Goal: Task Accomplishment & Management: Complete application form

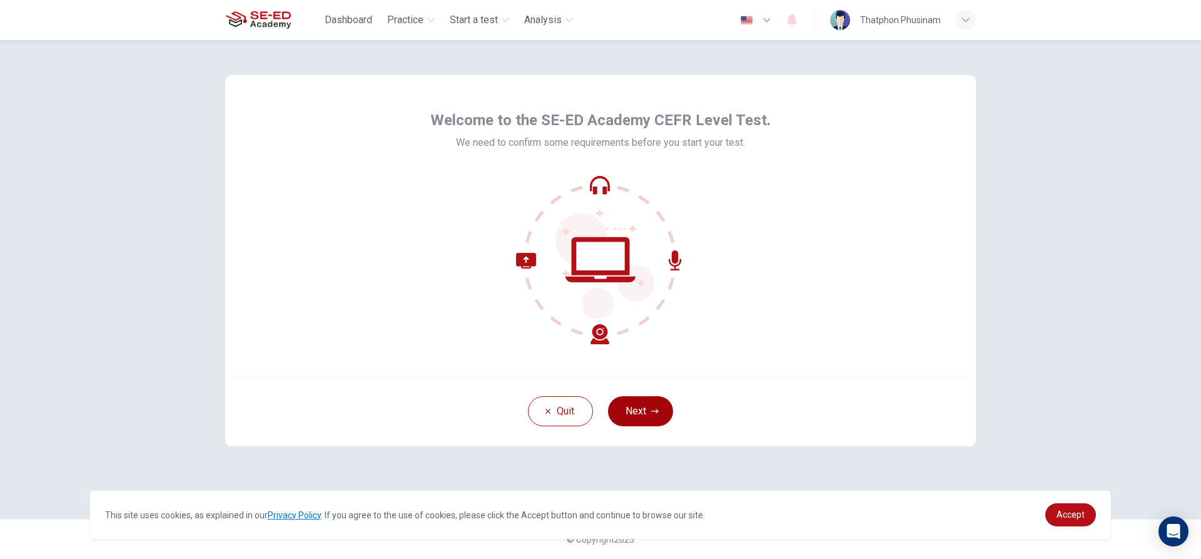
click at [647, 403] on button "Next" at bounding box center [640, 411] width 65 height 30
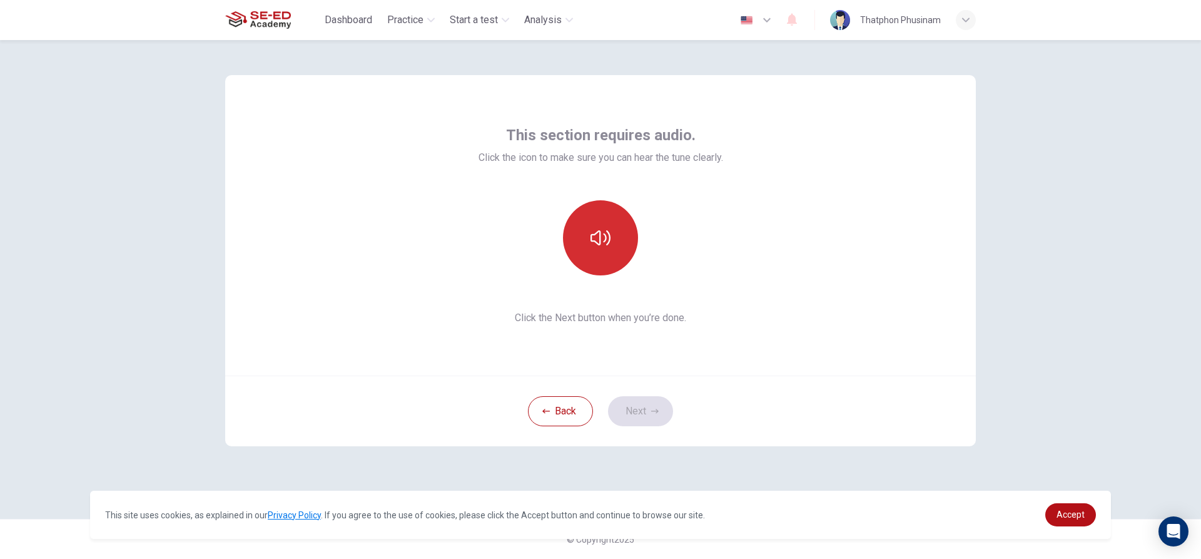
click at [609, 235] on icon "button" at bounding box center [601, 237] width 20 height 15
click at [638, 409] on button "Next" at bounding box center [640, 411] width 65 height 30
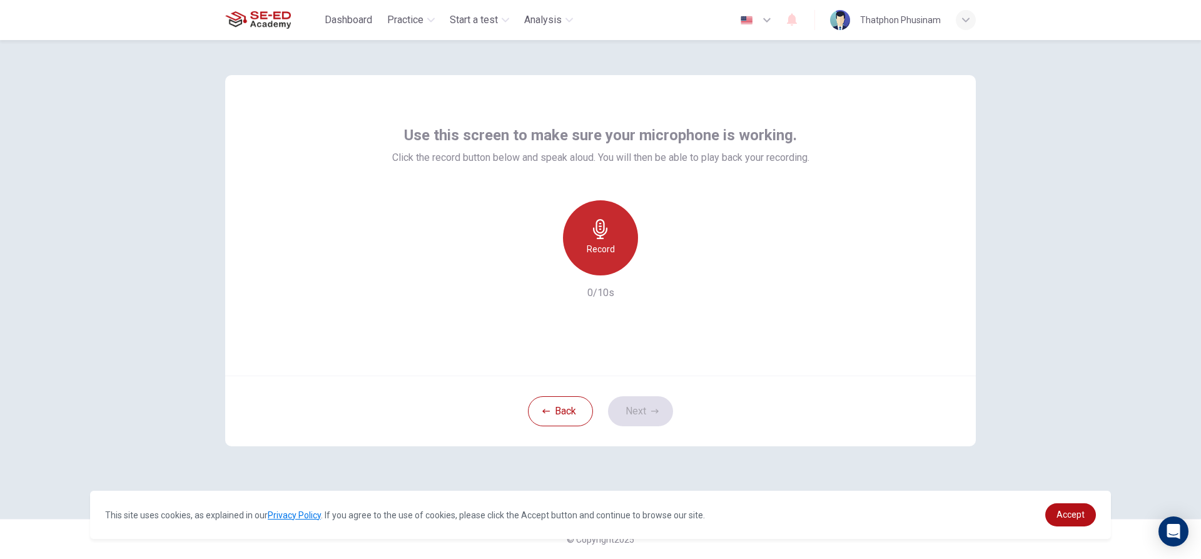
click at [592, 241] on div "Record" at bounding box center [600, 237] width 75 height 75
click at [634, 403] on button "Next" at bounding box center [640, 411] width 65 height 30
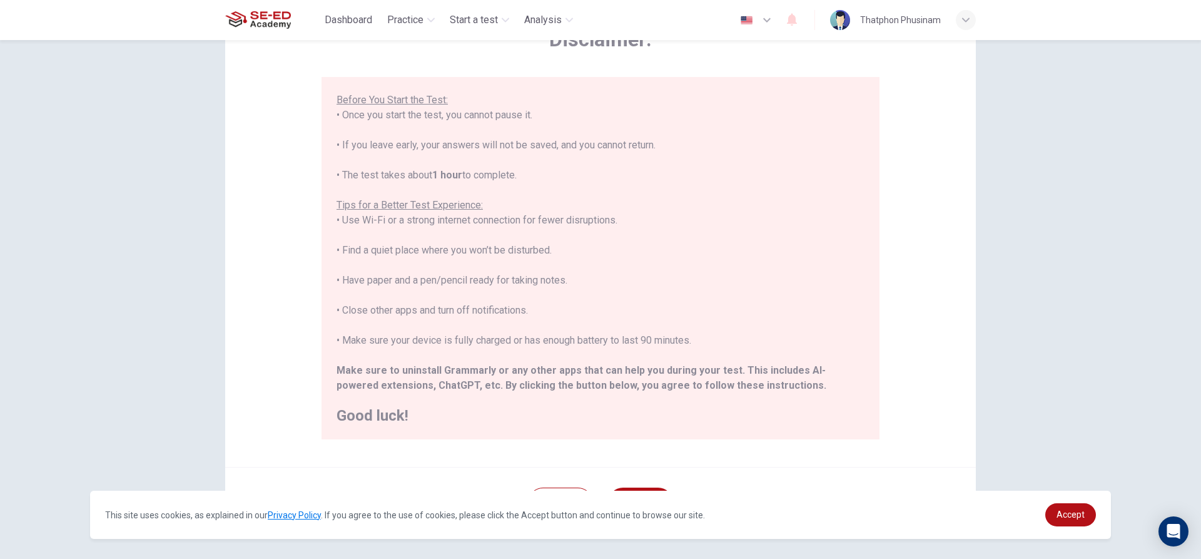
scroll to position [137, 0]
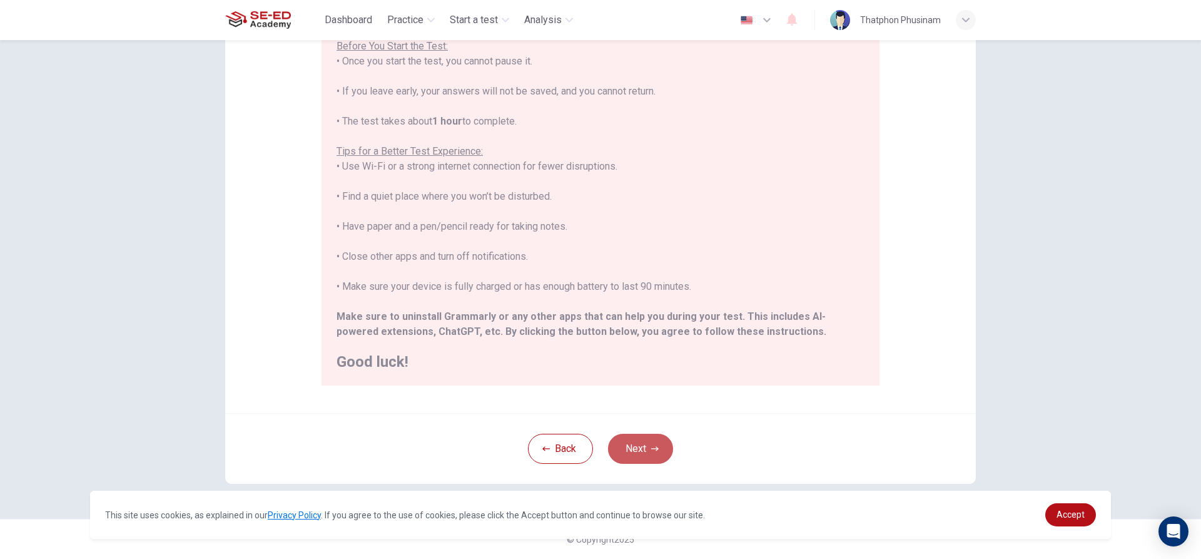
drag, startPoint x: 641, startPoint y: 457, endPoint x: 637, endPoint y: 449, distance: 8.1
click at [641, 452] on button "Next" at bounding box center [640, 449] width 65 height 30
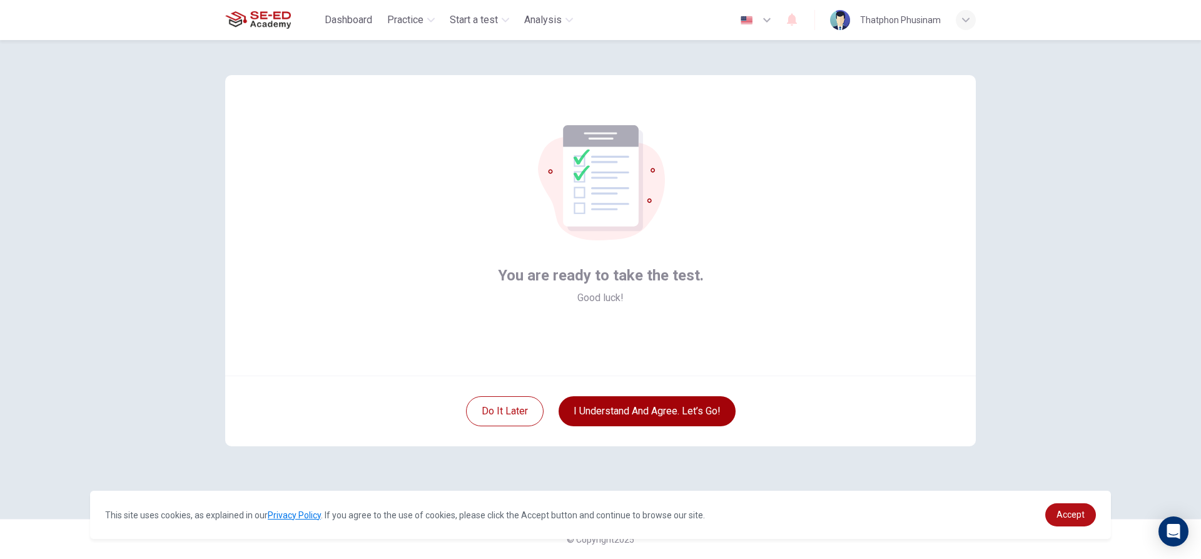
click at [636, 407] on button "I understand and agree. Let’s go!" at bounding box center [647, 411] width 177 height 30
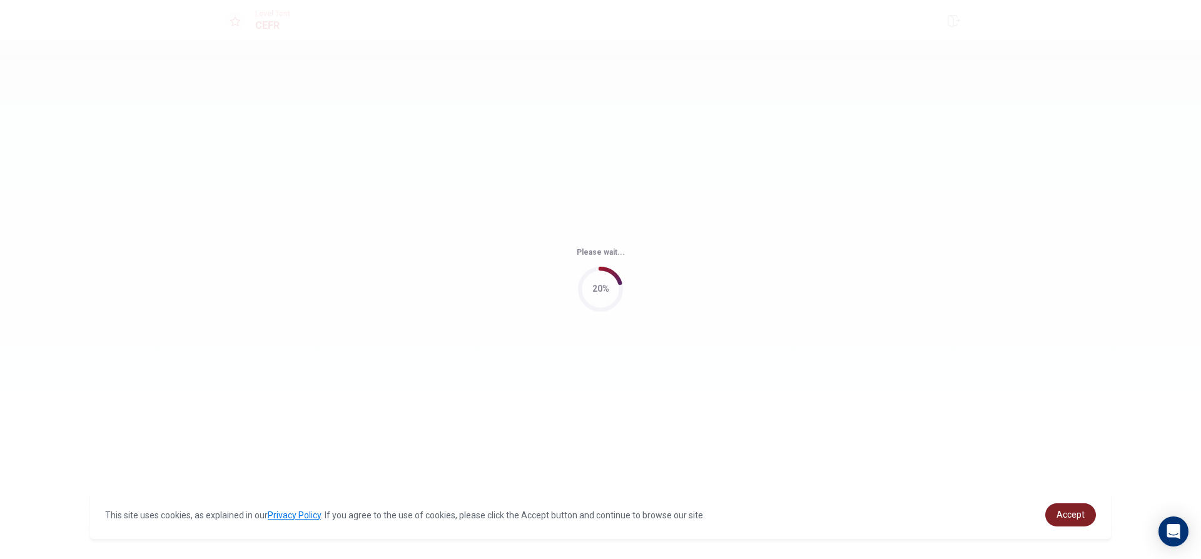
click at [1058, 516] on span "Accept" at bounding box center [1071, 514] width 28 height 10
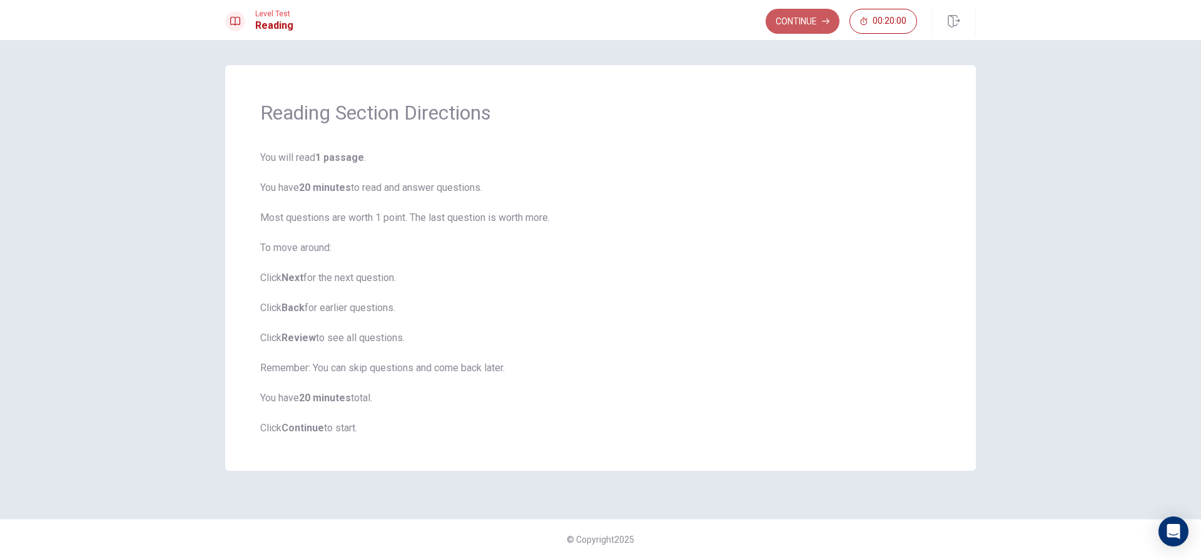
drag, startPoint x: 794, startPoint y: 28, endPoint x: 789, endPoint y: 36, distance: 10.4
click at [794, 28] on button "Continue" at bounding box center [803, 21] width 74 height 25
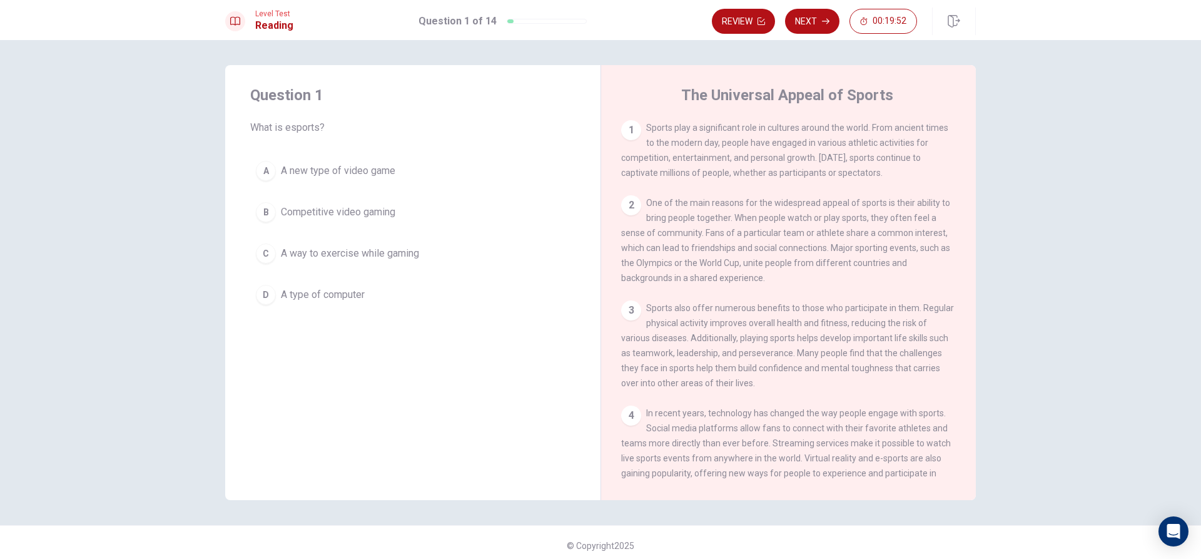
click at [352, 211] on span "Competitive video gaming" at bounding box center [338, 212] width 114 height 15
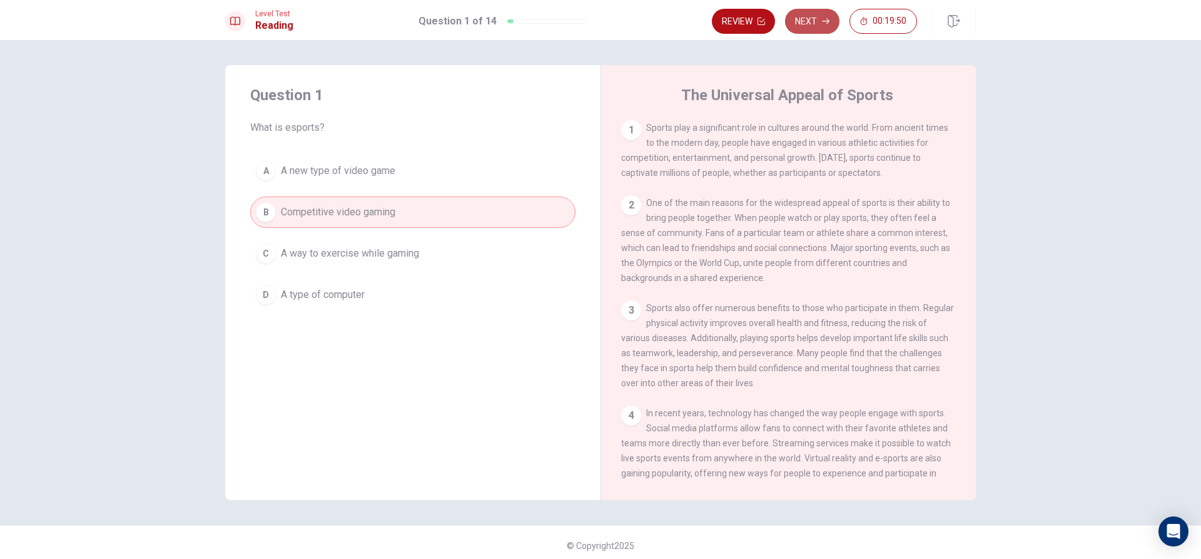
click at [816, 13] on button "Next" at bounding box center [812, 21] width 54 height 25
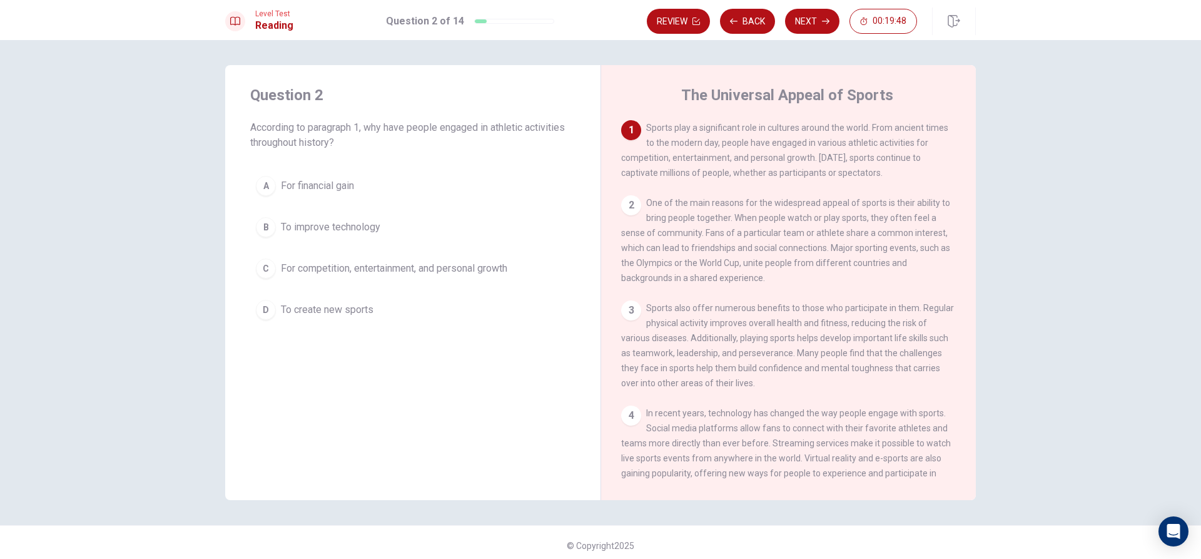
drag, startPoint x: 695, startPoint y: 16, endPoint x: 772, endPoint y: 81, distance: 100.4
click at [772, 81] on div "Level Test Reading Question 2 of 14 Review Back Next 00:19:48 Question 2 of 14 …" at bounding box center [600, 279] width 1201 height 559
click at [751, 22] on button "Back" at bounding box center [747, 21] width 55 height 25
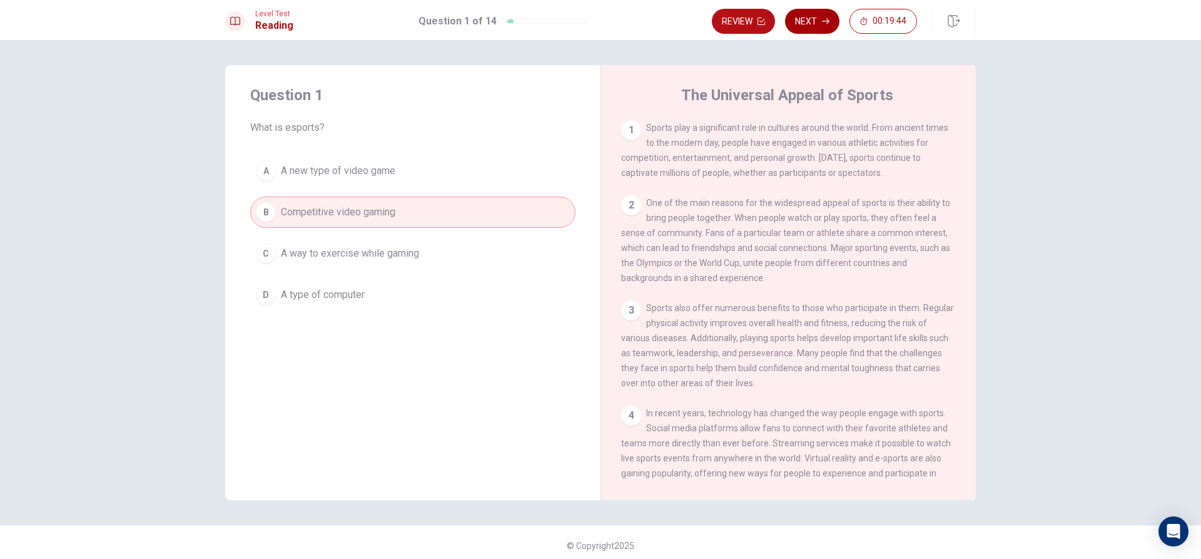
click at [789, 19] on button "Next" at bounding box center [812, 21] width 54 height 25
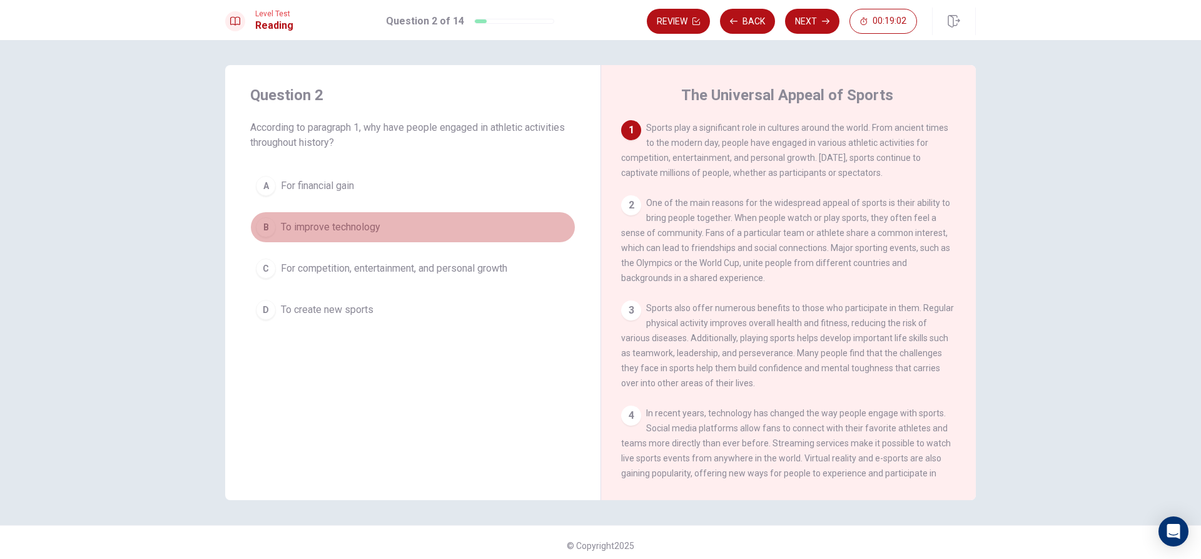
click at [315, 220] on span "To improve technology" at bounding box center [330, 227] width 99 height 15
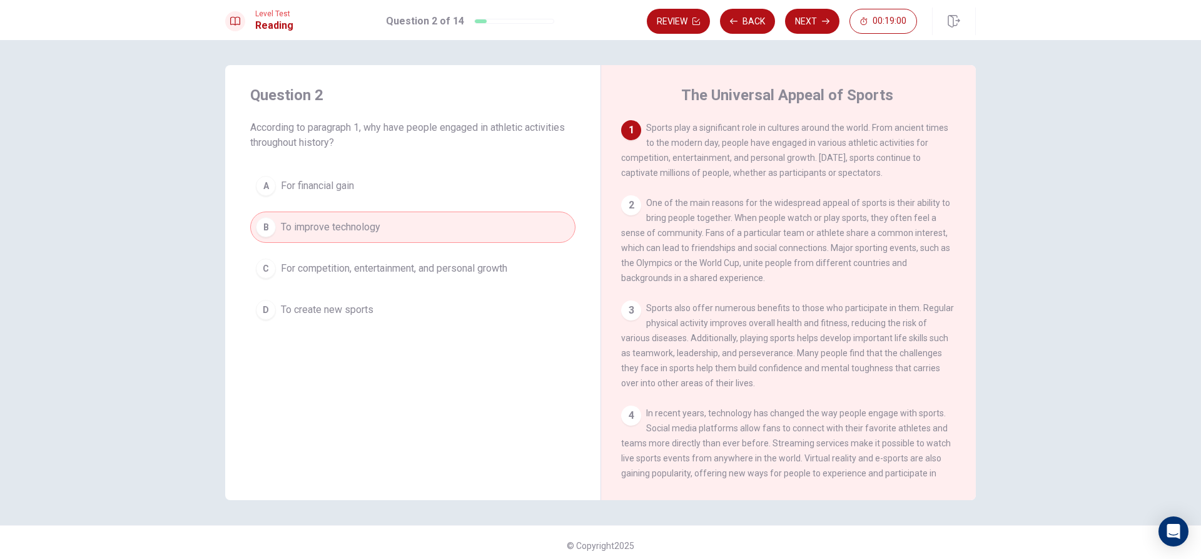
drag, startPoint x: 655, startPoint y: 141, endPoint x: 771, endPoint y: 146, distance: 115.8
click at [769, 146] on span "Sports play a significant role in cultures around the world. From ancient times…" at bounding box center [784, 150] width 327 height 55
drag, startPoint x: 804, startPoint y: 148, endPoint x: 885, endPoint y: 148, distance: 80.7
click at [885, 148] on div "1 Sports play a significant role in cultures around the world. From ancient tim…" at bounding box center [788, 150] width 335 height 60
click at [816, 21] on button "Next" at bounding box center [812, 21] width 54 height 25
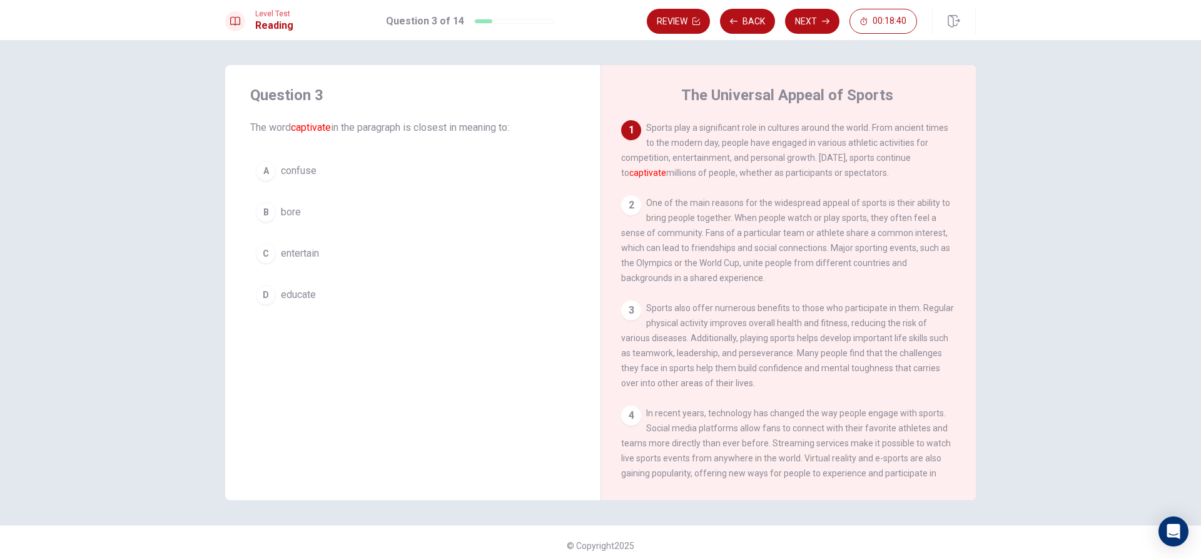
click at [304, 254] on span "entertain" at bounding box center [300, 253] width 38 height 15
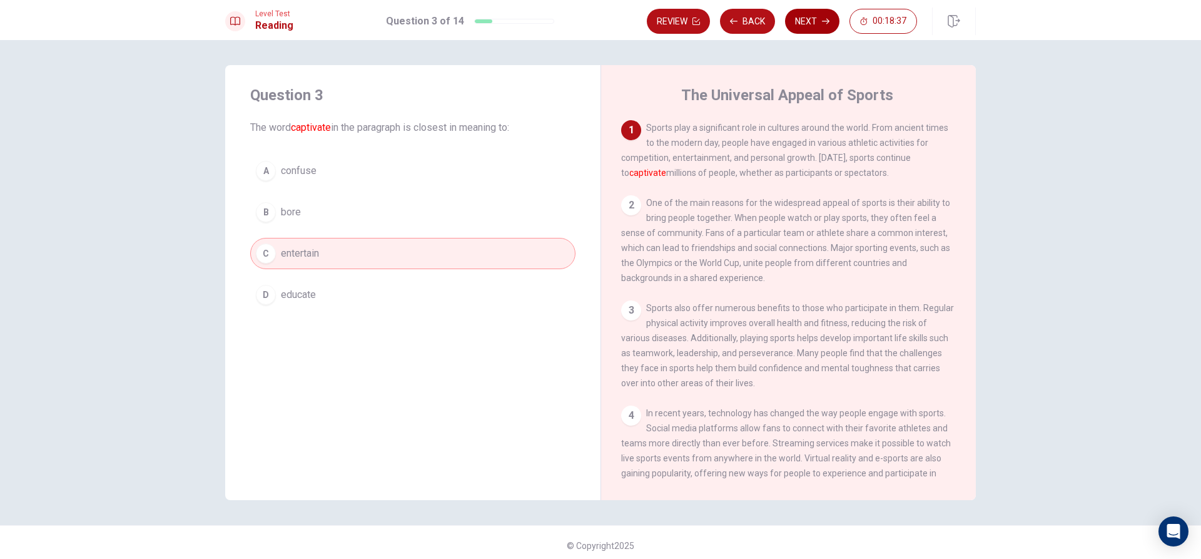
click at [806, 11] on button "Next" at bounding box center [812, 21] width 54 height 25
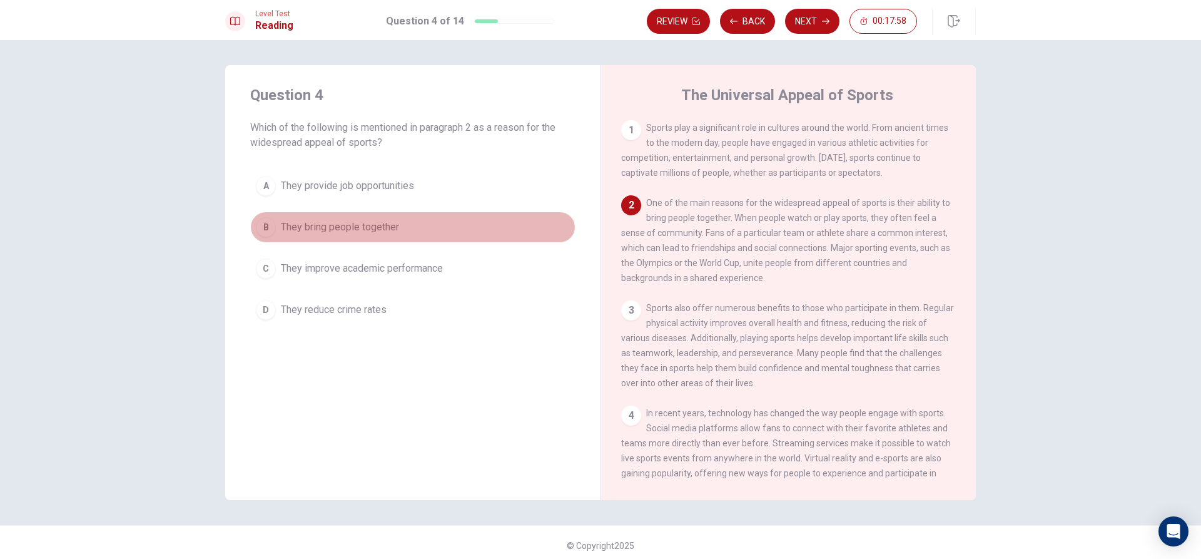
click at [350, 230] on span "They bring people together" at bounding box center [340, 227] width 118 height 15
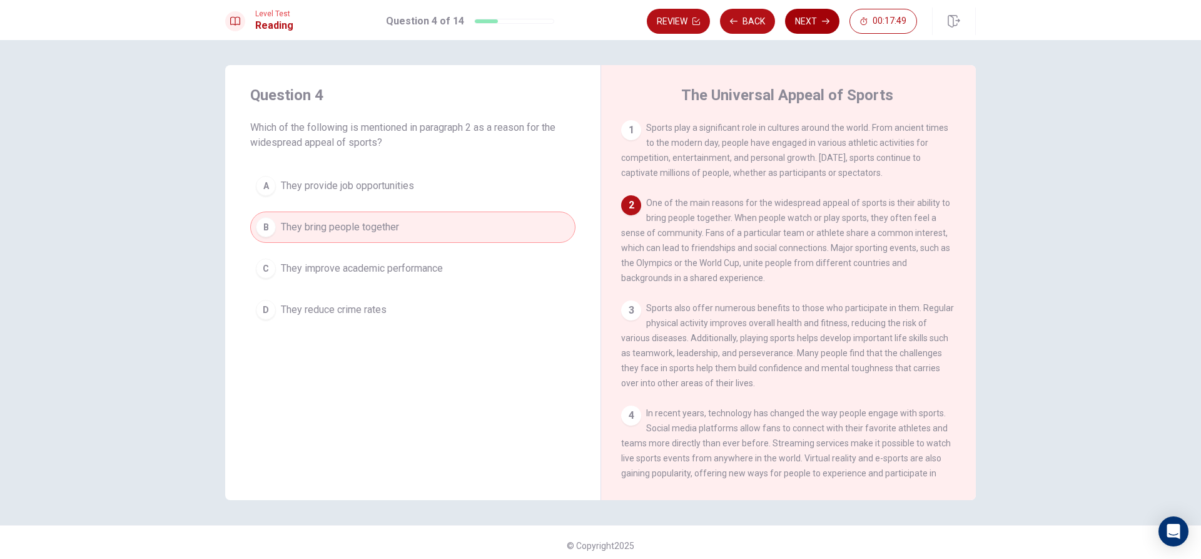
click at [818, 22] on button "Next" at bounding box center [812, 21] width 54 height 25
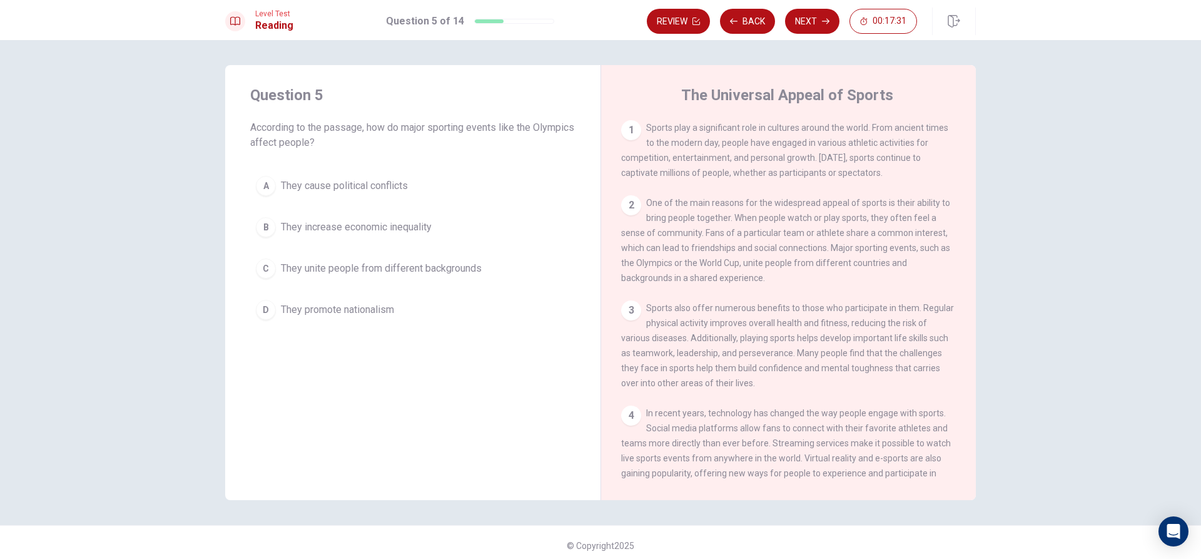
drag, startPoint x: 393, startPoint y: 132, endPoint x: 435, endPoint y: 131, distance: 41.9
click at [435, 131] on span "According to the passage, how do major sporting events like the Olympics affect…" at bounding box center [412, 135] width 325 height 30
drag, startPoint x: 445, startPoint y: 131, endPoint x: 335, endPoint y: 106, distance: 112.8
click at [321, 105] on div "Question 5 According to the passage, how do major sporting events like the Olym…" at bounding box center [412, 117] width 325 height 65
click at [422, 269] on span "They unite people from different backgrounds" at bounding box center [381, 268] width 201 height 15
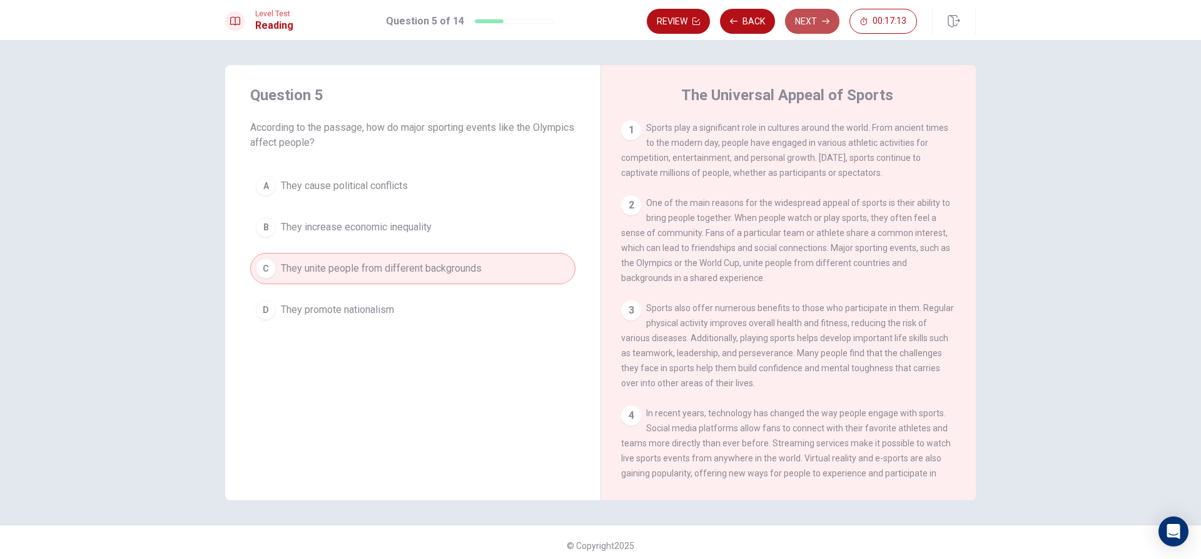
click at [821, 16] on button "Next" at bounding box center [812, 21] width 54 height 25
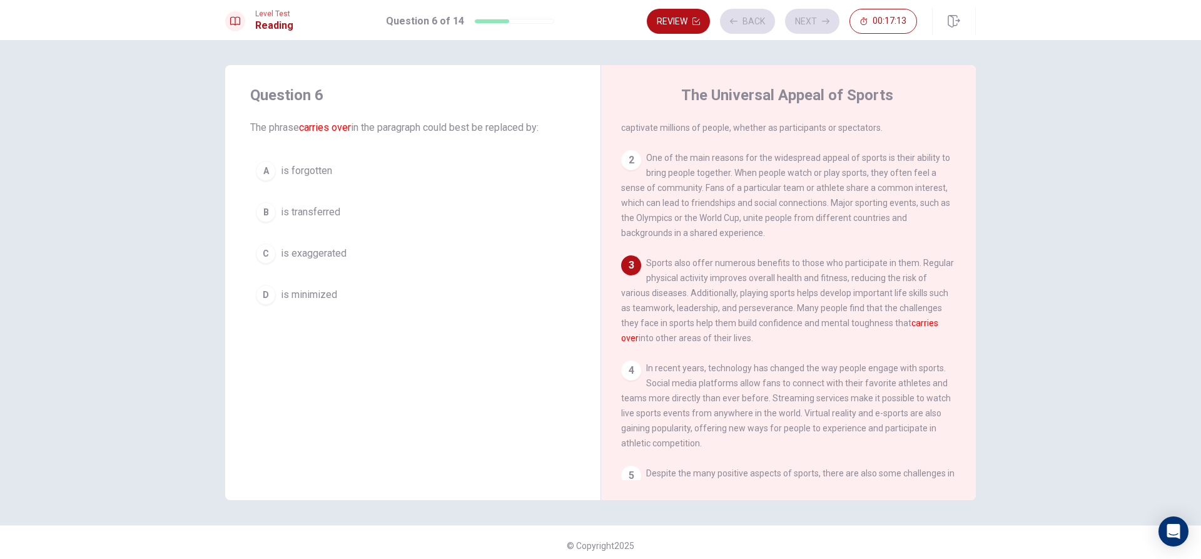
scroll to position [46, 0]
drag, startPoint x: 311, startPoint y: 235, endPoint x: 317, endPoint y: 240, distance: 8.0
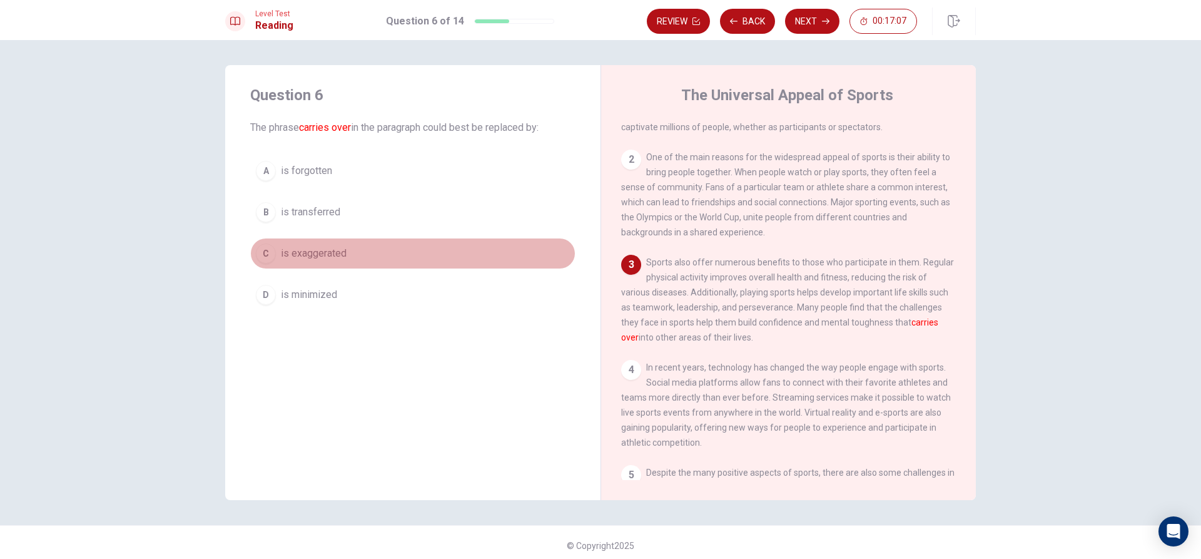
click at [348, 255] on button "C is exaggerated" at bounding box center [412, 253] width 325 height 31
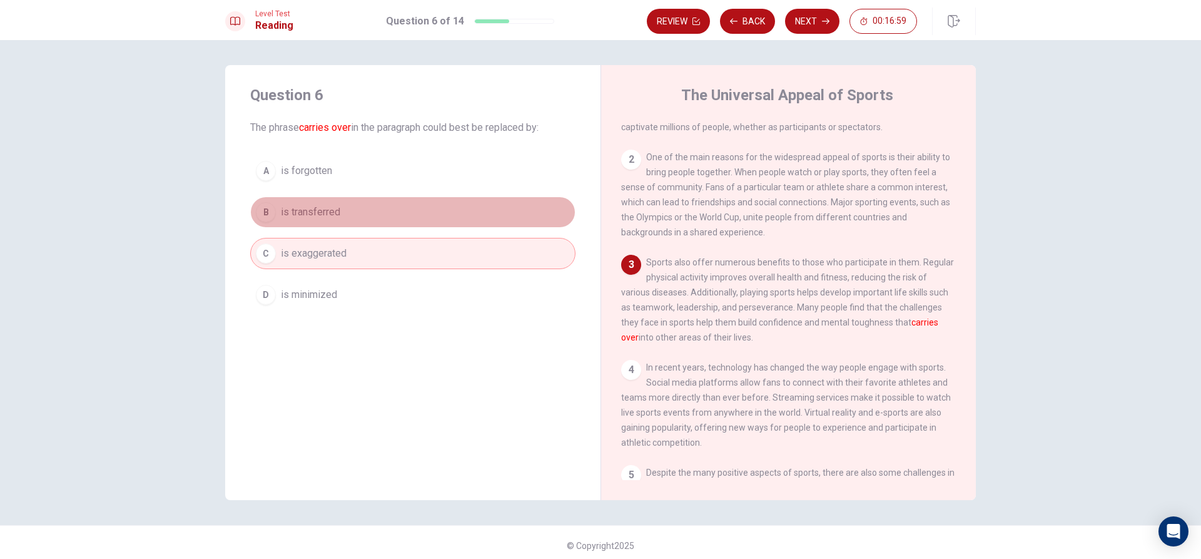
click at [497, 223] on button "B is transferred" at bounding box center [412, 211] width 325 height 31
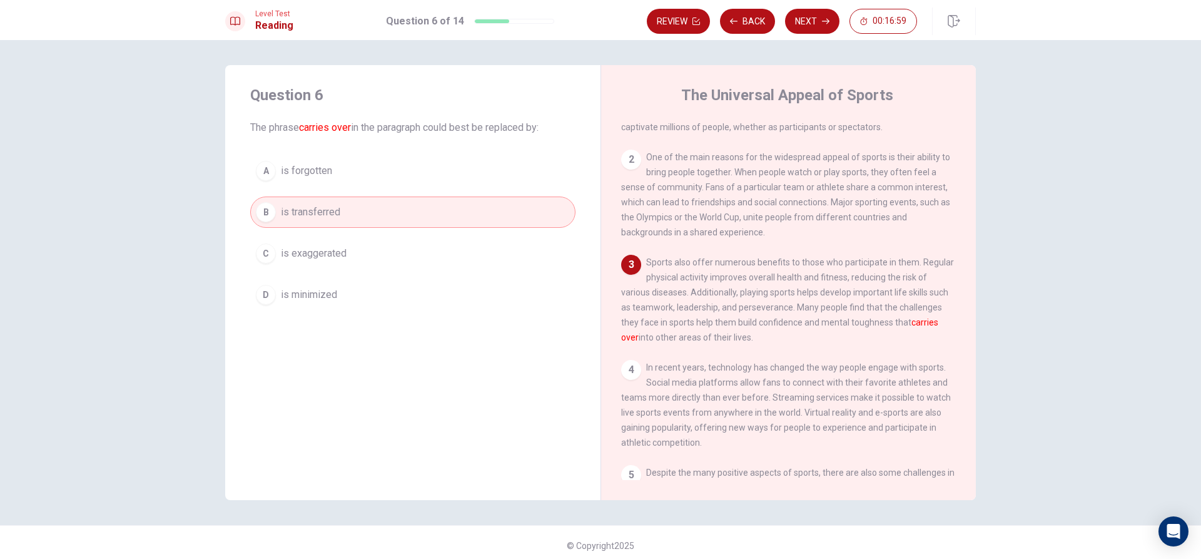
click at [492, 240] on div "A is forgotten B is transferred C is exaggerated D is minimized" at bounding box center [412, 232] width 325 height 155
click at [489, 243] on button "C is exaggerated" at bounding box center [412, 253] width 325 height 31
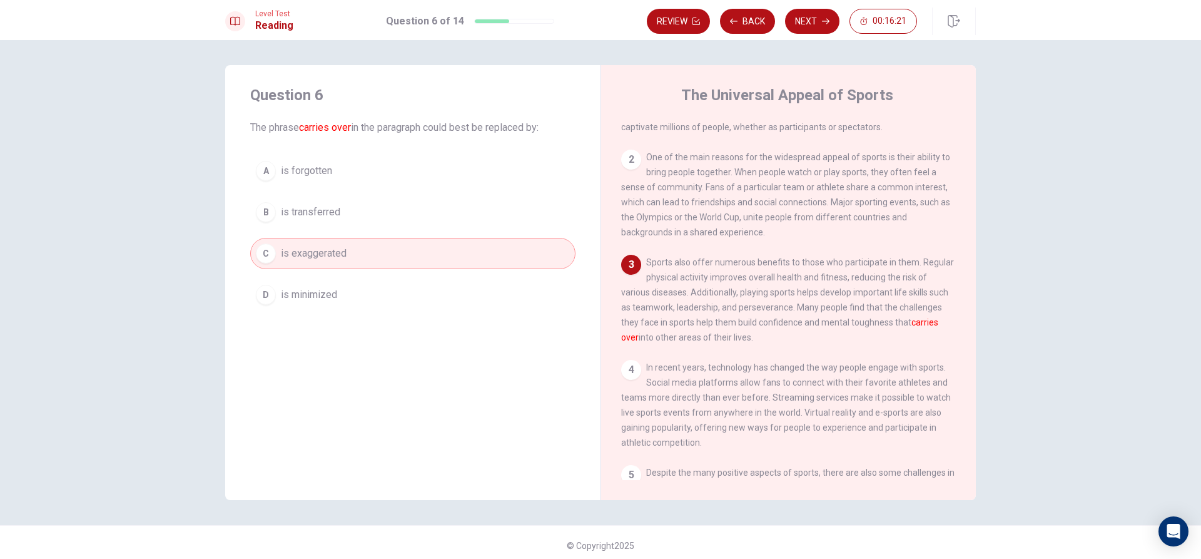
click at [820, 21] on button "Next" at bounding box center [812, 21] width 54 height 25
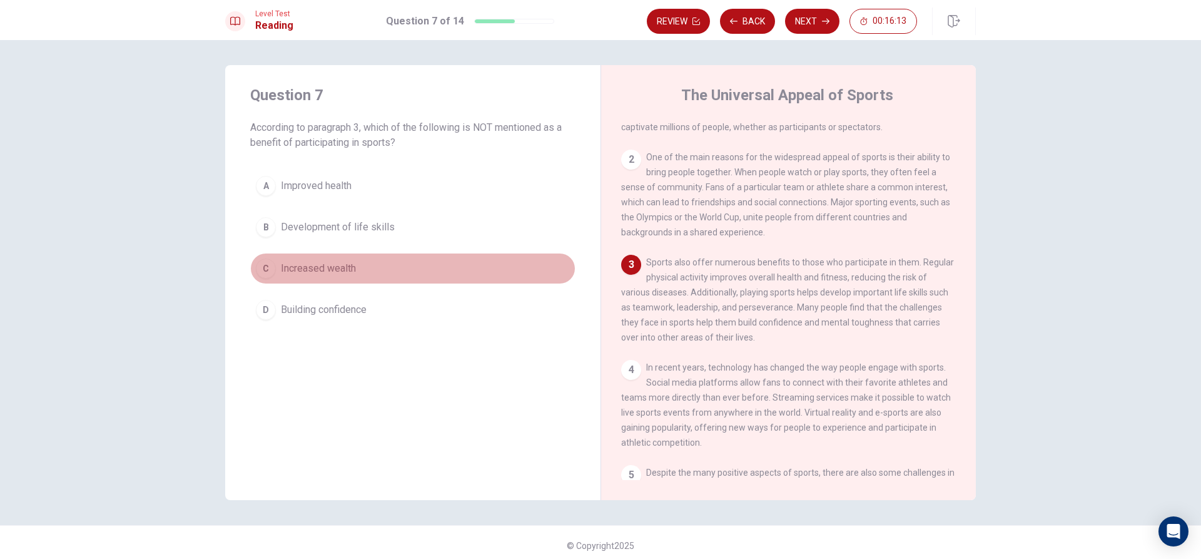
click at [350, 275] on span "Increased wealth" at bounding box center [318, 268] width 75 height 15
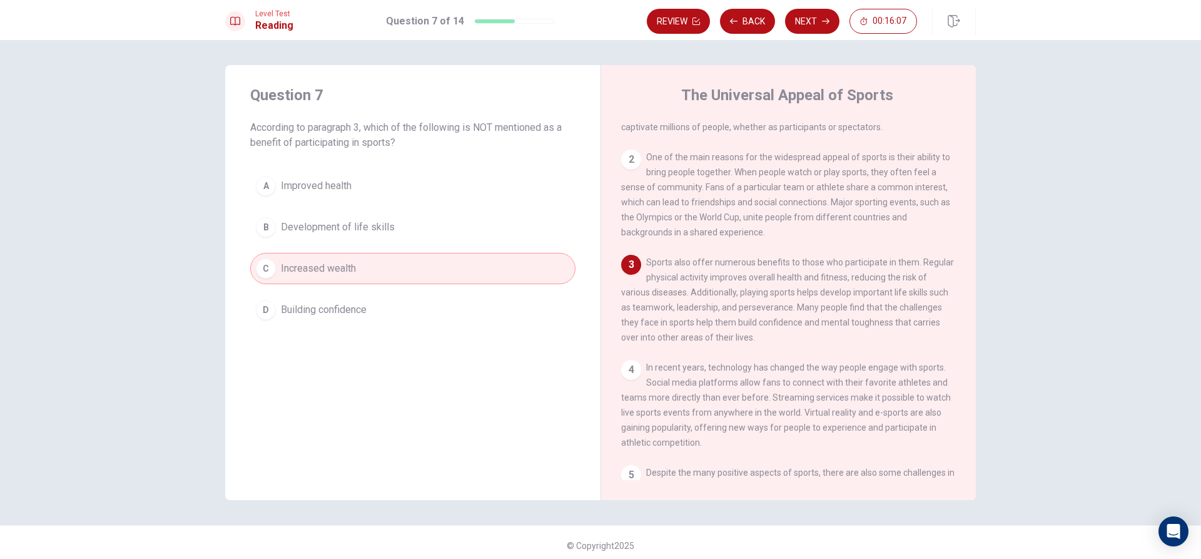
drag, startPoint x: 669, startPoint y: 258, endPoint x: 711, endPoint y: 265, distance: 42.5
click at [709, 265] on div "1 Sports play a significant role in cultures around the world. From ancient tim…" at bounding box center [797, 300] width 352 height 360
drag, startPoint x: 673, startPoint y: 268, endPoint x: 649, endPoint y: 287, distance: 31.2
click at [659, 282] on span "Sports also offer numerous benefits to those who participate in them. Regular p…" at bounding box center [787, 299] width 333 height 85
drag, startPoint x: 640, startPoint y: 280, endPoint x: 724, endPoint y: 283, distance: 84.5
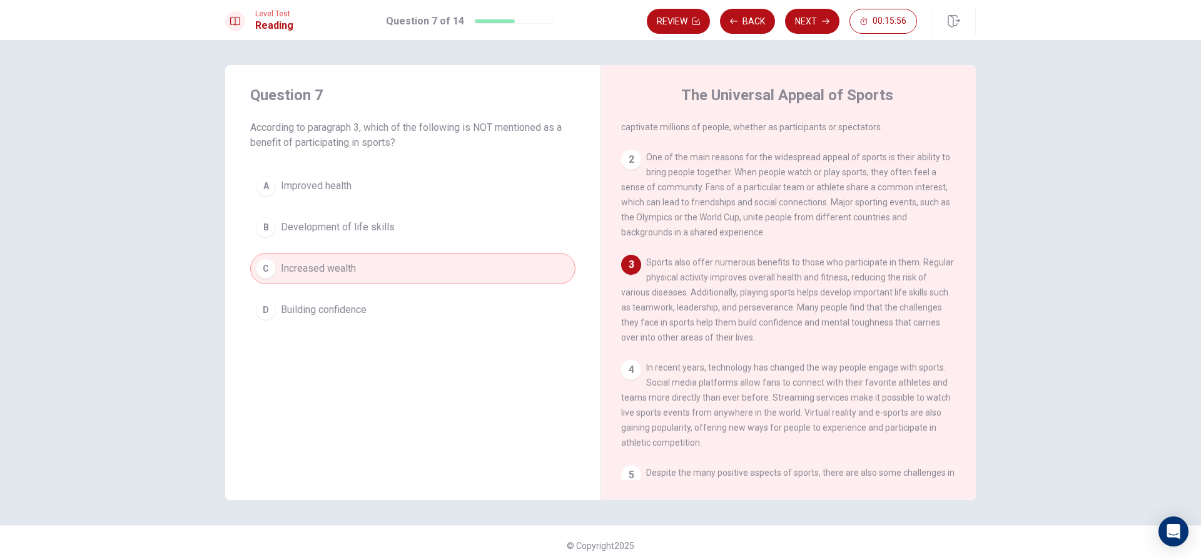
click at [724, 283] on div "3 Sports also offer numerous benefits to those who participate in them. Regular…" at bounding box center [788, 300] width 335 height 90
click at [810, 23] on button "Next" at bounding box center [812, 21] width 54 height 25
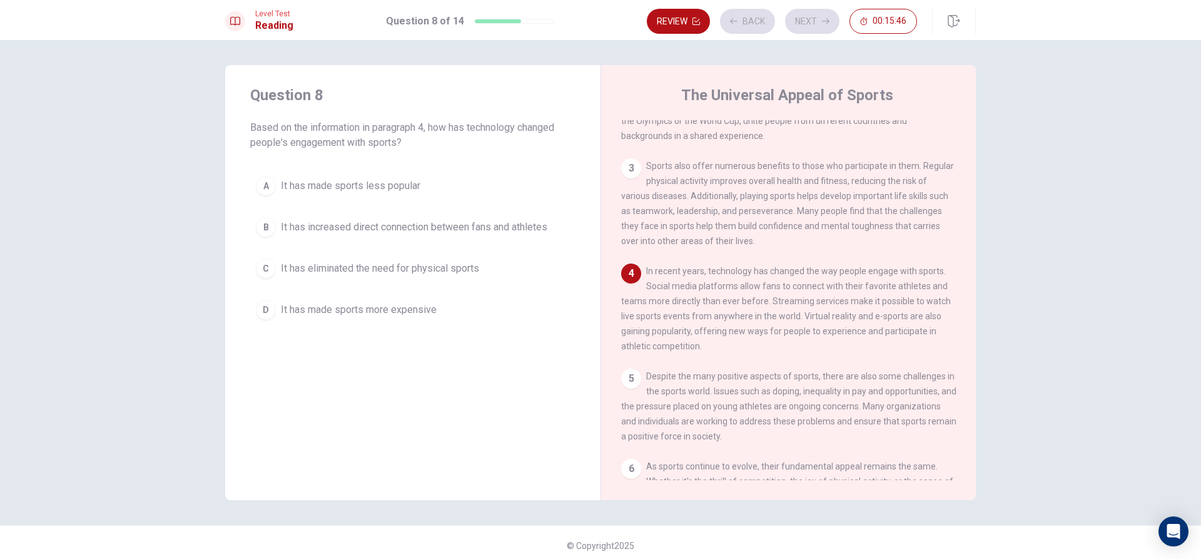
scroll to position [155, 0]
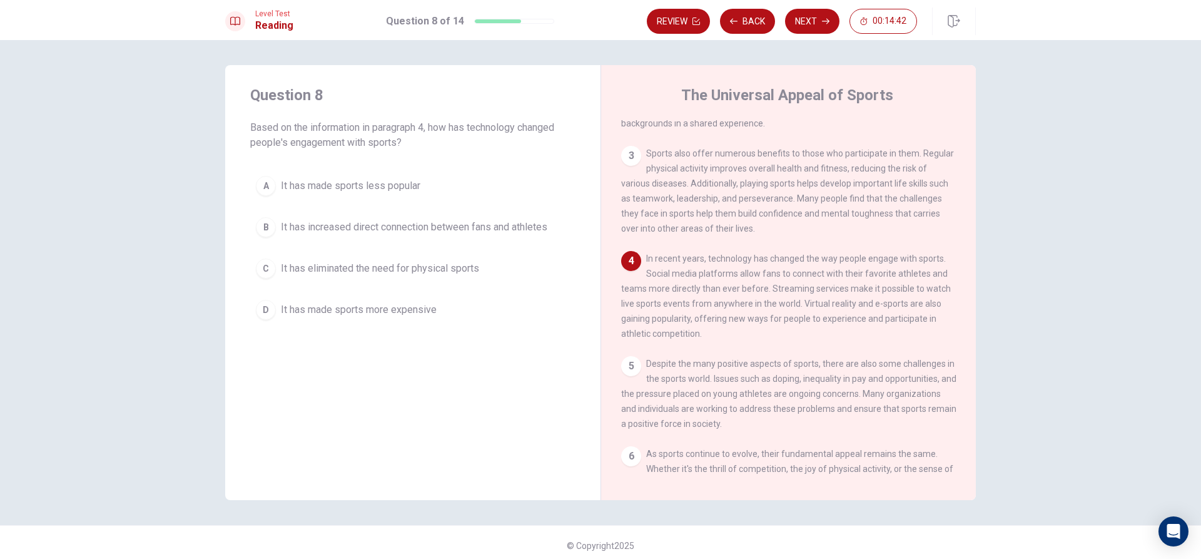
drag, startPoint x: 669, startPoint y: 283, endPoint x: 732, endPoint y: 283, distance: 62.6
click at [732, 283] on span "In recent years, technology has changed the way people engage with sports. Soci…" at bounding box center [786, 295] width 330 height 85
drag, startPoint x: 638, startPoint y: 282, endPoint x: 701, endPoint y: 285, distance: 63.3
click at [669, 287] on div "4 In recent years, technology has changed the way people engage with sports. So…" at bounding box center [788, 296] width 335 height 90
drag, startPoint x: 701, startPoint y: 285, endPoint x: 728, endPoint y: 283, distance: 27.0
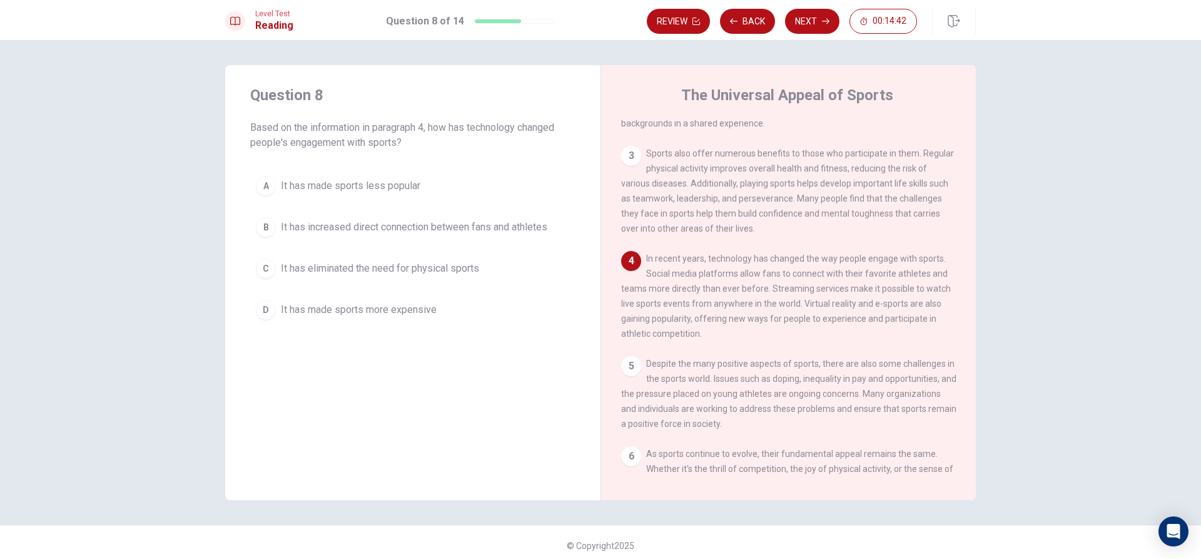
click at [713, 285] on span "In recent years, technology has changed the way people engage with sports. Soci…" at bounding box center [786, 295] width 330 height 85
drag, startPoint x: 728, startPoint y: 283, endPoint x: 774, endPoint y: 285, distance: 45.7
click at [774, 285] on span "In recent years, technology has changed the way people engage with sports. Soci…" at bounding box center [786, 295] width 330 height 85
click at [733, 283] on span "In recent years, technology has changed the way people engage with sports. Soci…" at bounding box center [786, 295] width 330 height 85
click at [808, 289] on span "In recent years, technology has changed the way people engage with sports. Soci…" at bounding box center [786, 295] width 330 height 85
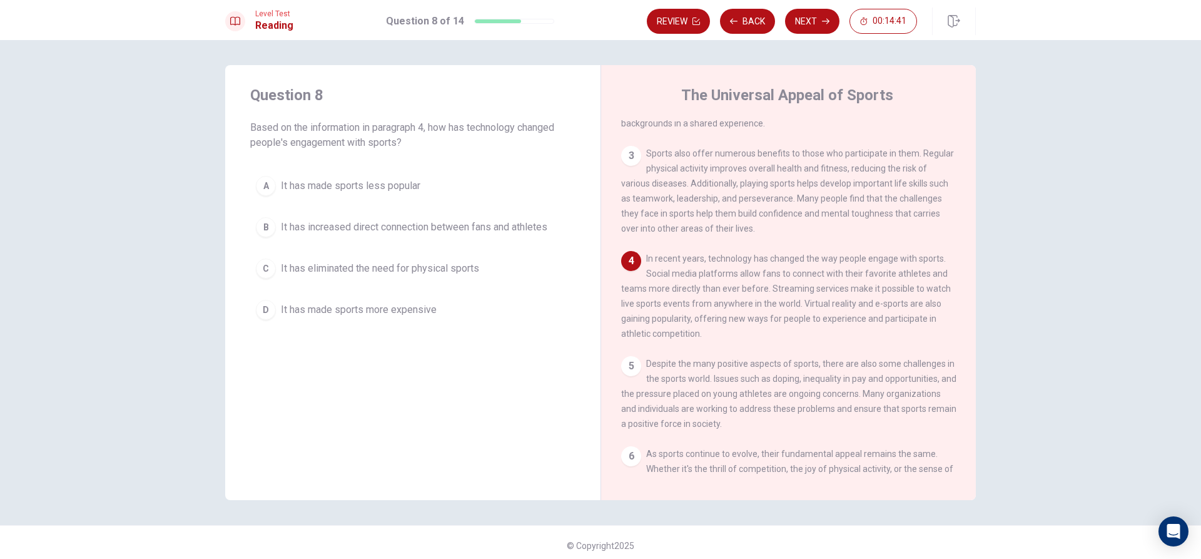
click at [817, 285] on span "In recent years, technology has changed the way people engage with sports. Soci…" at bounding box center [786, 295] width 330 height 85
click at [783, 285] on span "In recent years, technology has changed the way people engage with sports. Soci…" at bounding box center [786, 295] width 330 height 85
click at [857, 291] on div "4 In recent years, technology has changed the way people engage with sports. So…" at bounding box center [788, 296] width 335 height 90
drag, startPoint x: 857, startPoint y: 291, endPoint x: 826, endPoint y: 290, distance: 30.7
click at [851, 291] on div "4 In recent years, technology has changed the way people engage with sports. So…" at bounding box center [788, 296] width 335 height 90
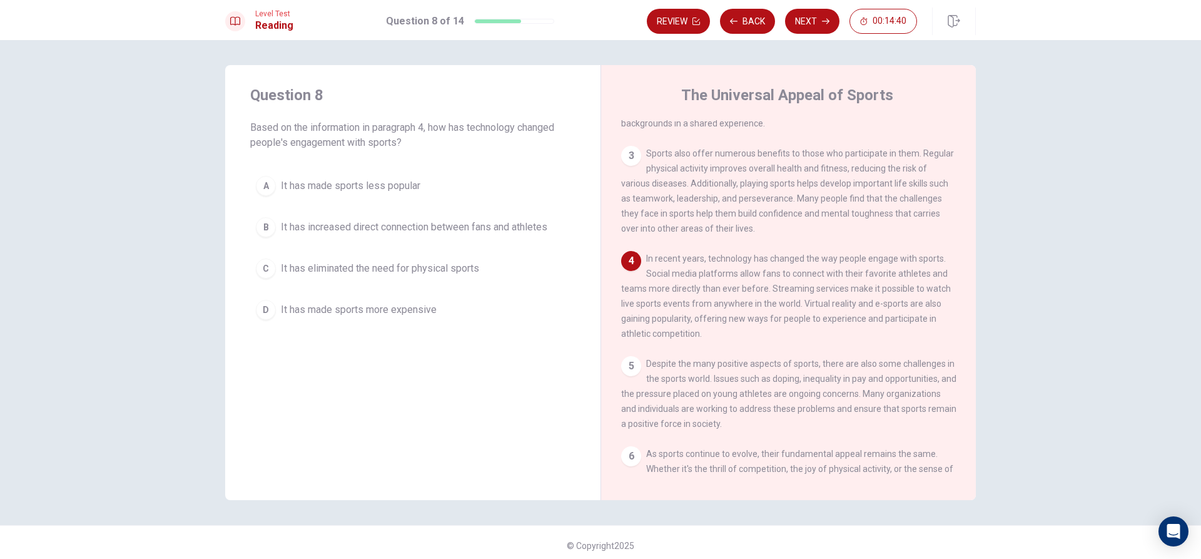
click at [799, 292] on div "4 In recent years, technology has changed the way people engage with sports. So…" at bounding box center [788, 296] width 335 height 90
drag, startPoint x: 848, startPoint y: 285, endPoint x: 867, endPoint y: 285, distance: 18.8
click at [862, 285] on span "In recent years, technology has changed the way people engage with sports. Soci…" at bounding box center [786, 295] width 330 height 85
drag, startPoint x: 896, startPoint y: 290, endPoint x: 791, endPoint y: 297, distance: 104.7
click at [896, 291] on div "4 In recent years, technology has changed the way people engage with sports. So…" at bounding box center [788, 296] width 335 height 90
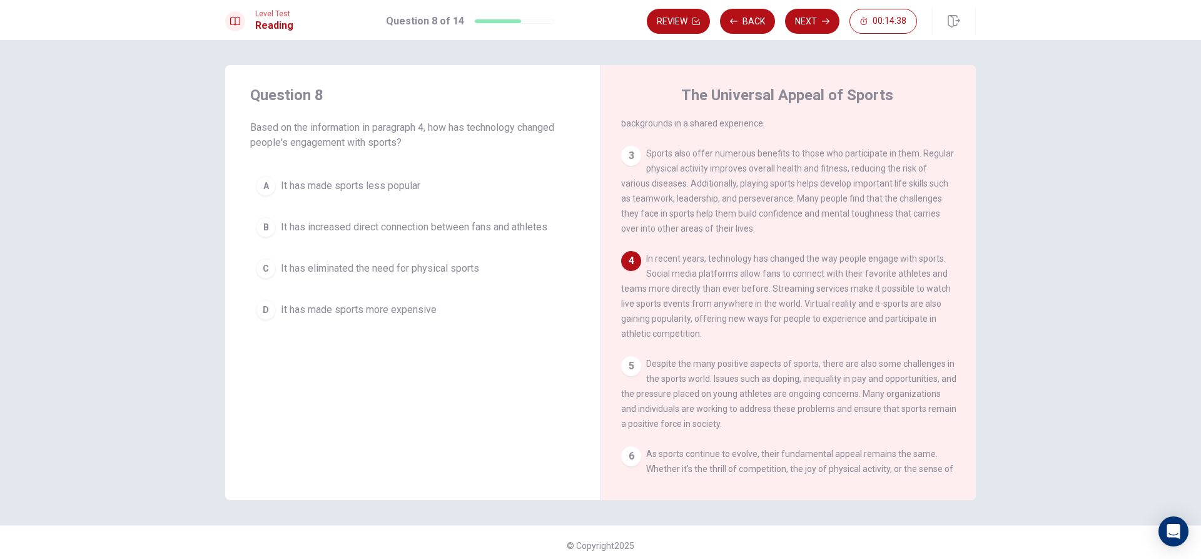
drag, startPoint x: 623, startPoint y: 299, endPoint x: 636, endPoint y: 302, distance: 13.4
click at [623, 300] on span "In recent years, technology has changed the way people engage with sports. Soci…" at bounding box center [786, 295] width 330 height 85
drag, startPoint x: 636, startPoint y: 302, endPoint x: 655, endPoint y: 303, distance: 18.9
click at [655, 303] on span "In recent years, technology has changed the way people engage with sports. Soci…" at bounding box center [786, 295] width 330 height 85
drag, startPoint x: 668, startPoint y: 304, endPoint x: 681, endPoint y: 307, distance: 13.4
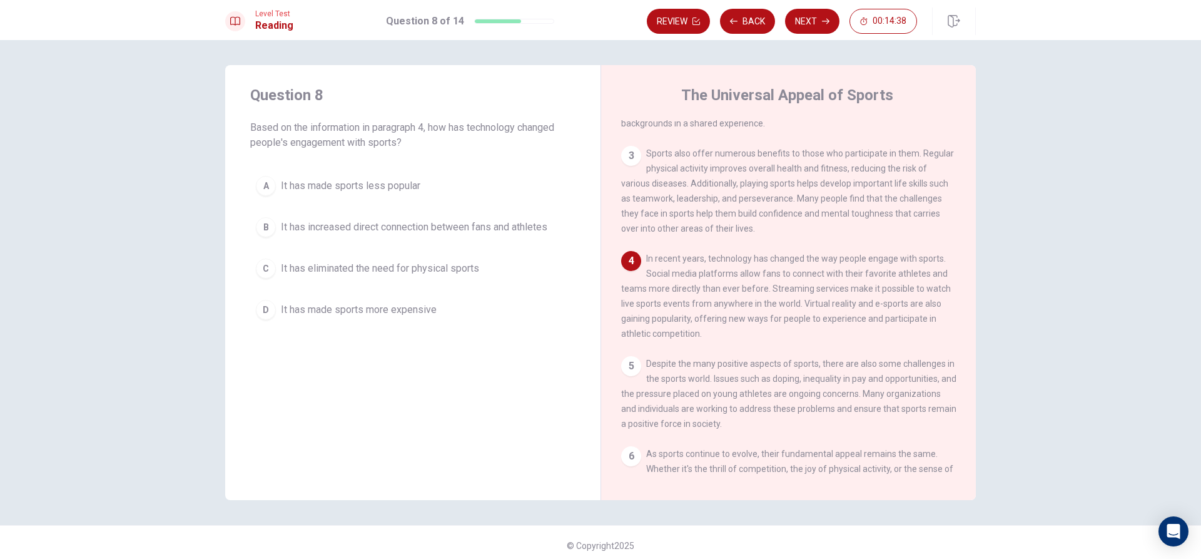
click at [677, 305] on div "4 In recent years, technology has changed the way people engage with sports. So…" at bounding box center [788, 296] width 335 height 90
drag, startPoint x: 682, startPoint y: 307, endPoint x: 706, endPoint y: 307, distance: 23.2
click at [696, 307] on div "4 In recent years, technology has changed the way people engage with sports. So…" at bounding box center [788, 296] width 335 height 90
drag, startPoint x: 711, startPoint y: 307, endPoint x: 719, endPoint y: 306, distance: 8.2
click at [716, 306] on div "4 In recent years, technology has changed the way people engage with sports. So…" at bounding box center [788, 296] width 335 height 90
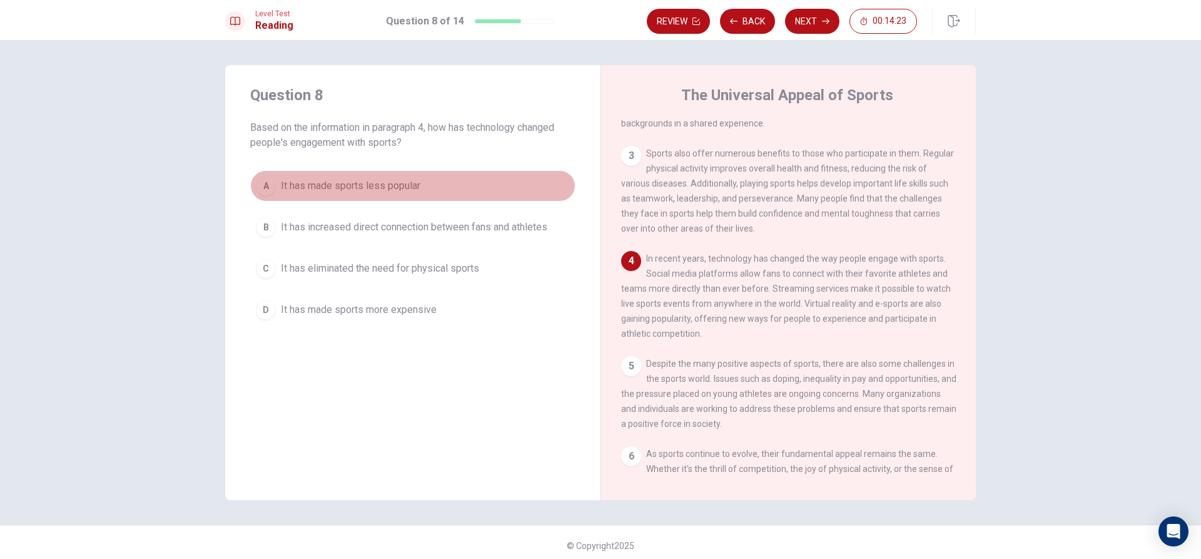
click at [266, 190] on div "A" at bounding box center [266, 186] width 20 height 20
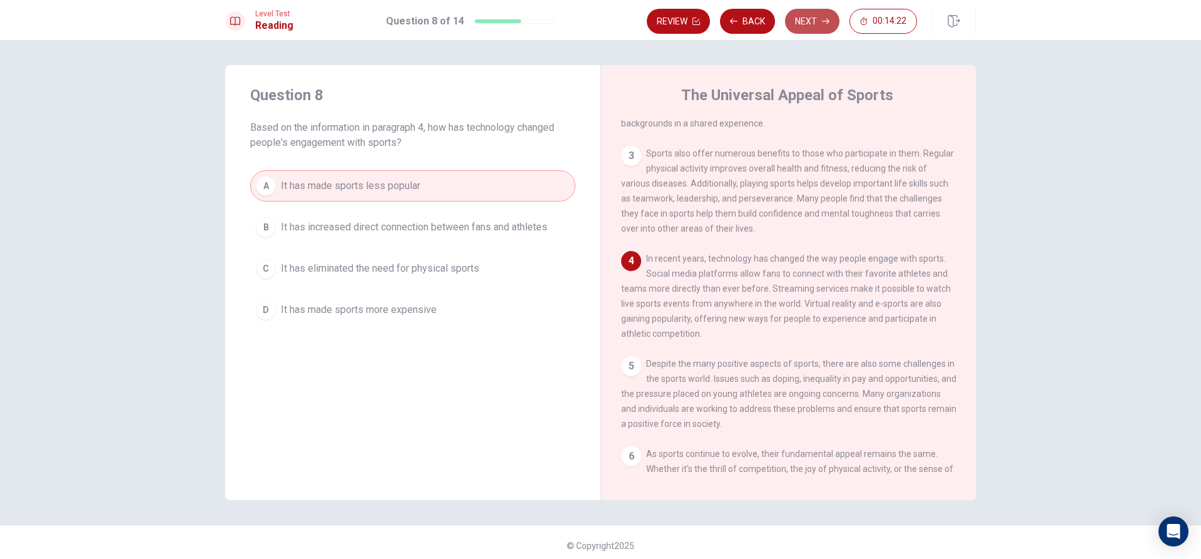
click at [813, 31] on button "Next" at bounding box center [812, 21] width 54 height 25
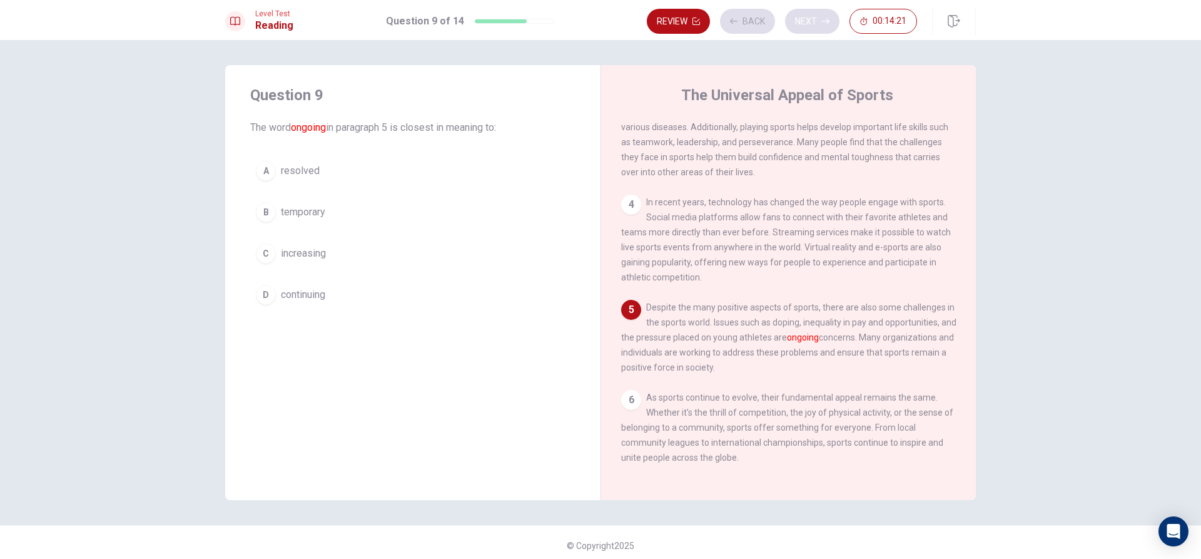
scroll to position [231, 0]
click at [754, 26] on button "Back" at bounding box center [747, 21] width 55 height 25
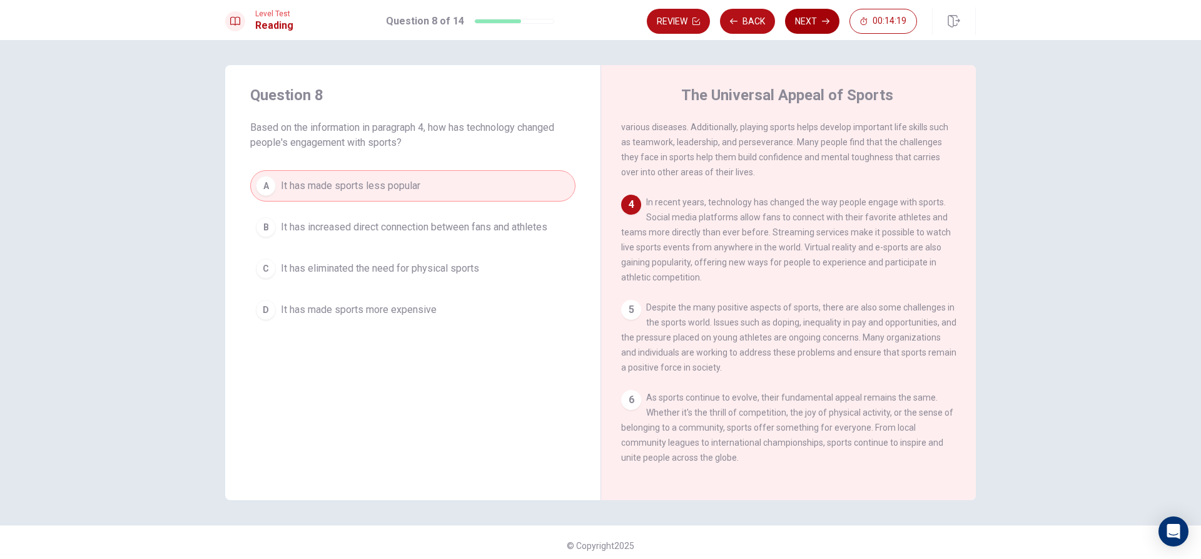
click at [806, 14] on button "Next" at bounding box center [812, 21] width 54 height 25
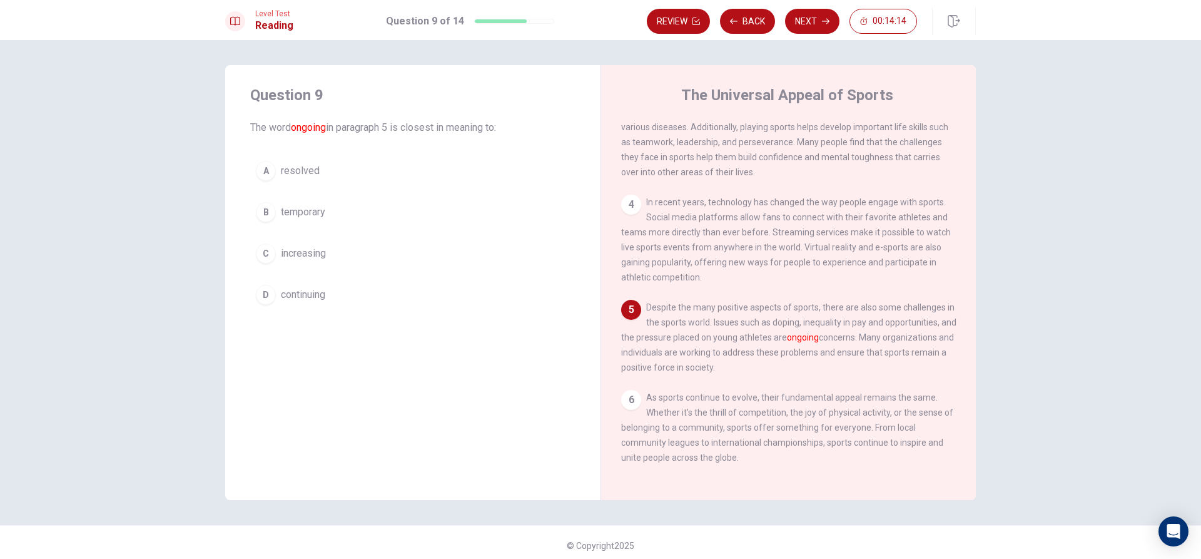
click at [338, 259] on button "C increasing" at bounding box center [412, 253] width 325 height 31
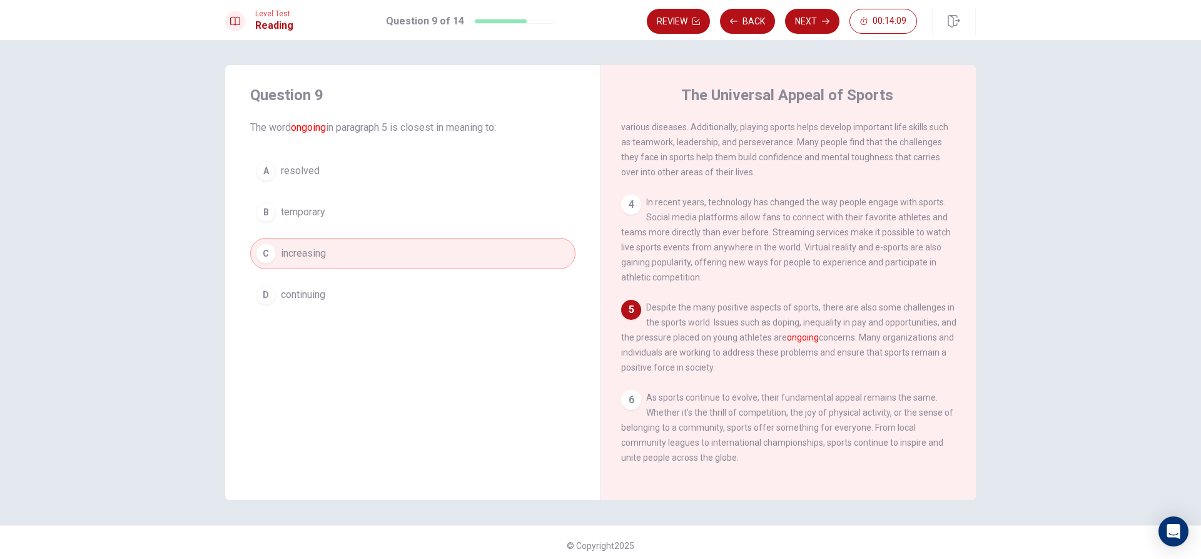
click at [823, 8] on div "Review Back Next 00:14:09" at bounding box center [811, 22] width 329 height 28
click at [814, 30] on button "Next" at bounding box center [812, 21] width 54 height 25
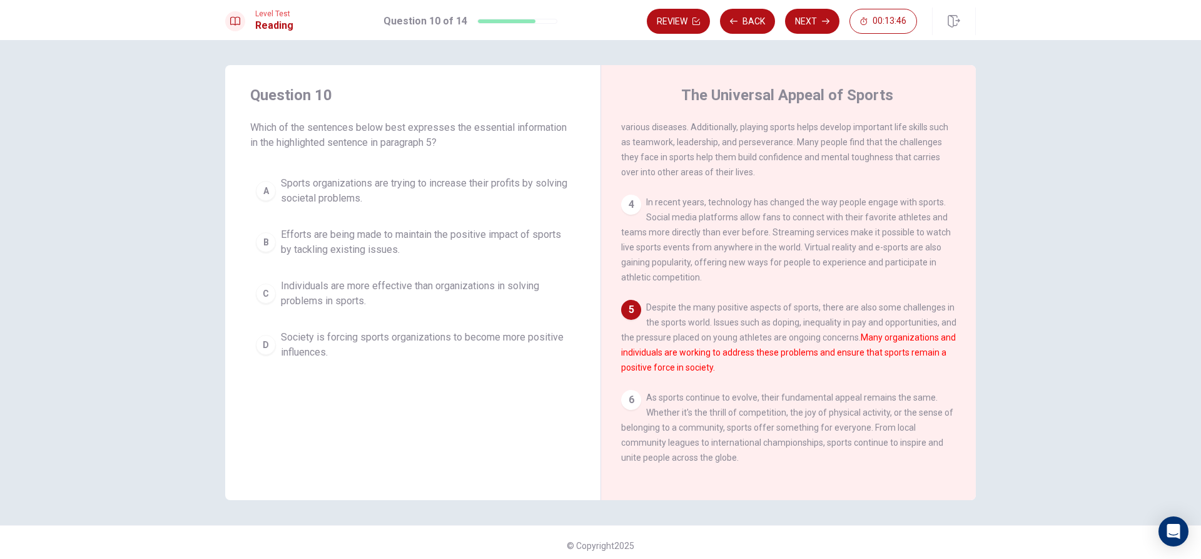
drag, startPoint x: 874, startPoint y: 335, endPoint x: 746, endPoint y: 348, distance: 128.9
click at [791, 345] on font "Many organizations and individuals are working to address these problems and en…" at bounding box center [788, 352] width 335 height 40
click at [703, 356] on div "5 Despite the many positive aspects of sports, there are also some challenges i…" at bounding box center [788, 337] width 335 height 75
drag, startPoint x: 637, startPoint y: 347, endPoint x: 779, endPoint y: 348, distance: 142.6
click at [779, 348] on font "Many organizations and individuals are working to address these problems and en…" at bounding box center [788, 352] width 335 height 40
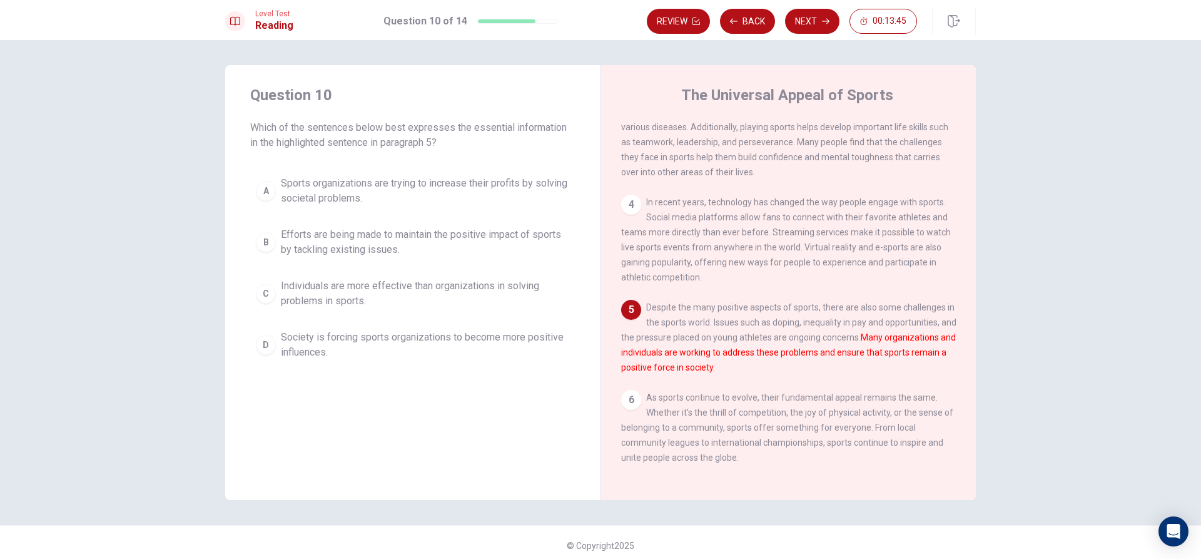
drag, startPoint x: 764, startPoint y: 359, endPoint x: 705, endPoint y: 358, distance: 59.4
click at [713, 361] on font "Many organizations and individuals are working to address these problems and en…" at bounding box center [788, 352] width 335 height 40
click at [709, 355] on div "5 Despite the many positive aspects of sports, there are also some challenges i…" at bounding box center [788, 337] width 335 height 75
click at [681, 354] on div "5 Despite the many positive aspects of sports, there are also some challenges i…" at bounding box center [788, 337] width 335 height 75
click at [709, 352] on font "Many organizations and individuals are working to address these problems and en…" at bounding box center [788, 352] width 335 height 40
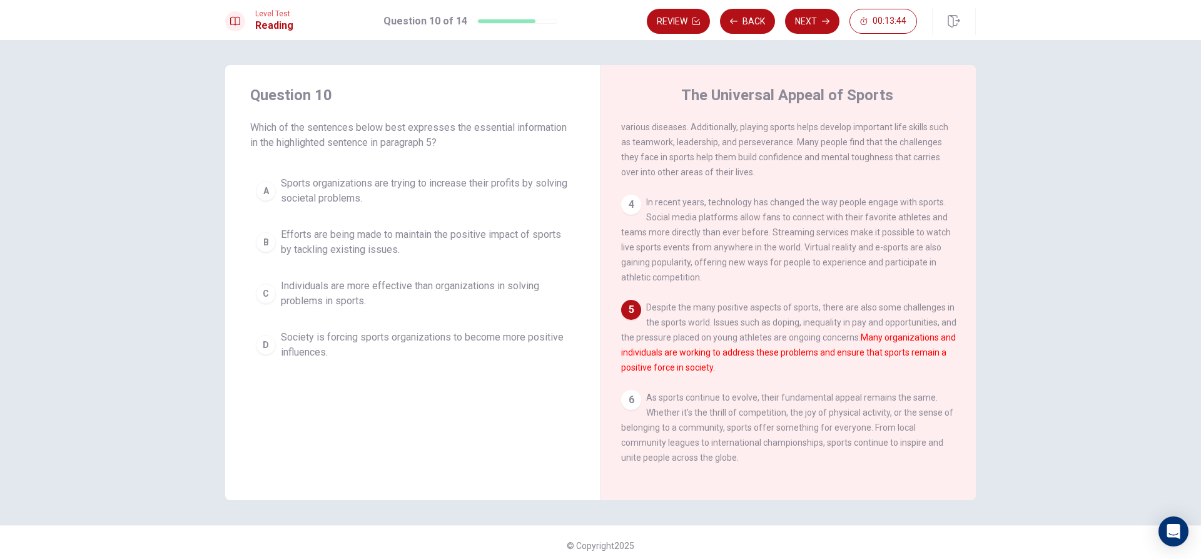
click at [713, 352] on font "Many organizations and individuals are working to address these problems and en…" at bounding box center [788, 352] width 335 height 40
drag, startPoint x: 713, startPoint y: 352, endPoint x: 758, endPoint y: 355, distance: 45.8
click at [784, 350] on font "Many organizations and individuals are working to address these problems and en…" at bounding box center [788, 352] width 335 height 40
click at [774, 351] on font "Many organizations and individuals are working to address these problems and en…" at bounding box center [788, 352] width 335 height 40
click at [704, 353] on div "5 Despite the many positive aspects of sports, there are also some challenges i…" at bounding box center [788, 337] width 335 height 75
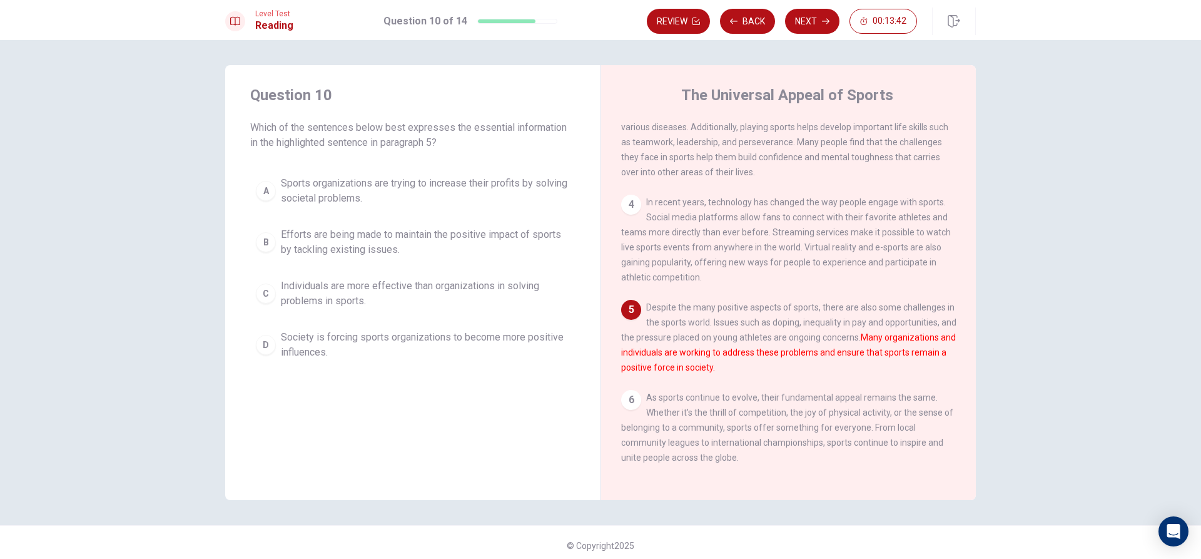
click at [725, 354] on div "5 Despite the many positive aspects of sports, there are also some challenges i…" at bounding box center [788, 337] width 335 height 75
drag, startPoint x: 751, startPoint y: 356, endPoint x: 768, endPoint y: 356, distance: 16.9
click at [756, 356] on div "5 Despite the many positive aspects of sports, there are also some challenges i…" at bounding box center [788, 337] width 335 height 75
drag, startPoint x: 716, startPoint y: 361, endPoint x: 758, endPoint y: 354, distance: 42.5
click at [722, 359] on font "Many organizations and individuals are working to address these problems and en…" at bounding box center [788, 352] width 335 height 40
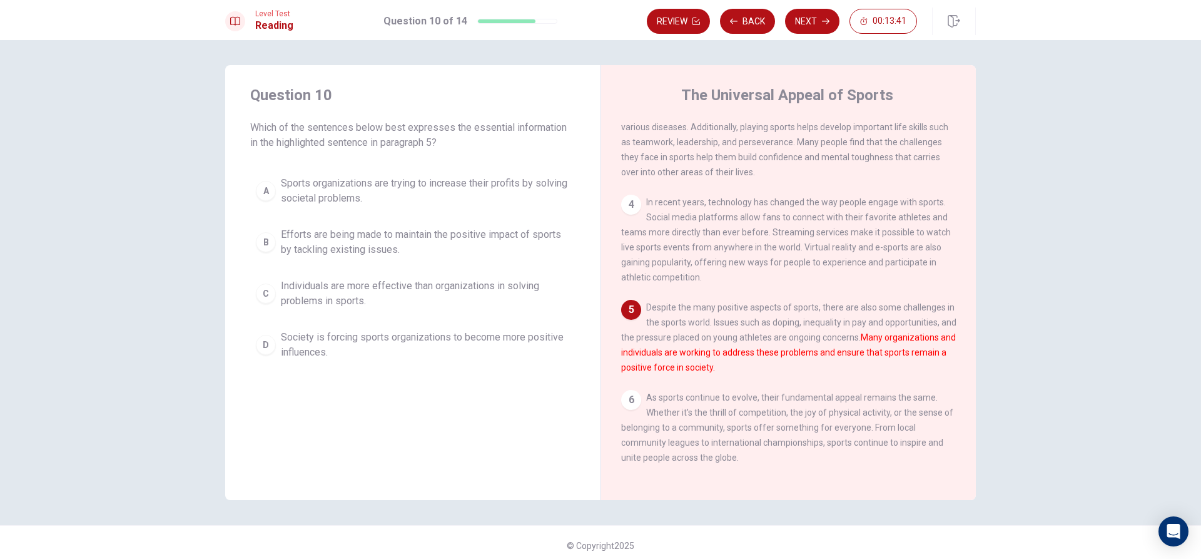
drag, startPoint x: 797, startPoint y: 352, endPoint x: 828, endPoint y: 327, distance: 40.4
click at [828, 327] on div "5 Despite the many positive aspects of sports, there are also some challenges i…" at bounding box center [788, 337] width 335 height 75
click at [834, 334] on span "Despite the many positive aspects of sports, there are also some challenges in …" at bounding box center [788, 337] width 335 height 70
click at [794, 349] on font "Many organizations and individuals are working to address these problems and en…" at bounding box center [788, 352] width 335 height 40
drag, startPoint x: 852, startPoint y: 348, endPoint x: 874, endPoint y: 350, distance: 22.0
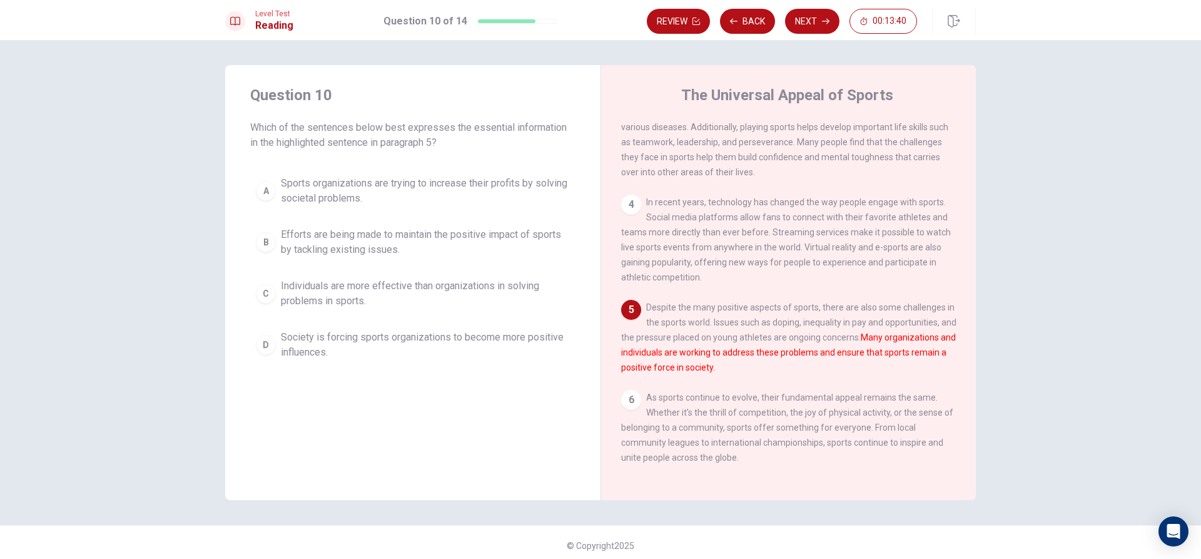
click at [874, 350] on font "Many organizations and individuals are working to address these problems and en…" at bounding box center [788, 352] width 335 height 40
click at [875, 350] on font "Many organizations and individuals are working to address these problems and en…" at bounding box center [788, 352] width 335 height 40
drag, startPoint x: 915, startPoint y: 347, endPoint x: 654, endPoint y: 352, distance: 260.3
click at [654, 352] on font "Many organizations and individuals are working to address these problems and en…" at bounding box center [788, 352] width 335 height 40
drag, startPoint x: 704, startPoint y: 378, endPoint x: 668, endPoint y: 370, distance: 37.1
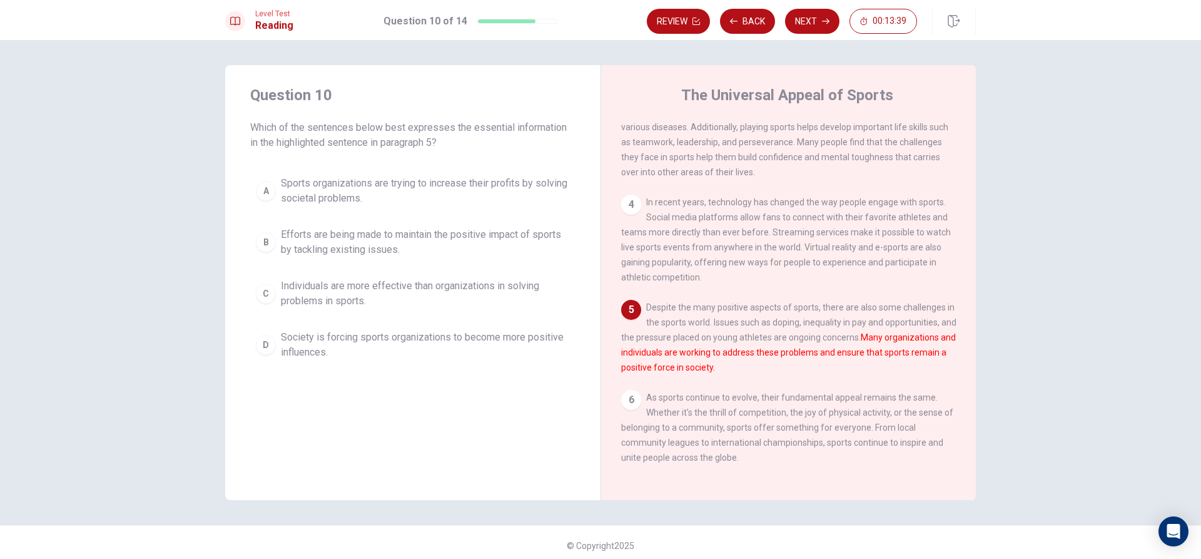
click at [741, 380] on div "1 Sports play a significant role in cultures around the world. From ancient tim…" at bounding box center [797, 300] width 352 height 360
drag, startPoint x: 645, startPoint y: 368, endPoint x: 832, endPoint y: 365, distance: 187.1
click at [838, 365] on div "5 Despite the many positive aspects of sports, there are also some challenges i…" at bounding box center [788, 337] width 335 height 75
drag, startPoint x: 418, startPoint y: 340, endPoint x: 341, endPoint y: 304, distance: 85.1
click at [344, 323] on div "Question 10 Which of the sentences below best expresses the essential informati…" at bounding box center [600, 282] width 751 height 435
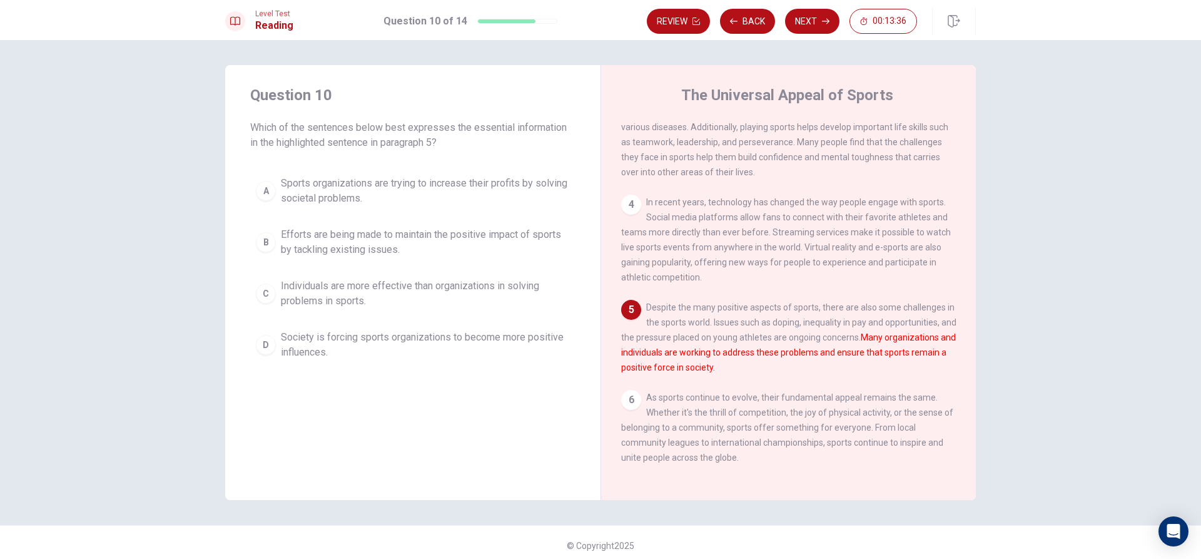
drag, startPoint x: 255, startPoint y: 128, endPoint x: 255, endPoint y: 193, distance: 65.7
click at [247, 198] on div "Question 10 Which of the sentences below best expresses the essential informati…" at bounding box center [412, 225] width 375 height 320
click at [432, 203] on span "Sports organizations are trying to increase their profits by solving societal p…" at bounding box center [425, 191] width 289 height 30
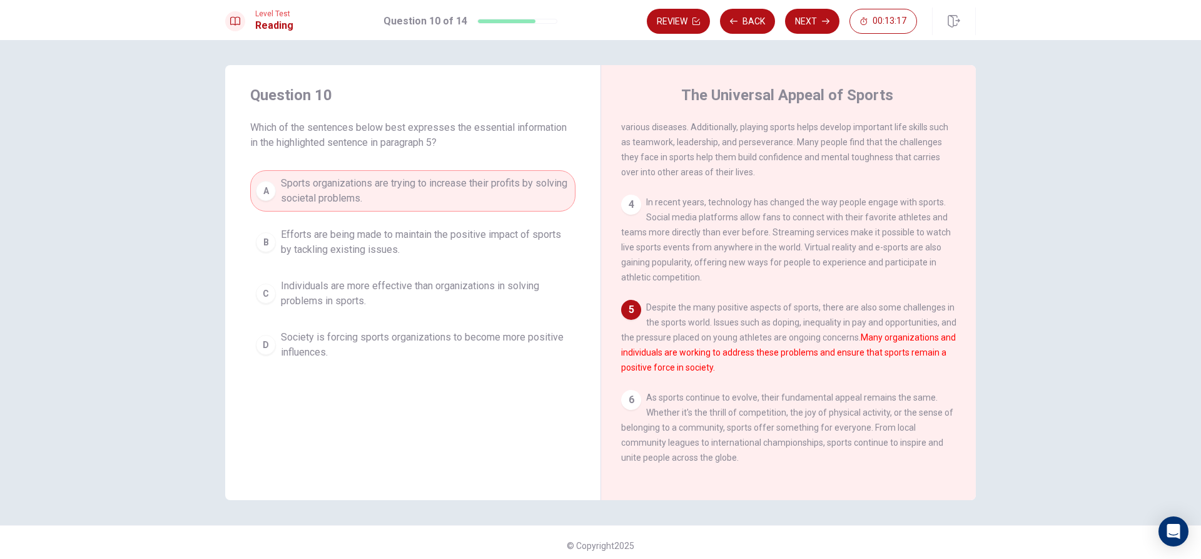
click at [370, 244] on span "Efforts are being made to maintain the positive impact of sports by tackling ex…" at bounding box center [425, 242] width 289 height 30
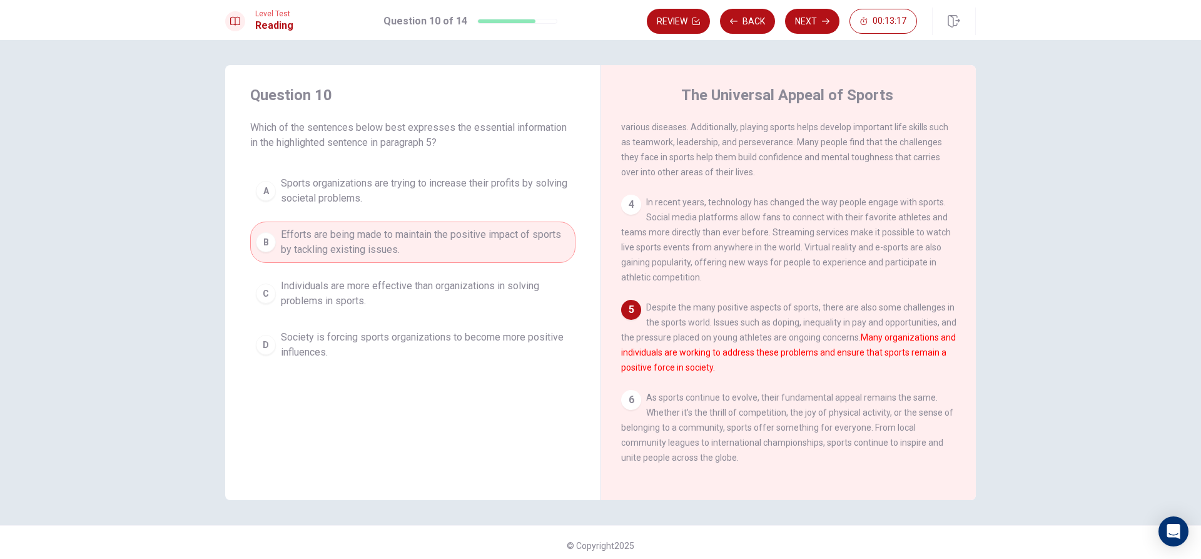
drag, startPoint x: 420, startPoint y: 162, endPoint x: 430, endPoint y: 182, distance: 22.4
click at [424, 170] on div "Question 10 Which of the sentences below best expresses the essential informati…" at bounding box center [412, 225] width 375 height 320
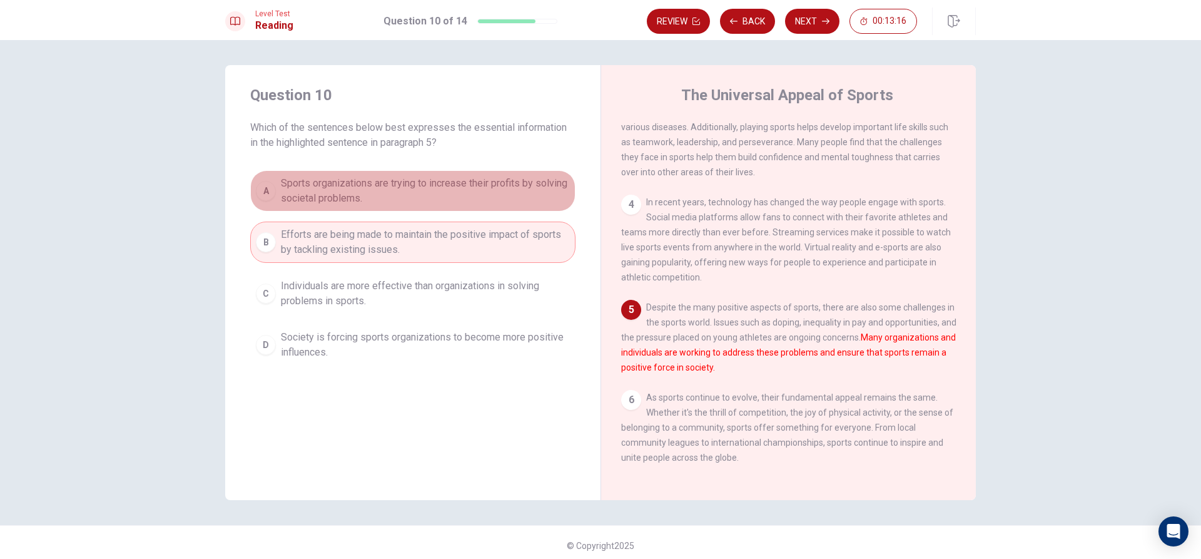
drag, startPoint x: 435, startPoint y: 191, endPoint x: 435, endPoint y: 197, distance: 6.3
click at [435, 191] on span "Sports organizations are trying to increase their profits by solving societal p…" at bounding box center [425, 191] width 289 height 30
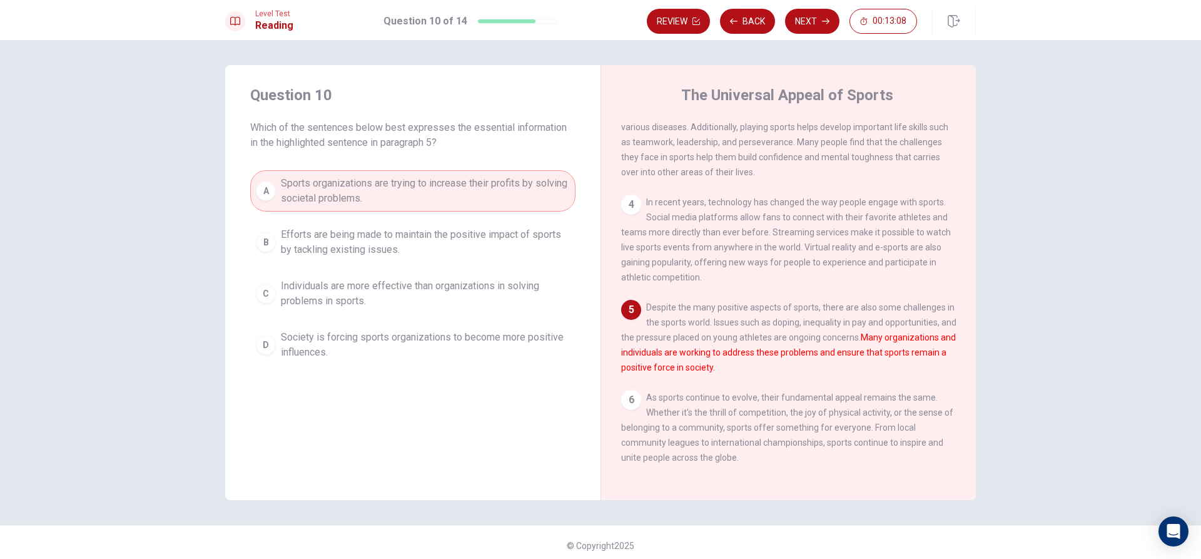
drag, startPoint x: 441, startPoint y: 286, endPoint x: 449, endPoint y: 285, distance: 8.2
click at [442, 288] on span "Individuals are more effective than organizations in solving problems in sports." at bounding box center [425, 293] width 289 height 30
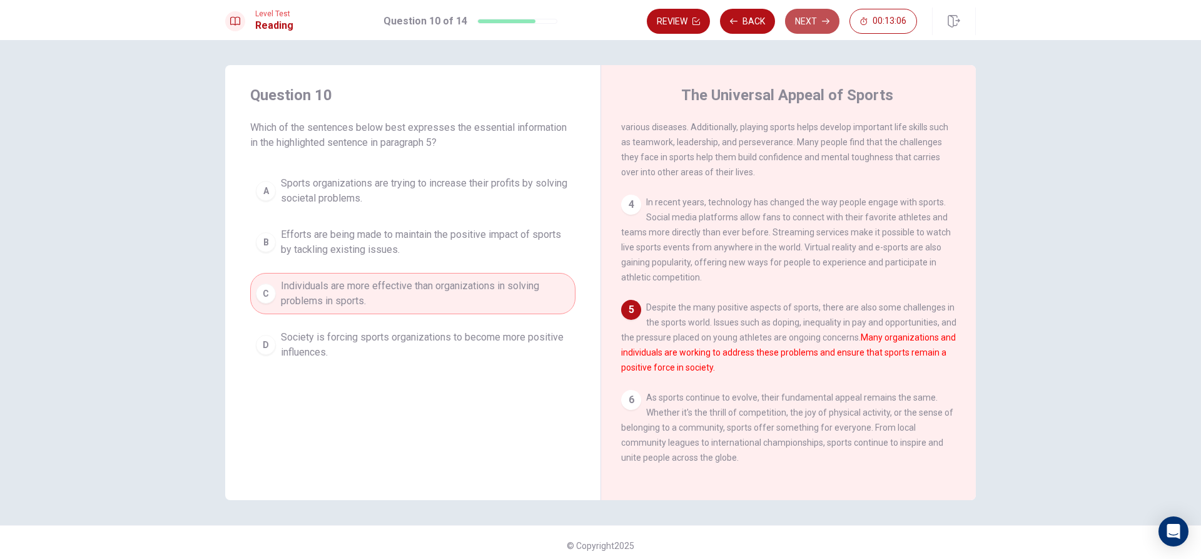
drag, startPoint x: 816, startPoint y: 28, endPoint x: 813, endPoint y: 21, distance: 8.1
click at [816, 28] on button "Next" at bounding box center [812, 21] width 54 height 25
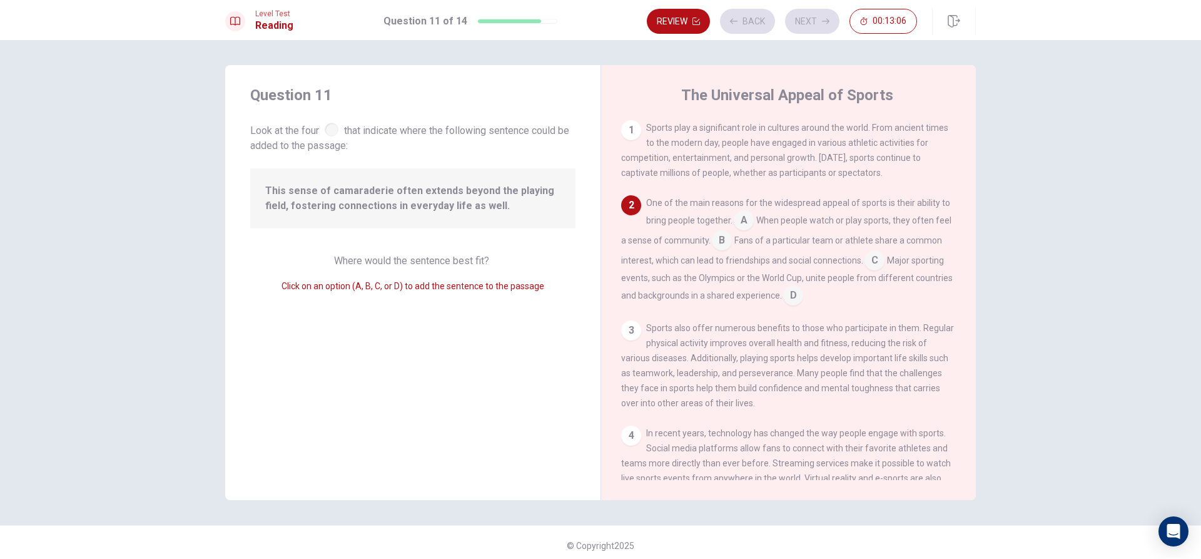
scroll to position [78, 0]
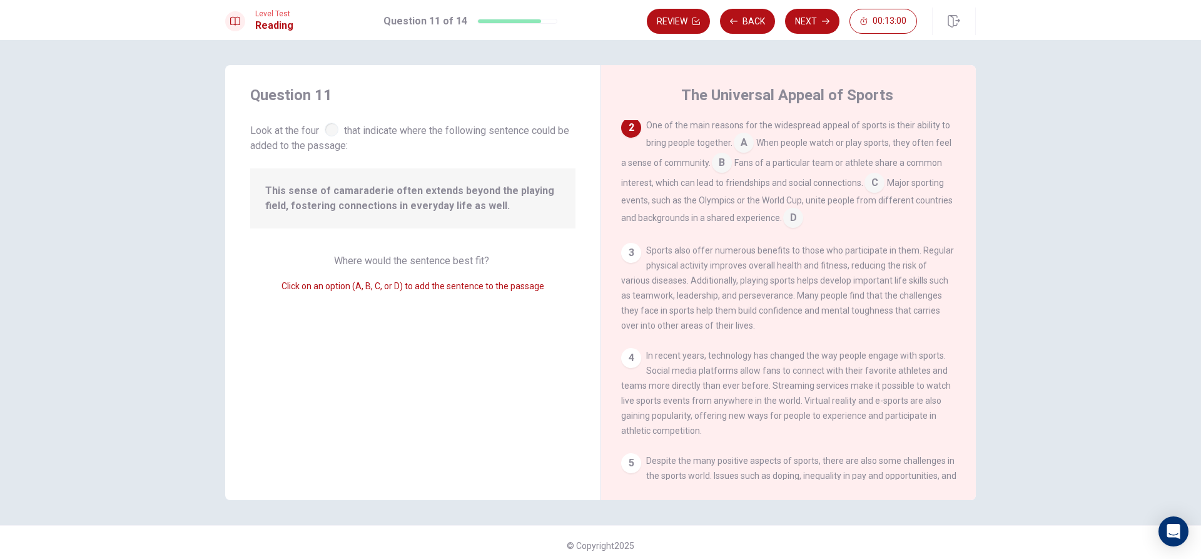
drag, startPoint x: 266, startPoint y: 141, endPoint x: 283, endPoint y: 142, distance: 16.9
click at [283, 142] on span "Look at the four that indicate where the following sentence could be added to t…" at bounding box center [412, 136] width 325 height 33
click at [333, 141] on span "Look at the four that indicate where the following sentence could be added to t…" at bounding box center [412, 136] width 325 height 33
click at [869, 190] on input at bounding box center [875, 184] width 20 height 20
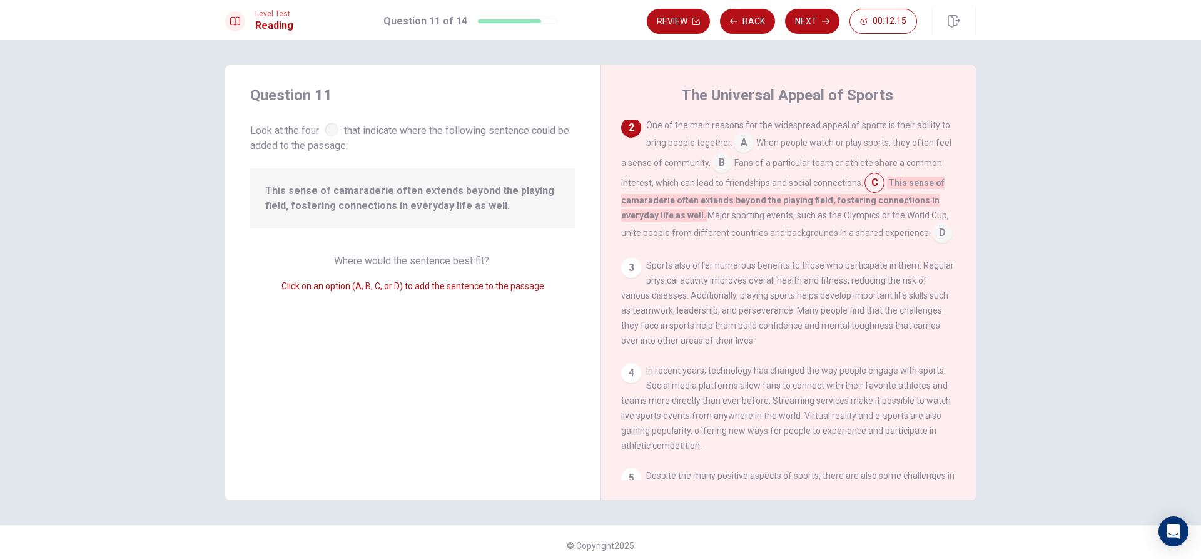
click at [724, 163] on input at bounding box center [722, 164] width 20 height 20
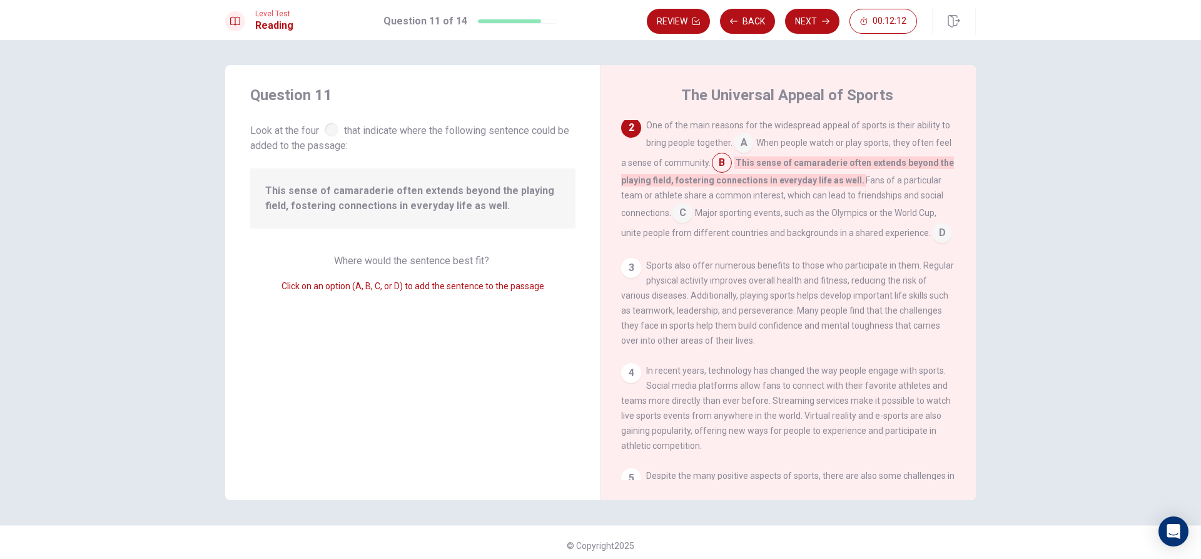
drag, startPoint x: 799, startPoint y: 29, endPoint x: 798, endPoint y: 36, distance: 7.1
click at [798, 35] on div "Level Test Reading Question 11 of 14 Review Back Next 00:12:12" at bounding box center [600, 20] width 1201 height 40
click at [786, 19] on button "Next" at bounding box center [812, 21] width 54 height 25
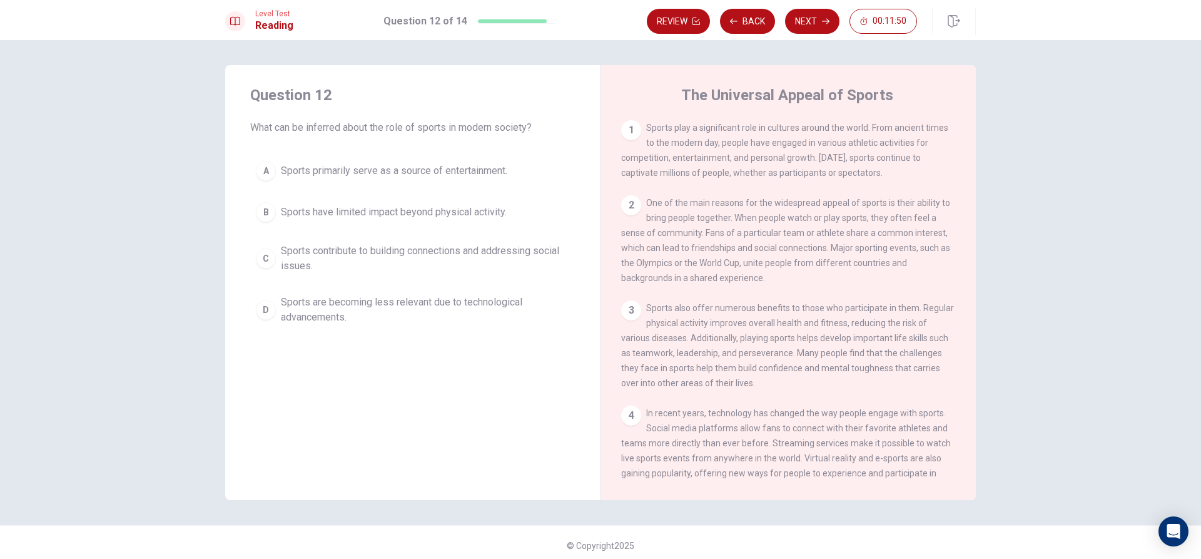
click at [318, 178] on span "Sports primarily serve as a source of entertainment." at bounding box center [394, 170] width 226 height 15
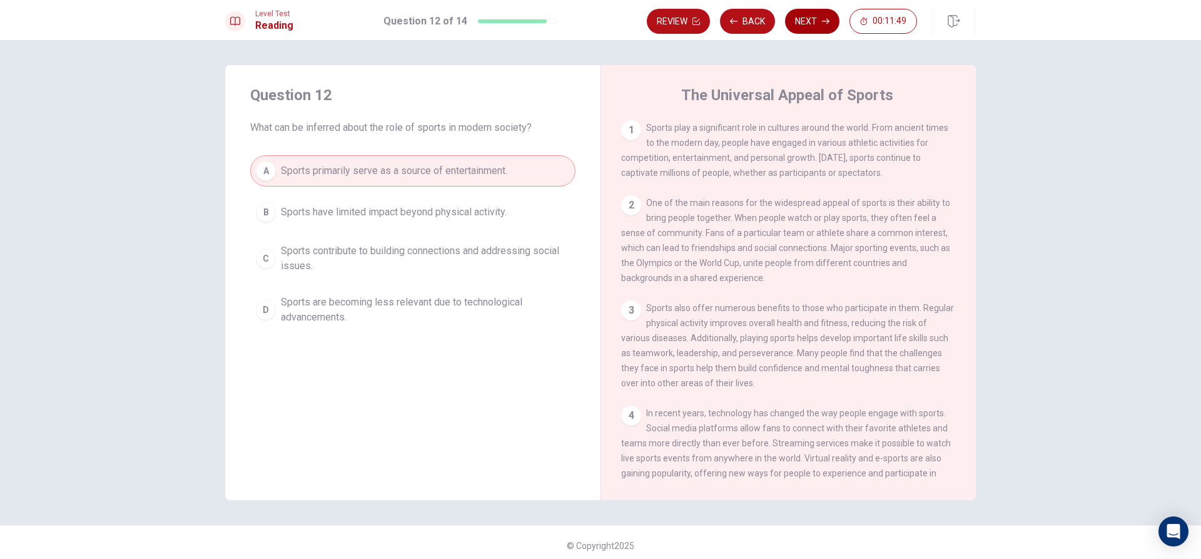
click at [811, 31] on button "Next" at bounding box center [812, 21] width 54 height 25
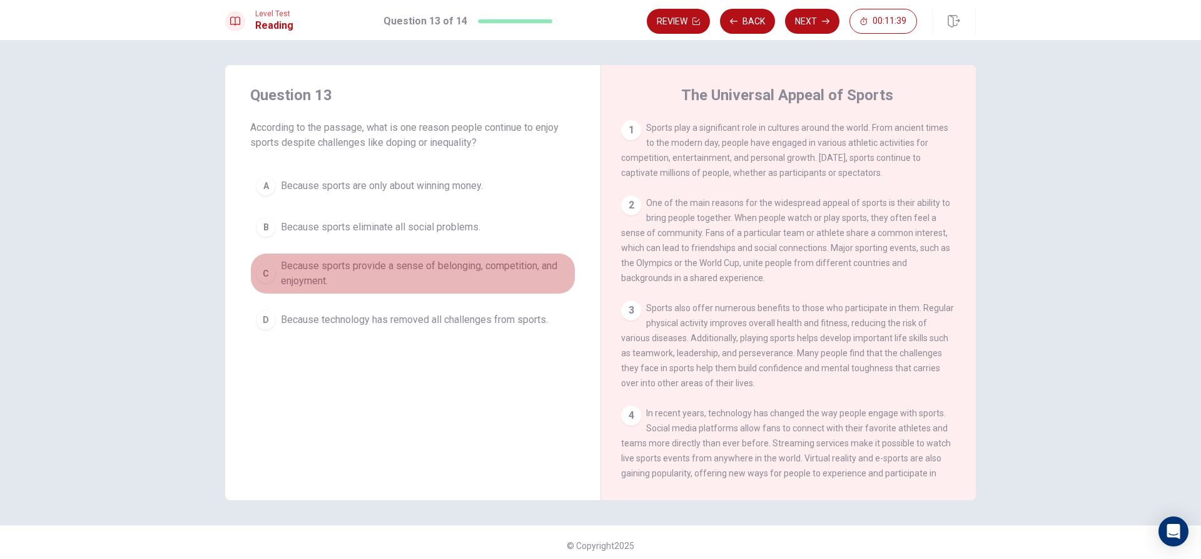
drag, startPoint x: 362, startPoint y: 271, endPoint x: 501, endPoint y: 174, distance: 170.2
click at [362, 271] on span "Because sports provide a sense of belonging, competition, and enjoyment." at bounding box center [425, 273] width 289 height 30
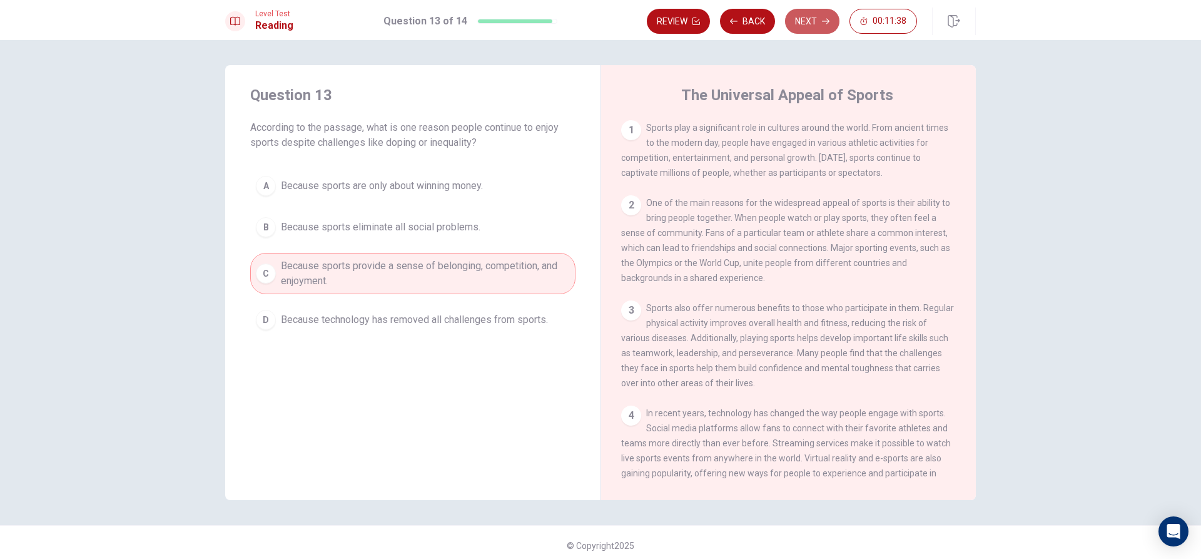
click at [791, 26] on button "Next" at bounding box center [812, 21] width 54 height 25
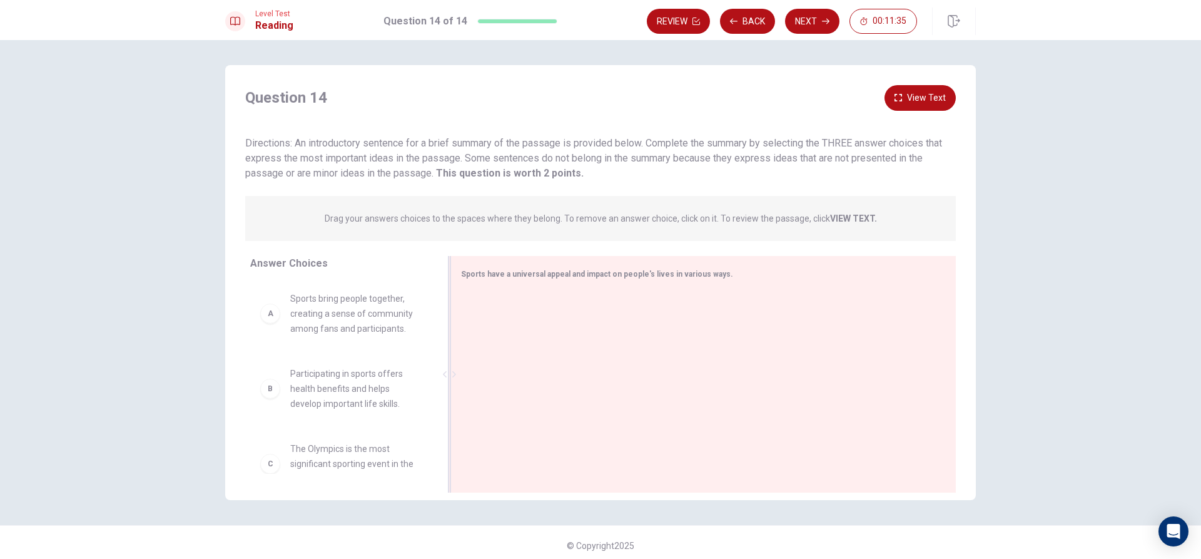
drag, startPoint x: 465, startPoint y: 308, endPoint x: 466, endPoint y: 318, distance: 10.1
click at [466, 317] on div at bounding box center [698, 376] width 475 height 168
click at [484, 322] on div at bounding box center [698, 376] width 475 height 168
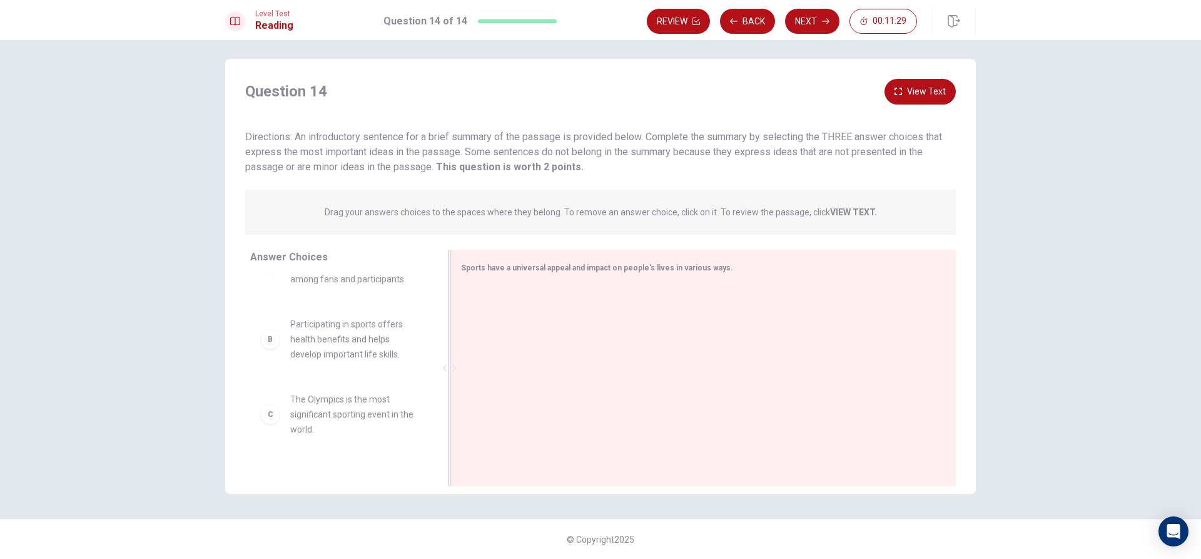
scroll to position [0, 0]
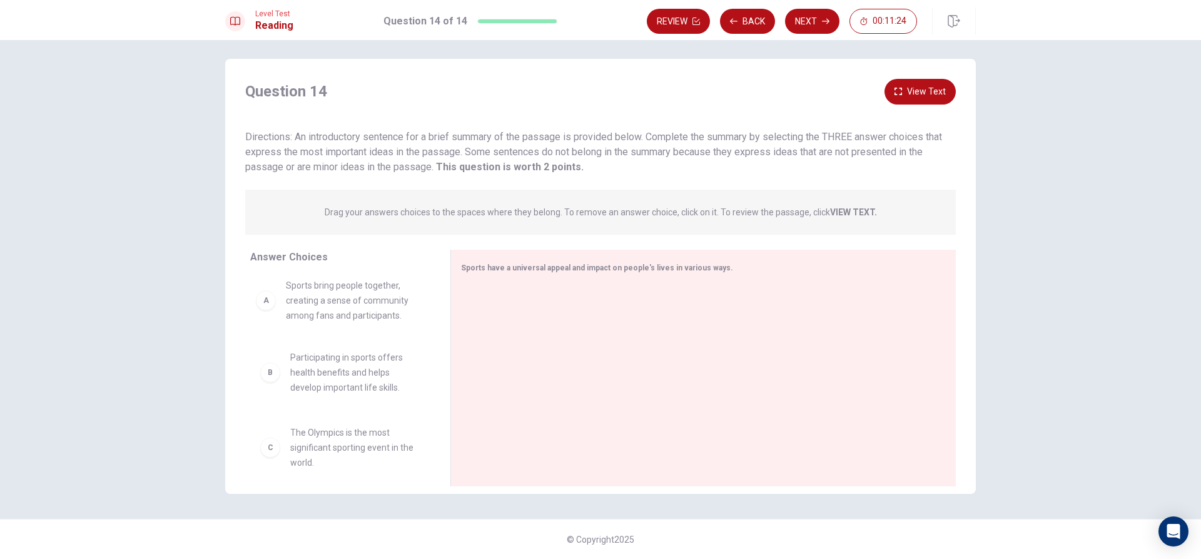
drag, startPoint x: 353, startPoint y: 322, endPoint x: 307, endPoint y: 301, distance: 50.7
drag, startPoint x: 416, startPoint y: 220, endPoint x: 425, endPoint y: 225, distance: 10.1
click at [418, 223] on div "Drag your answers choices to the spaces where they belong. To remove an answer …" at bounding box center [600, 212] width 711 height 45
click at [828, 213] on span "Drag your answers choices to the spaces where they belong. To remove an answer …" at bounding box center [601, 212] width 552 height 15
click at [836, 210] on strong "VIEW TEXT." at bounding box center [853, 212] width 47 height 10
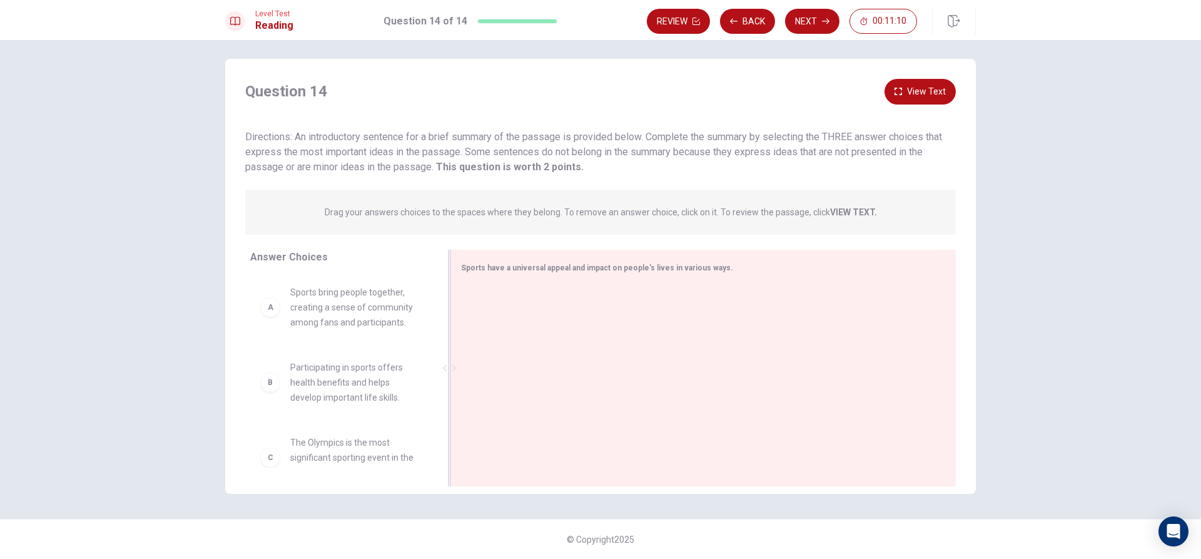
click at [474, 357] on div at bounding box center [698, 369] width 475 height 168
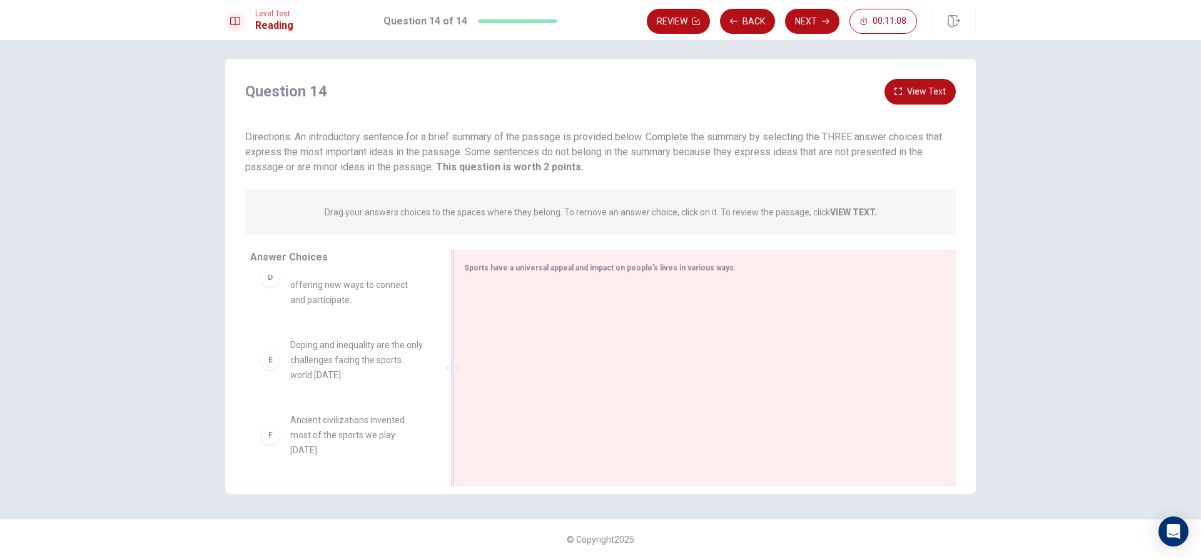
scroll to position [138, 0]
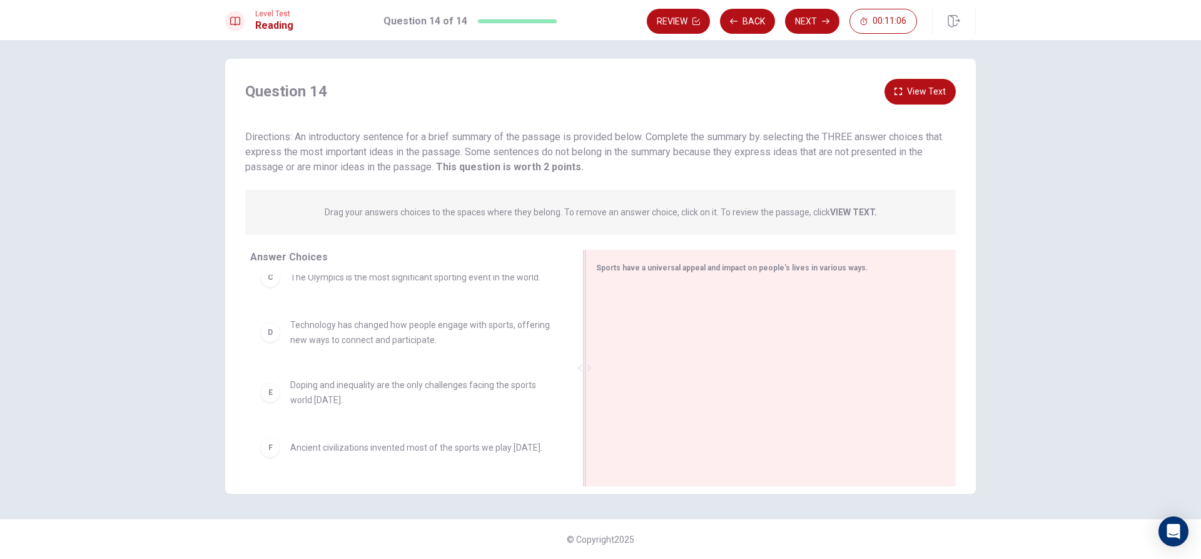
drag, startPoint x: 459, startPoint y: 372, endPoint x: 920, endPoint y: 359, distance: 461.2
click at [928, 370] on div "Sports have a universal appeal and impact on people's lives in various ways." at bounding box center [771, 368] width 370 height 236
click at [850, 212] on strong "VIEW TEXT." at bounding box center [853, 212] width 47 height 10
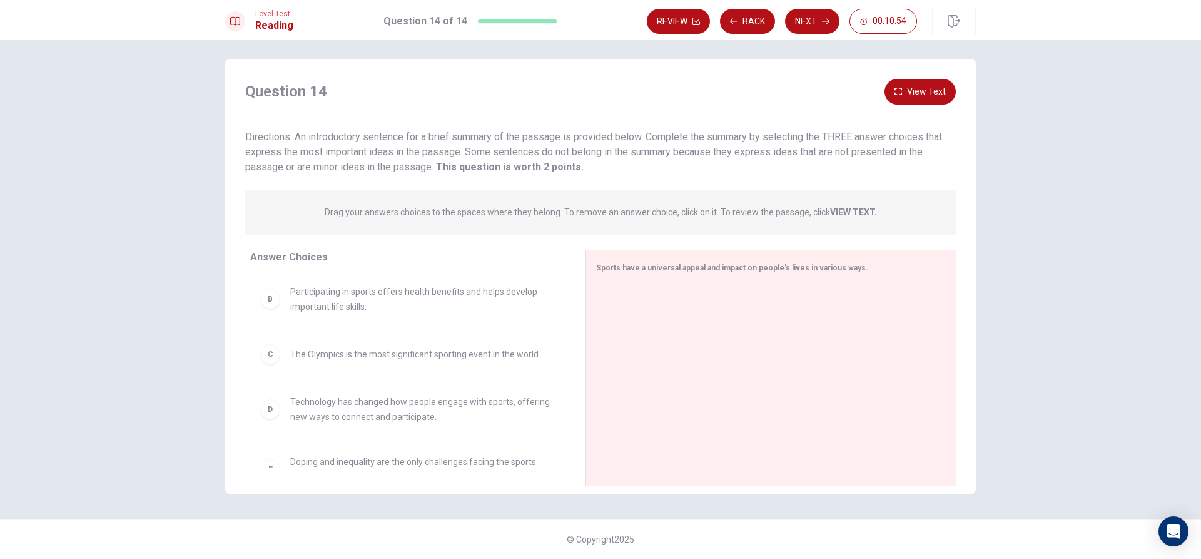
scroll to position [0, 0]
click at [933, 91] on button "View Text" at bounding box center [920, 92] width 71 height 26
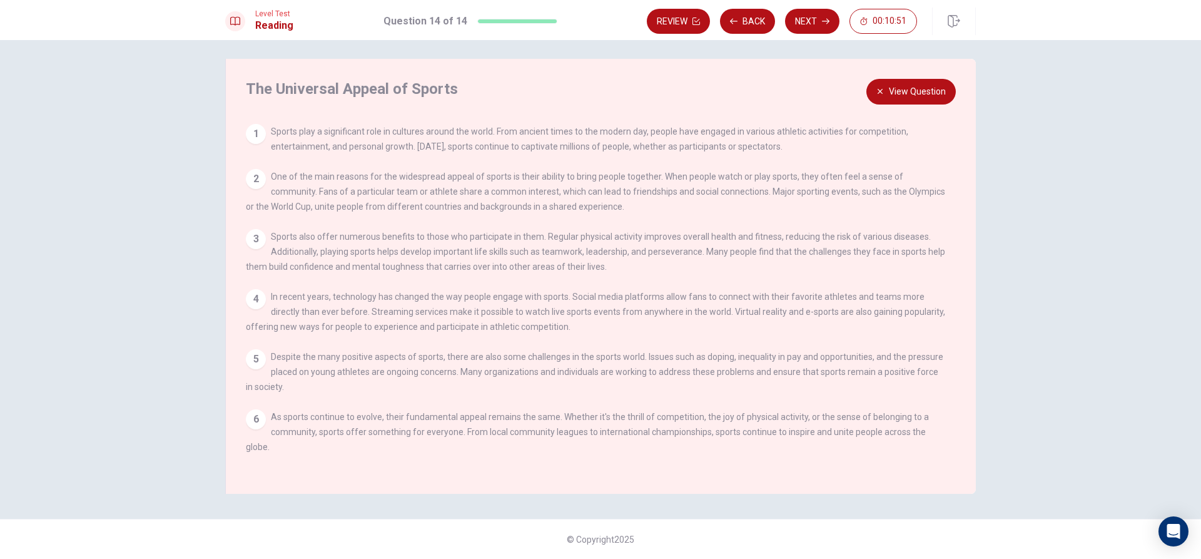
click at [907, 101] on button "View Question" at bounding box center [910, 92] width 89 height 26
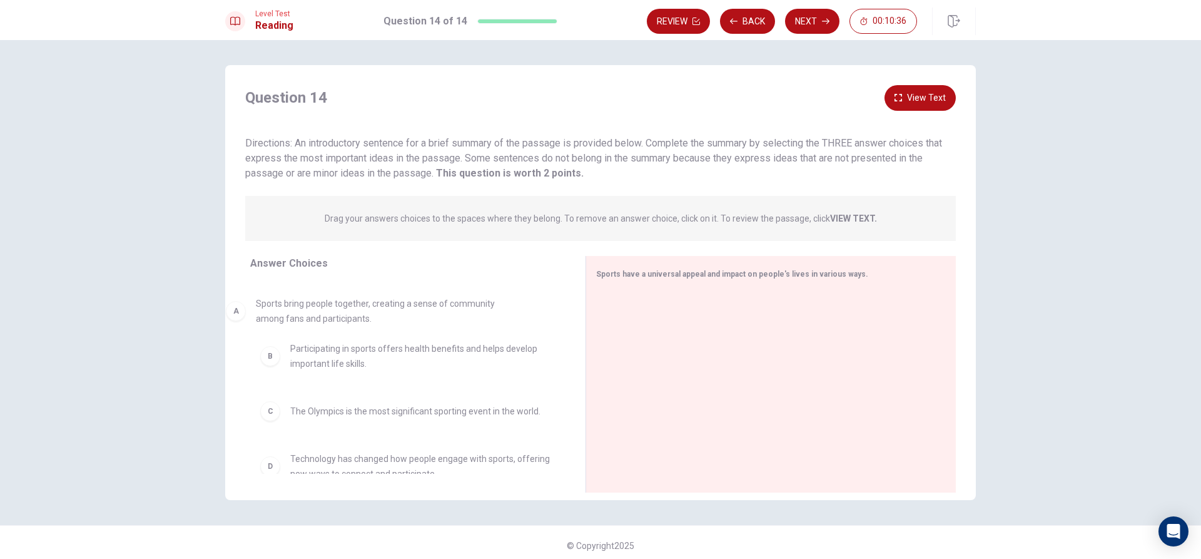
drag, startPoint x: 431, startPoint y: 322, endPoint x: 357, endPoint y: 310, distance: 75.5
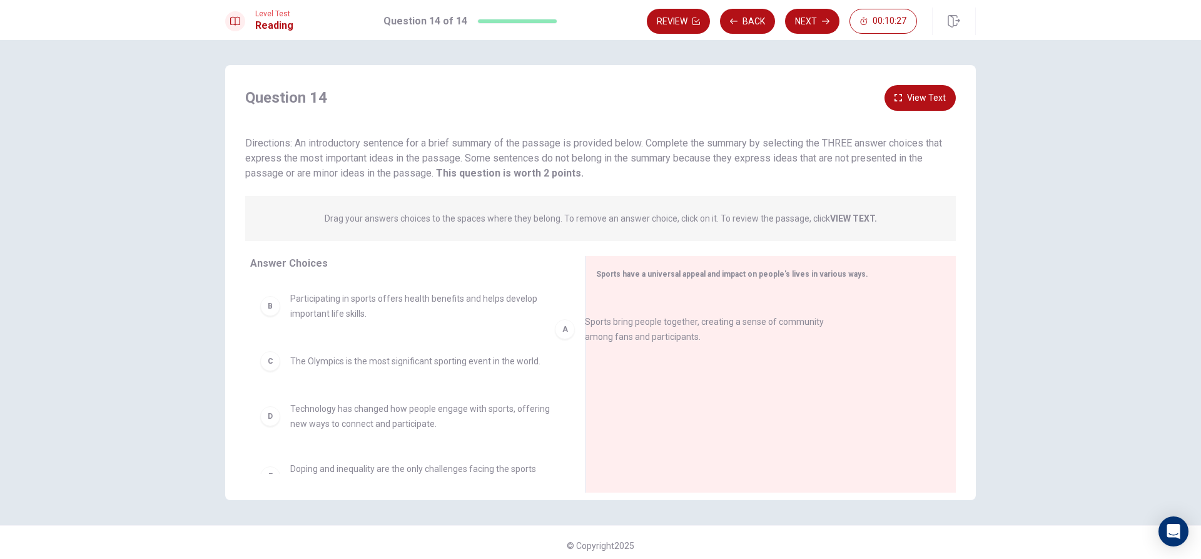
drag, startPoint x: 459, startPoint y: 329, endPoint x: 492, endPoint y: 348, distance: 37.6
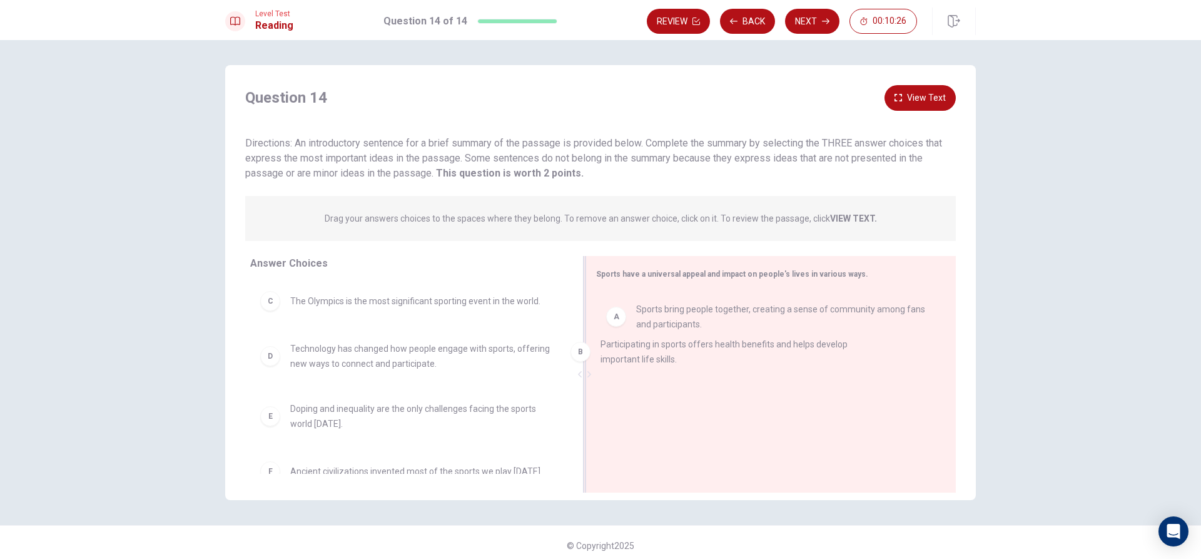
drag, startPoint x: 411, startPoint y: 326, endPoint x: 737, endPoint y: 374, distance: 329.5
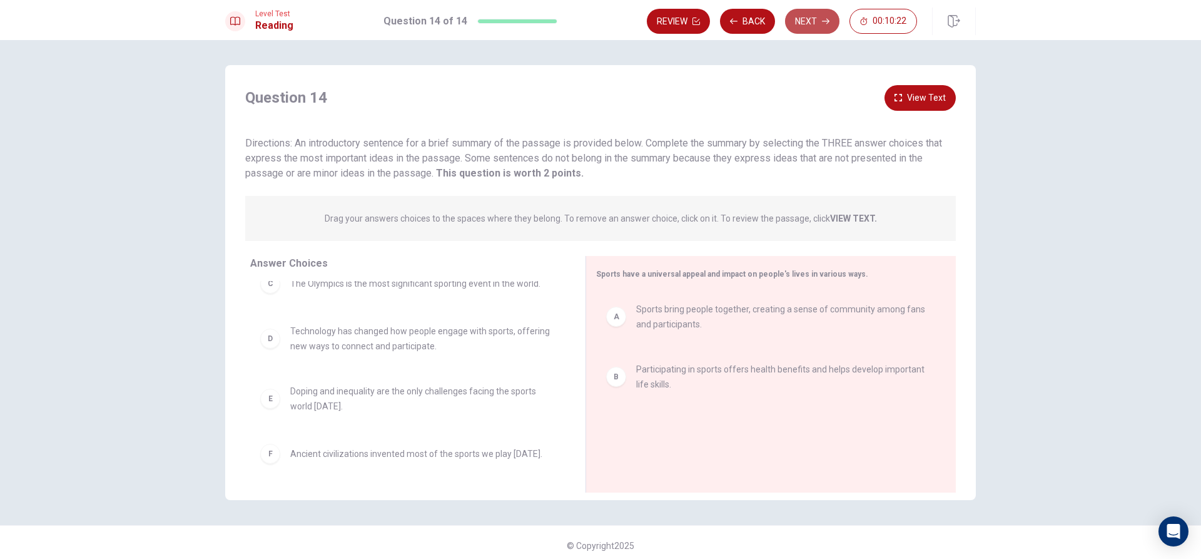
click at [811, 24] on button "Next" at bounding box center [812, 21] width 54 height 25
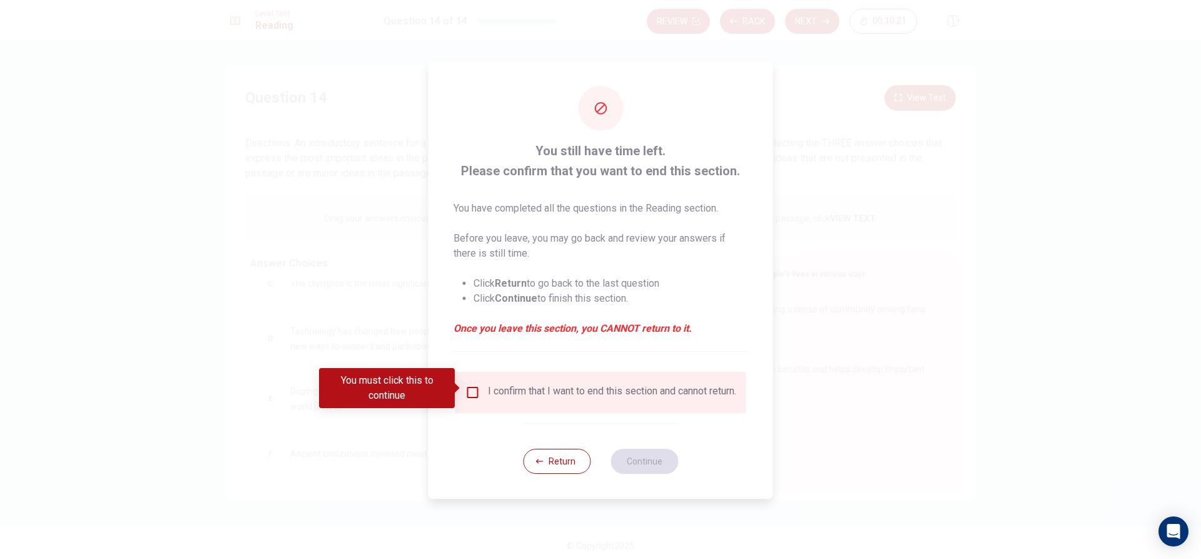
click at [469, 396] on div "I confirm that I want to end this section and cannot return." at bounding box center [600, 392] width 271 height 15
click at [463, 383] on div "You must click this to continue" at bounding box center [391, 388] width 145 height 40
click at [467, 385] on input "You must click this to continue" at bounding box center [472, 392] width 15 height 15
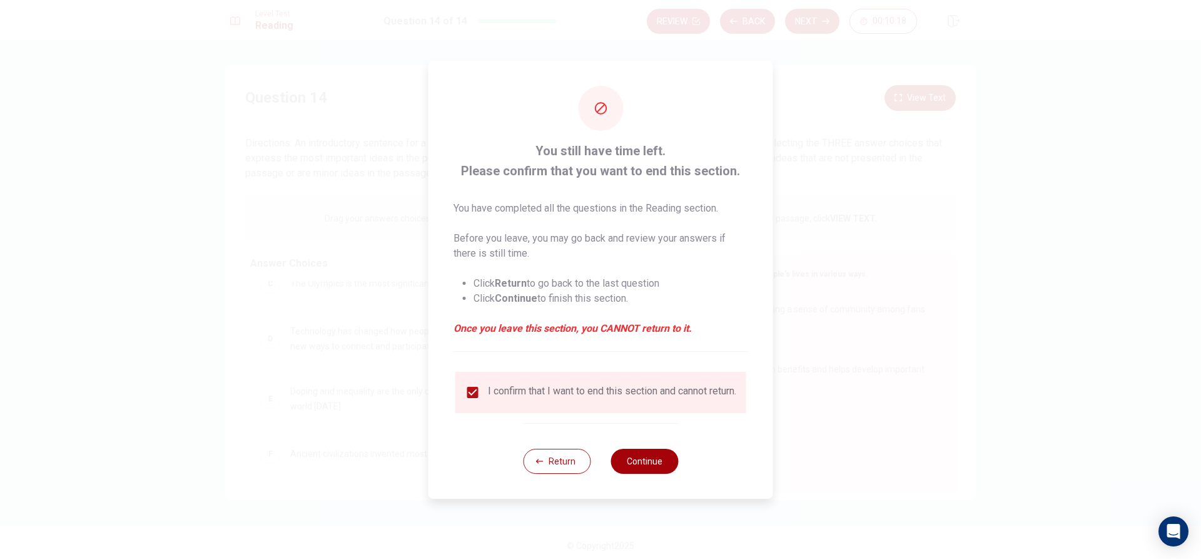
click at [622, 457] on button "Continue" at bounding box center [645, 461] width 68 height 25
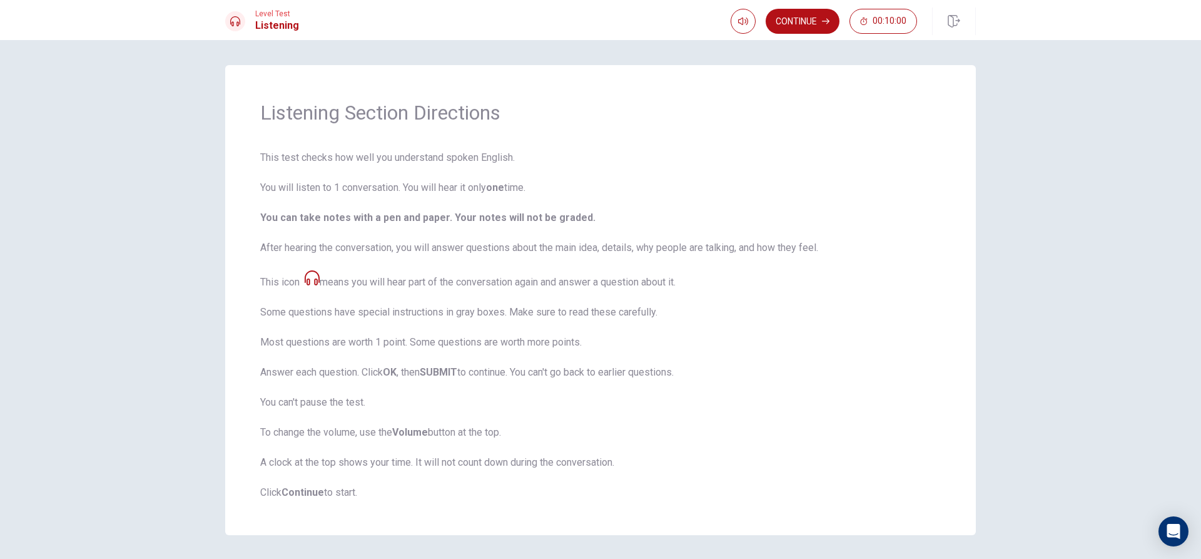
click at [789, 9] on div "Continue 00:10:00" at bounding box center [853, 22] width 245 height 28
click at [786, 23] on button "Continue" at bounding box center [803, 21] width 74 height 25
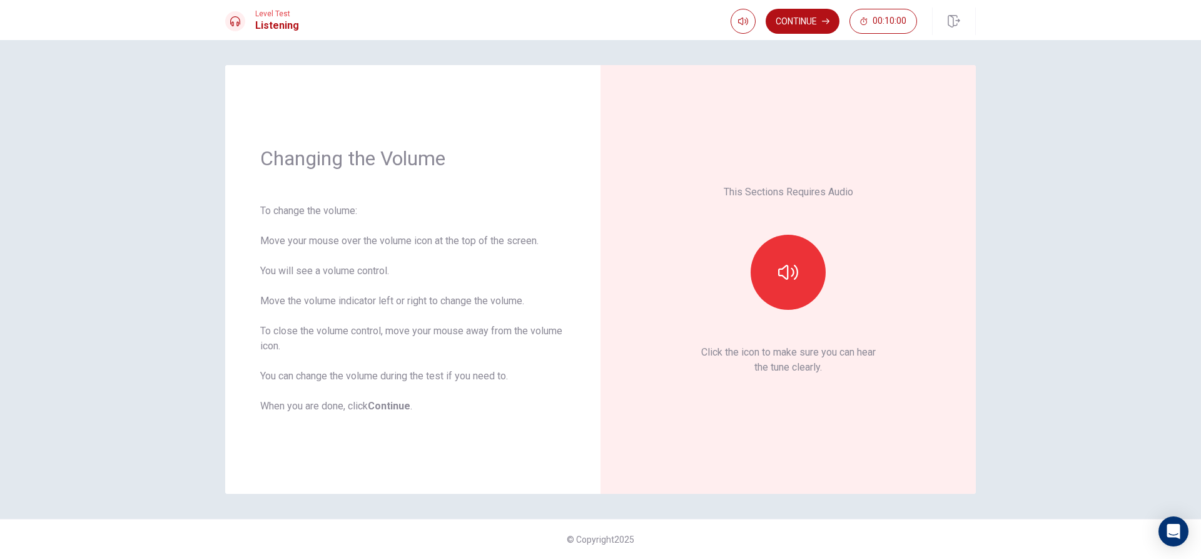
click at [321, 215] on div "To change the volume: Move your mouse over the volume icon at the top of the sc…" at bounding box center [412, 308] width 305 height 210
click at [774, 276] on button "button" at bounding box center [788, 272] width 75 height 75
click at [790, 188] on p "This Sections Requires Audio" at bounding box center [788, 192] width 129 height 15
click at [788, 193] on p "This Sections Requires Audio" at bounding box center [788, 192] width 129 height 15
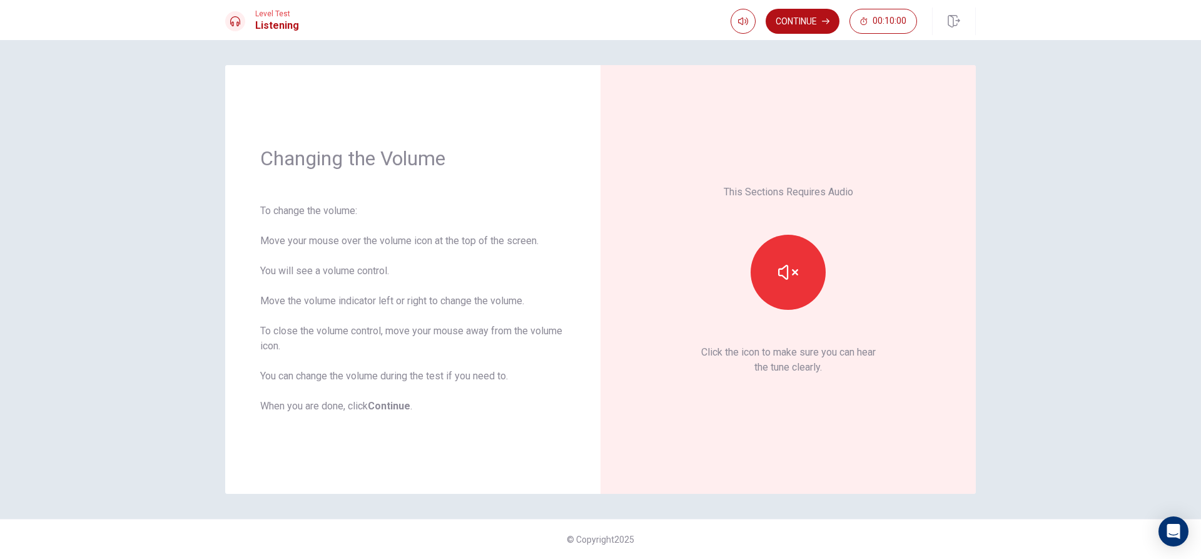
click at [788, 193] on p "This Sections Requires Audio" at bounding box center [788, 192] width 129 height 15
click at [784, 166] on div "This Sections Requires Audio Click the icon to make sure you can hear the tune …" at bounding box center [788, 279] width 305 height 358
click at [784, 172] on div "This Sections Requires Audio Click the icon to make sure you can hear the tune …" at bounding box center [788, 279] width 305 height 358
click at [809, 14] on button "Continue" at bounding box center [803, 21] width 74 height 25
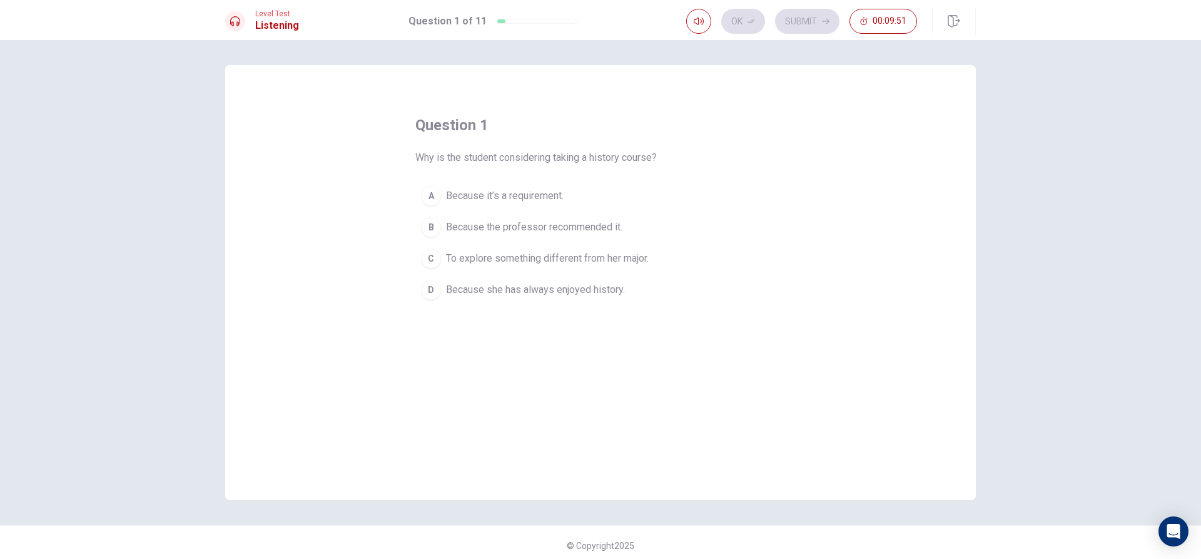
click at [584, 240] on button "B Because the professor recommended it." at bounding box center [600, 226] width 370 height 31
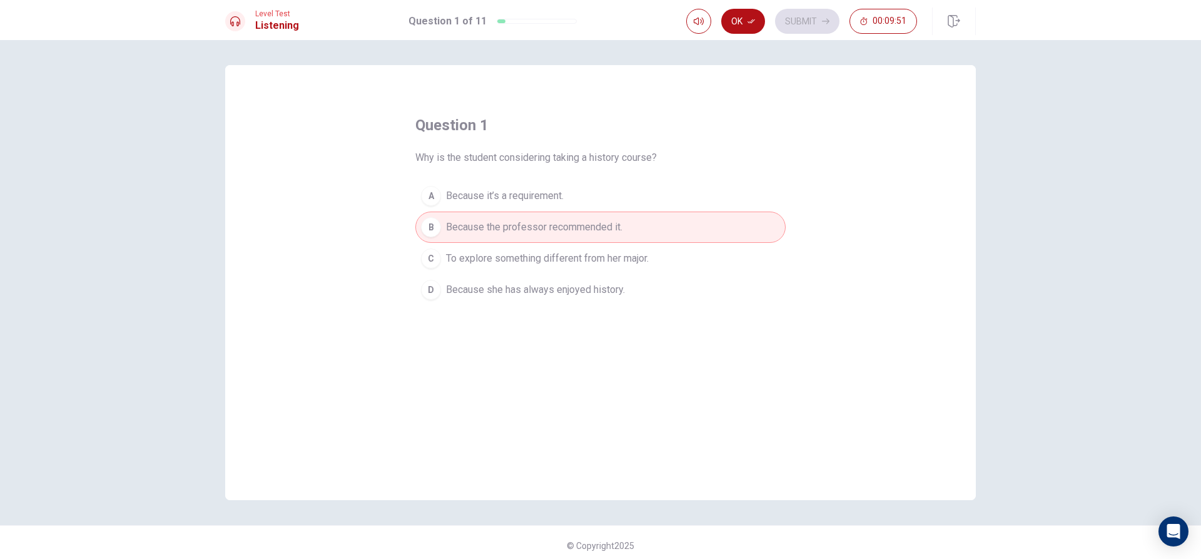
click at [592, 259] on span "To explore something different from her major." at bounding box center [547, 258] width 203 height 15
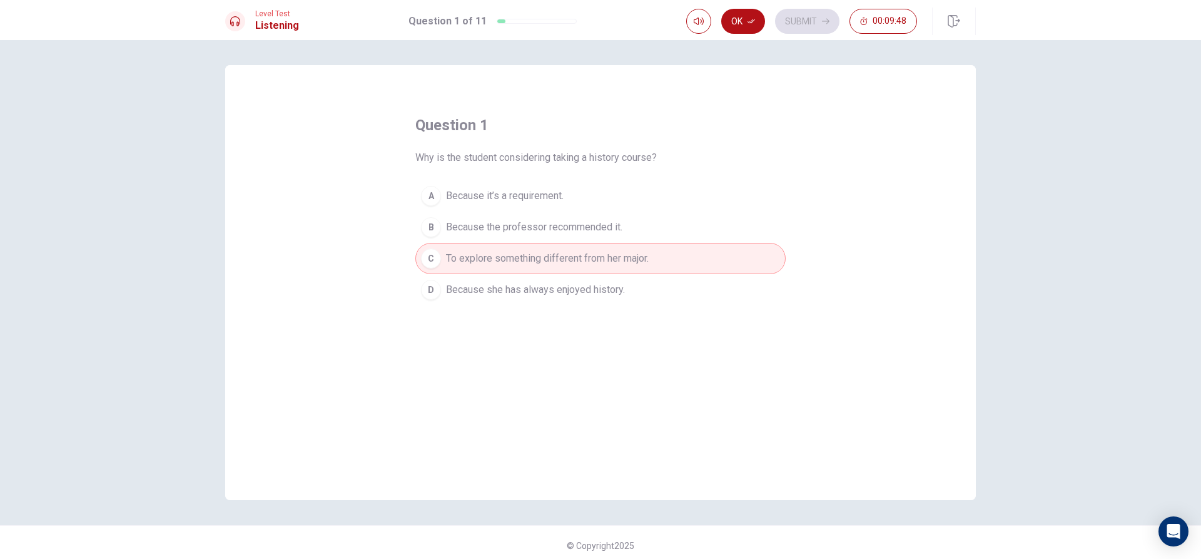
click at [754, 17] on button "Ok" at bounding box center [743, 21] width 44 height 25
click at [804, 21] on button "Submit" at bounding box center [807, 21] width 64 height 25
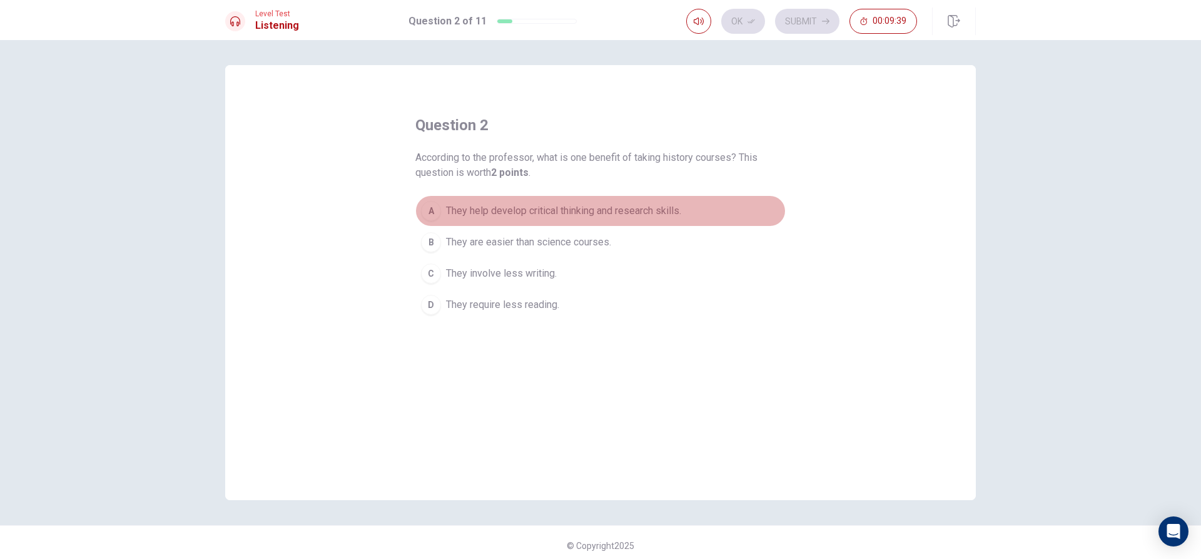
drag, startPoint x: 554, startPoint y: 213, endPoint x: 574, endPoint y: 235, distance: 29.7
click at [555, 213] on span "They help develop critical thinking and research skills." at bounding box center [563, 210] width 235 height 15
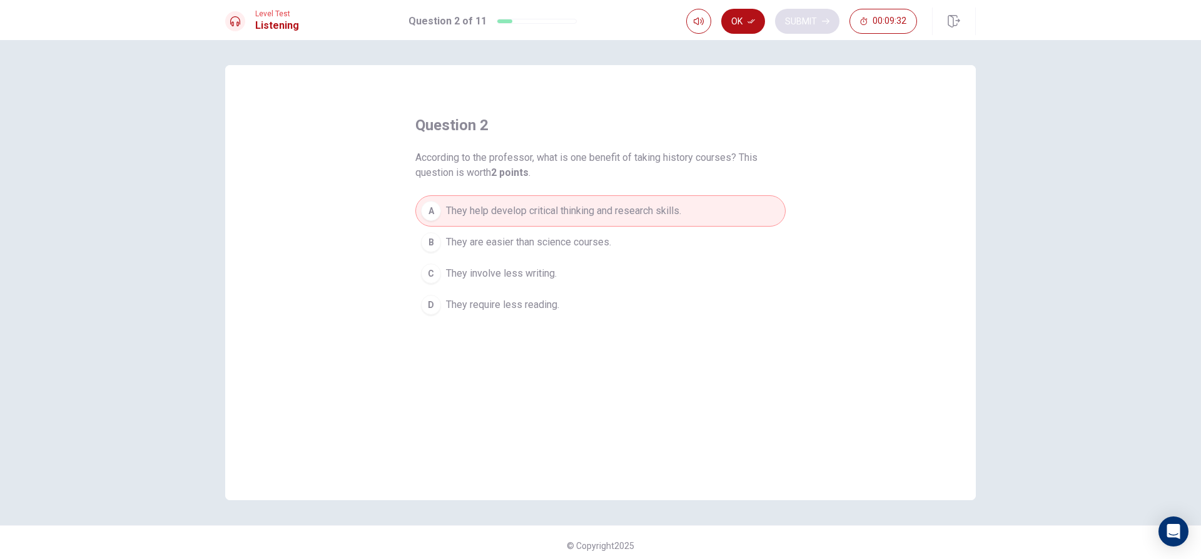
drag, startPoint x: 739, startPoint y: 23, endPoint x: 784, endPoint y: 17, distance: 45.4
click at [741, 22] on button "Ok" at bounding box center [743, 21] width 44 height 25
click at [795, 16] on button "Submit" at bounding box center [807, 21] width 64 height 25
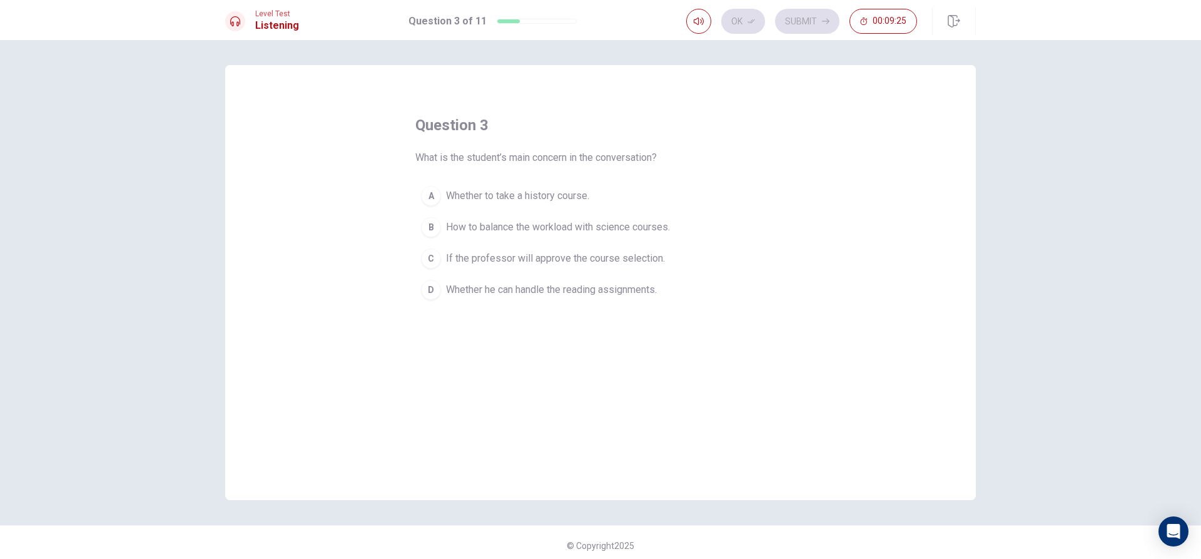
click at [545, 201] on span "Whether to take a history course." at bounding box center [517, 195] width 143 height 15
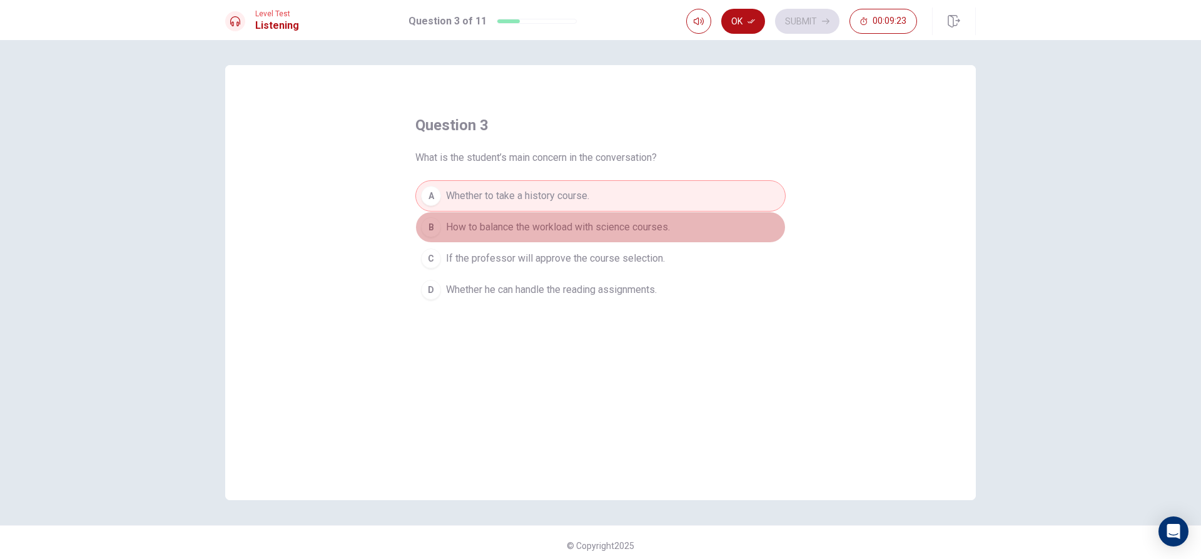
click at [611, 237] on button "B How to balance the workload with science courses." at bounding box center [600, 226] width 370 height 31
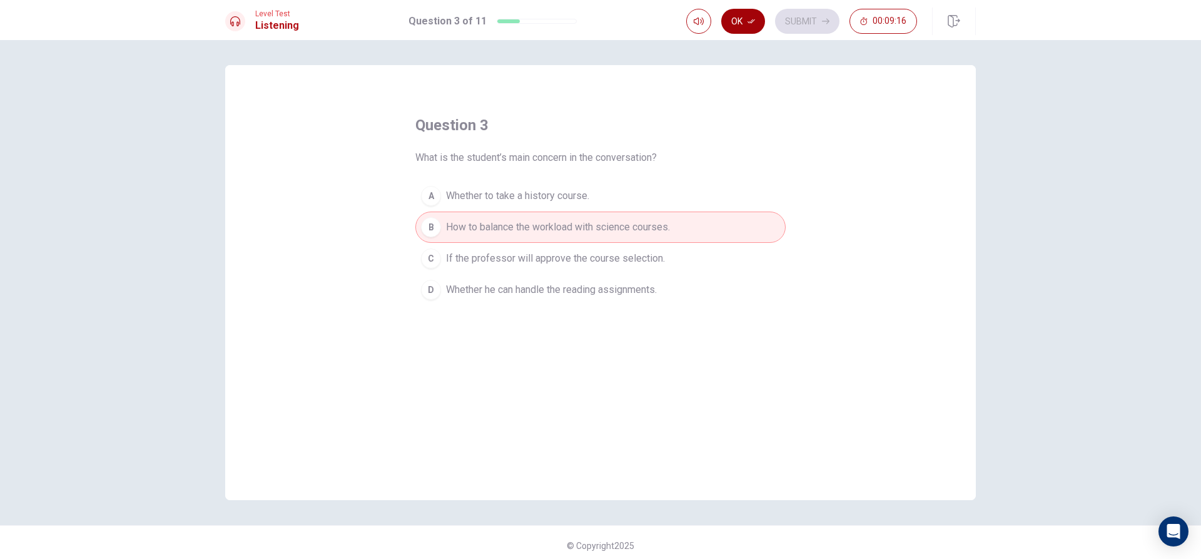
click at [727, 20] on button "Ok" at bounding box center [743, 21] width 44 height 25
drag, startPoint x: 852, startPoint y: 15, endPoint x: 837, endPoint y: 25, distance: 18.0
click at [850, 17] on button "00:09:15" at bounding box center [884, 21] width 68 height 25
click at [898, 15] on button "button" at bounding box center [904, 21] width 25 height 25
drag, startPoint x: 828, startPoint y: 25, endPoint x: 823, endPoint y: 33, distance: 9.0
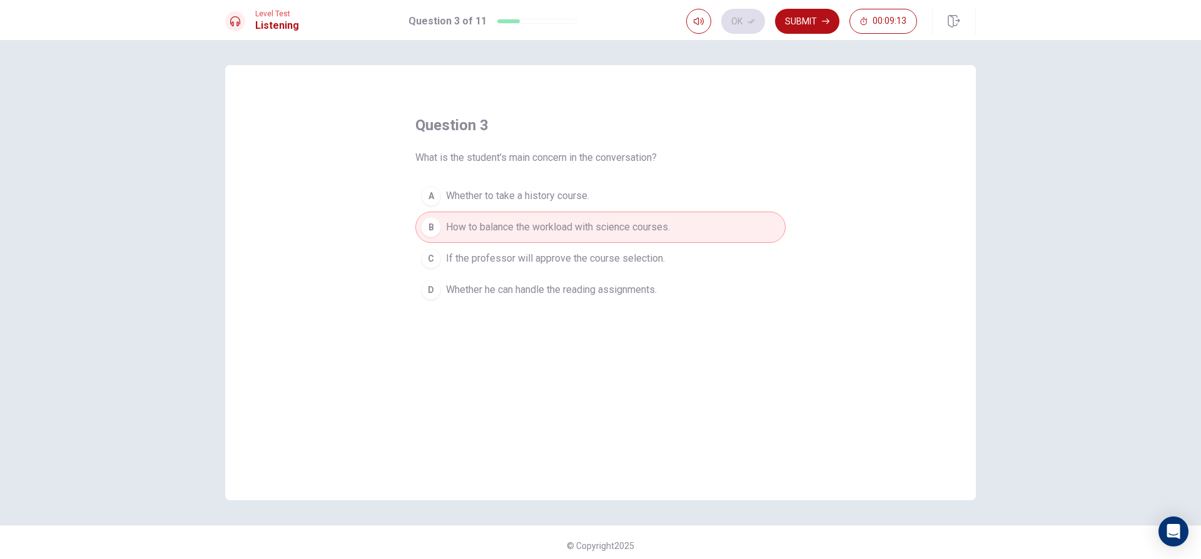
click at [826, 26] on button "Submit" at bounding box center [807, 21] width 64 height 25
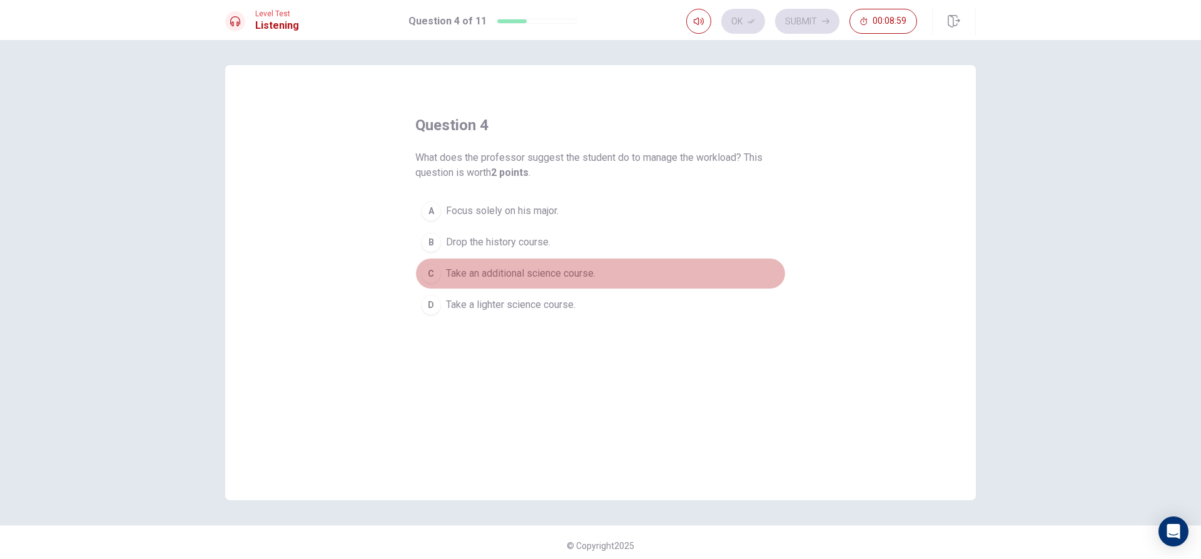
click at [473, 281] on button "C Take an additional science course." at bounding box center [600, 273] width 370 height 31
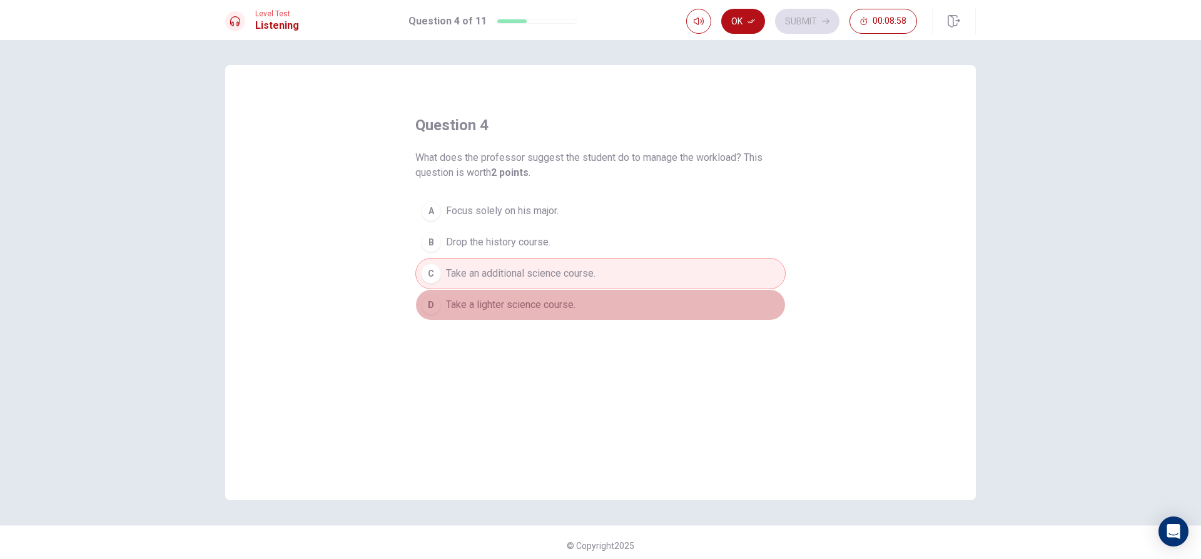
click at [478, 293] on button "D Take a lighter science course." at bounding box center [600, 304] width 370 height 31
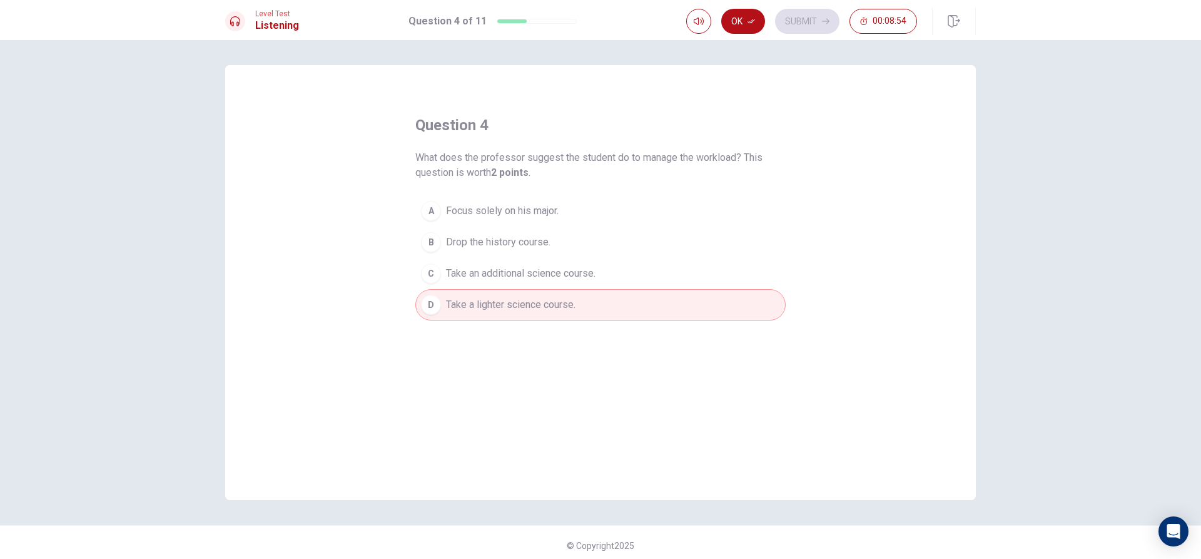
drag, startPoint x: 665, startPoint y: 288, endPoint x: 671, endPoint y: 292, distance: 7.3
click at [664, 290] on div "A Focus solely on his major. B Drop the history course. C Take an additional sc…" at bounding box center [600, 257] width 370 height 125
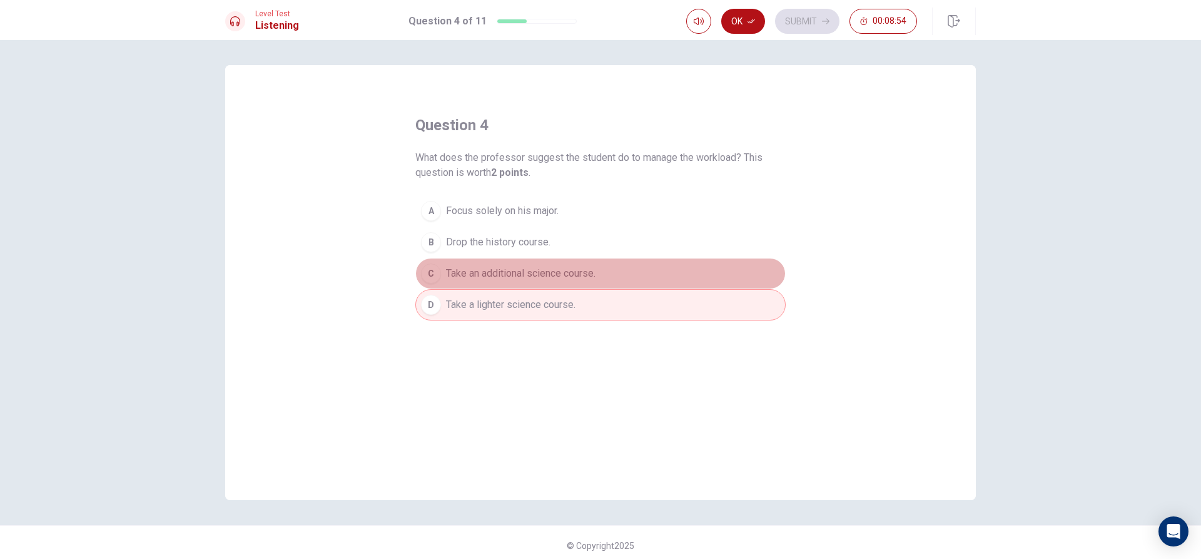
click at [667, 278] on button "C Take an additional science course." at bounding box center [600, 273] width 370 height 31
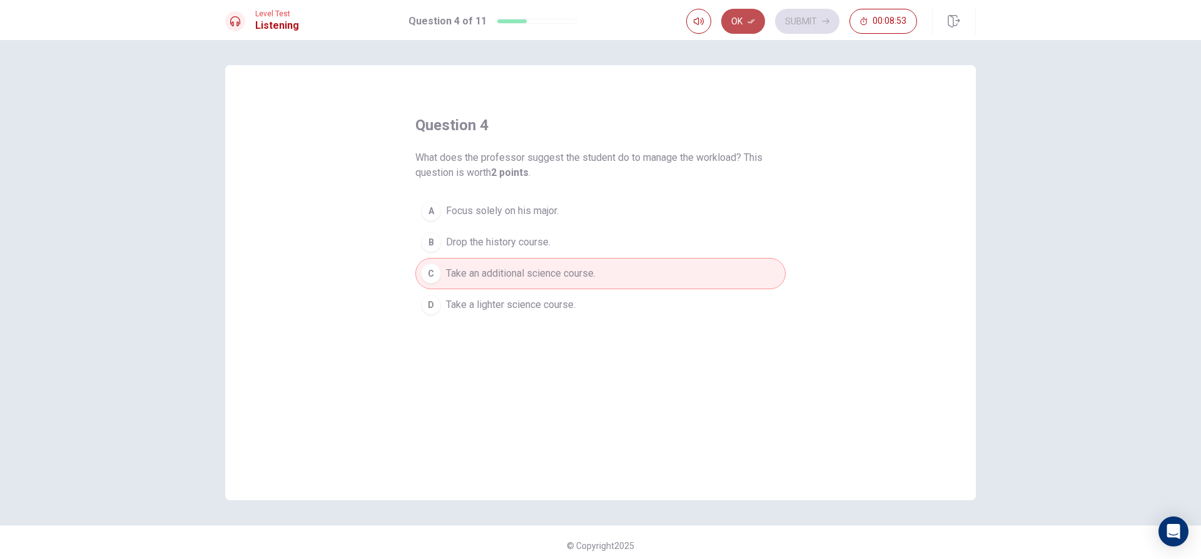
click at [743, 22] on button "Ok" at bounding box center [743, 21] width 44 height 25
click at [525, 196] on button "A Focus solely on his major." at bounding box center [600, 210] width 370 height 31
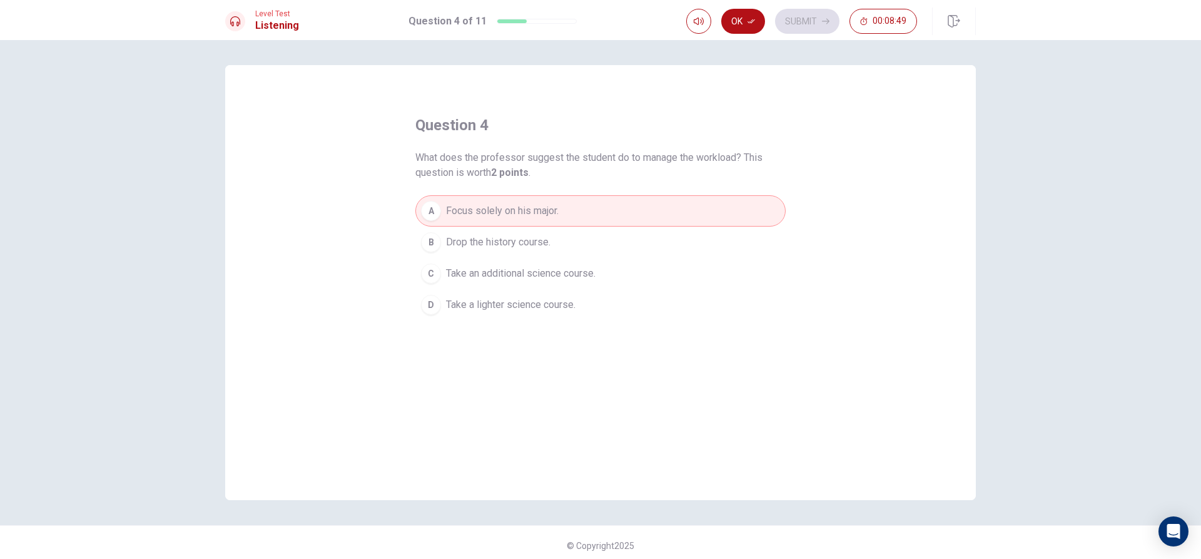
click at [759, 18] on button "Ok" at bounding box center [743, 21] width 44 height 25
click at [777, 23] on button "Submit" at bounding box center [807, 21] width 64 height 25
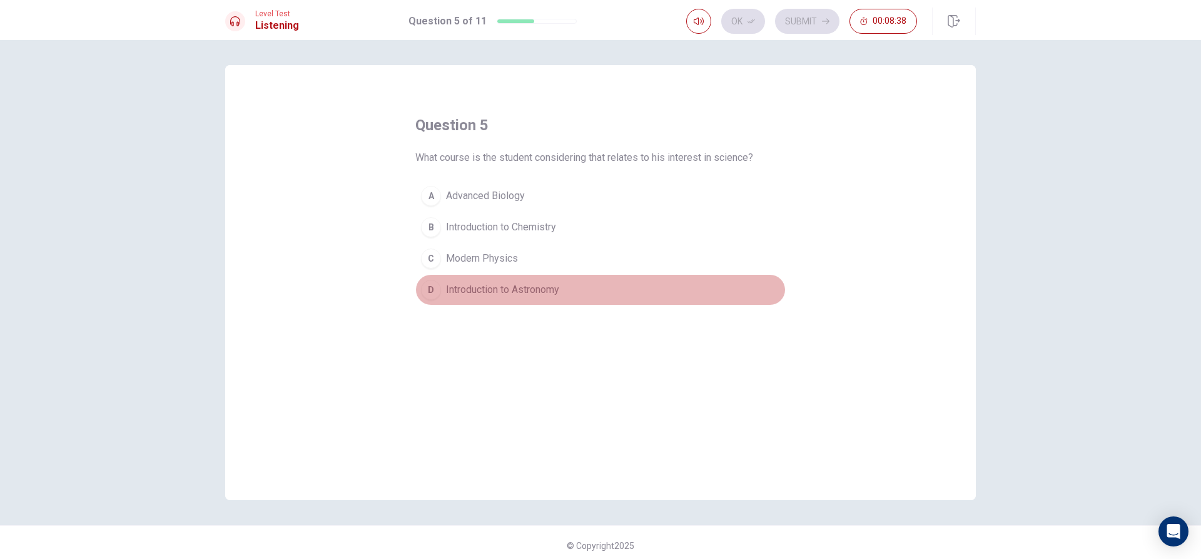
drag, startPoint x: 547, startPoint y: 290, endPoint x: 539, endPoint y: 293, distance: 8.4
click at [545, 290] on span "Introduction to Astronomy" at bounding box center [502, 289] width 113 height 15
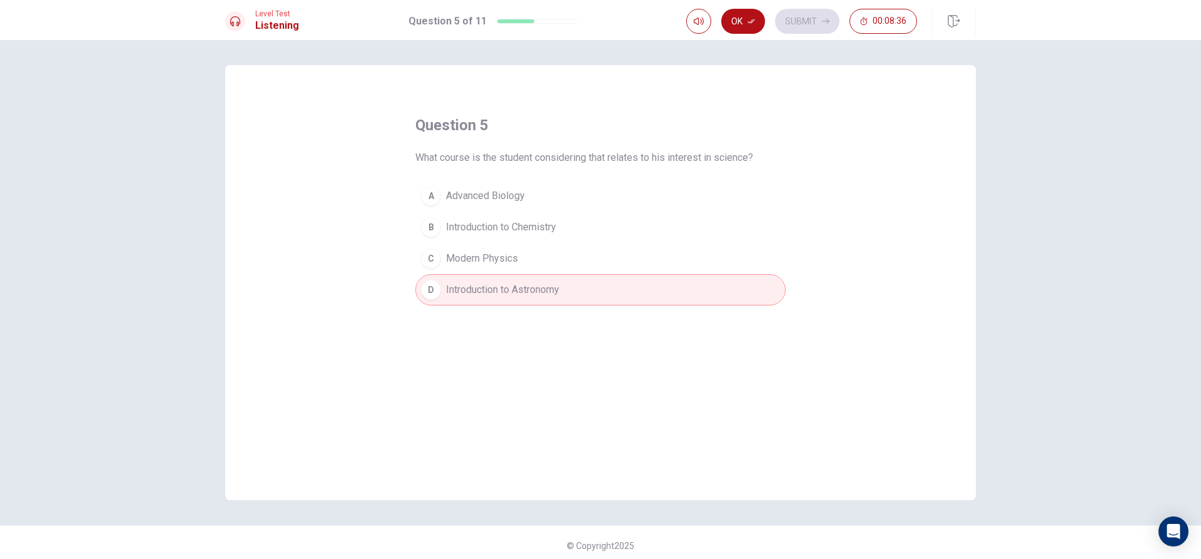
click at [769, 22] on div "Ok Submit 00:08:36" at bounding box center [801, 21] width 231 height 25
click at [756, 26] on button "Ok" at bounding box center [743, 21] width 44 height 25
click at [779, 33] on div "Ok Submit 00:08:35" at bounding box center [801, 21] width 231 height 25
click at [796, 23] on button "Submit" at bounding box center [807, 21] width 64 height 25
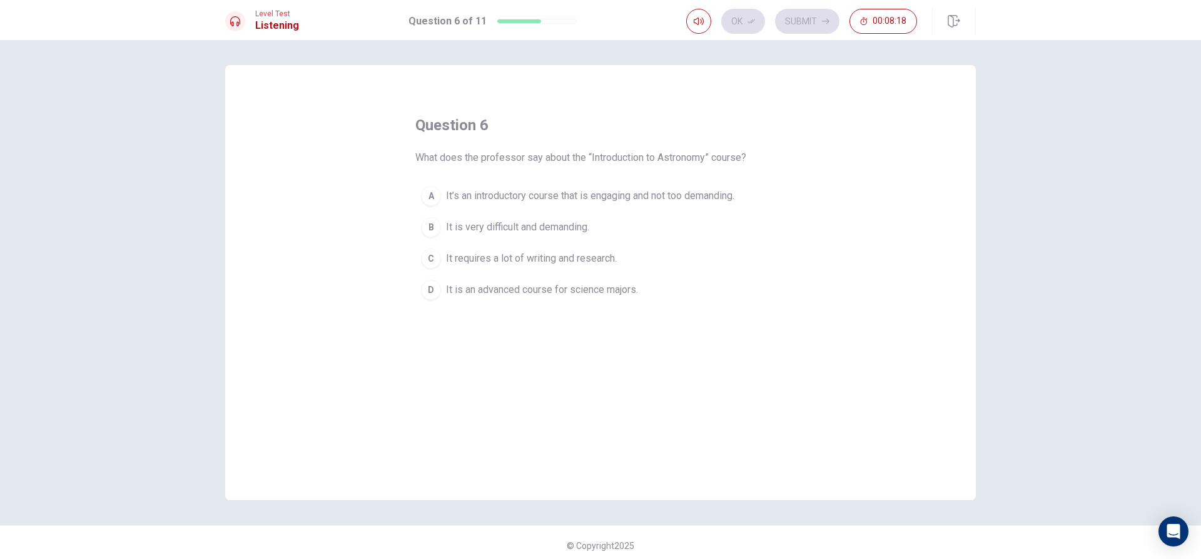
drag, startPoint x: 470, startPoint y: 200, endPoint x: 514, endPoint y: 206, distance: 44.9
click at [485, 201] on span "It’s an introductory course that is engaging and not too demanding." at bounding box center [590, 195] width 288 height 15
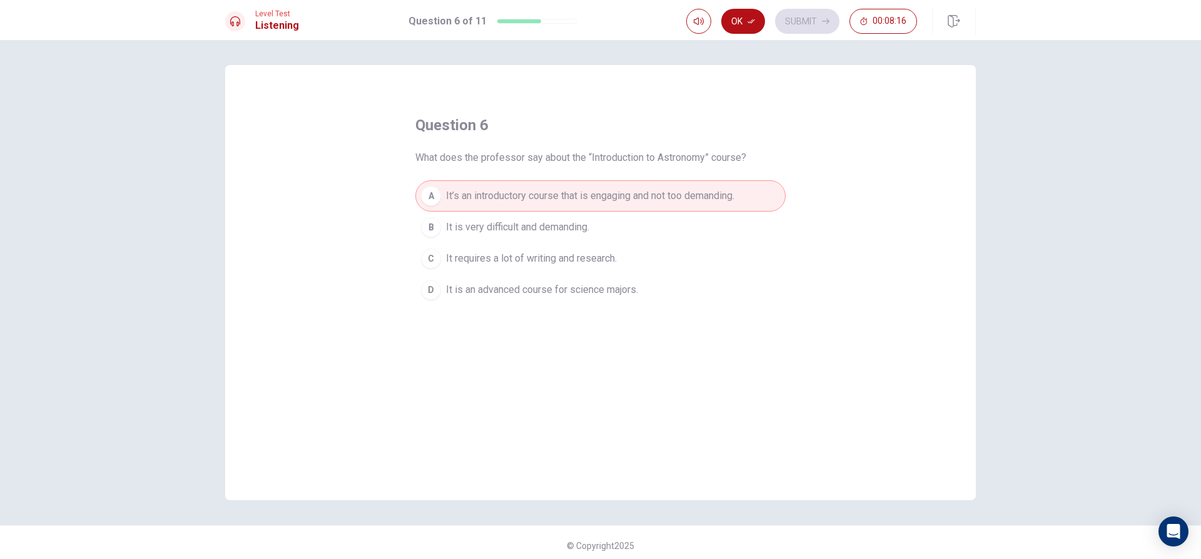
drag, startPoint x: 750, startPoint y: 19, endPoint x: 739, endPoint y: 25, distance: 12.0
click at [745, 19] on button "Ok" at bounding box center [743, 21] width 44 height 25
click at [774, 18] on div "Ok Submit 00:08:16" at bounding box center [801, 21] width 231 height 25
click at [793, 23] on button "Submit" at bounding box center [807, 21] width 64 height 25
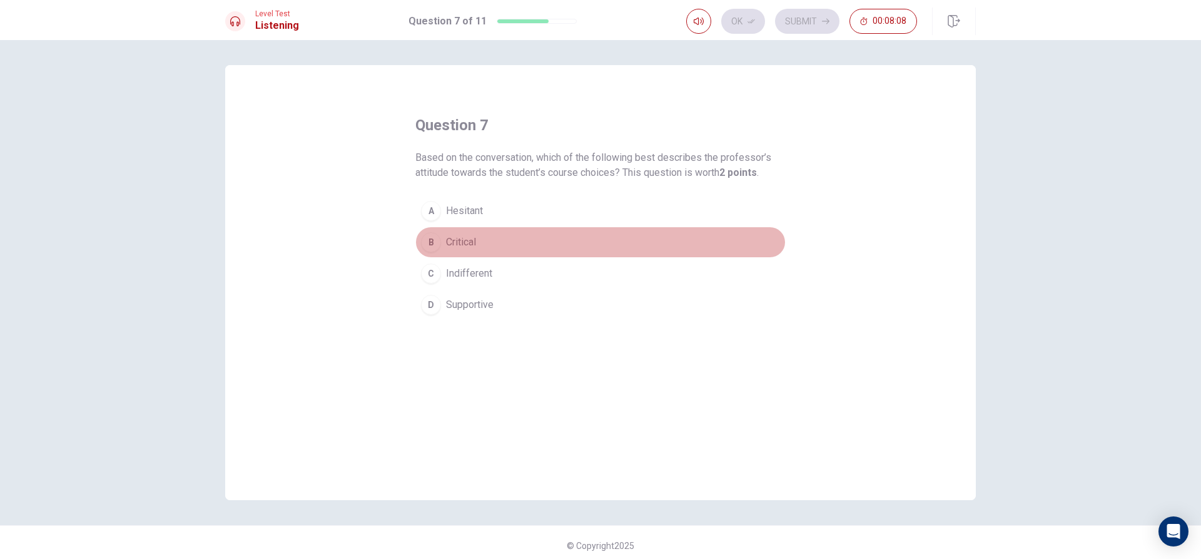
click at [441, 237] on button "B Critical" at bounding box center [600, 241] width 370 height 31
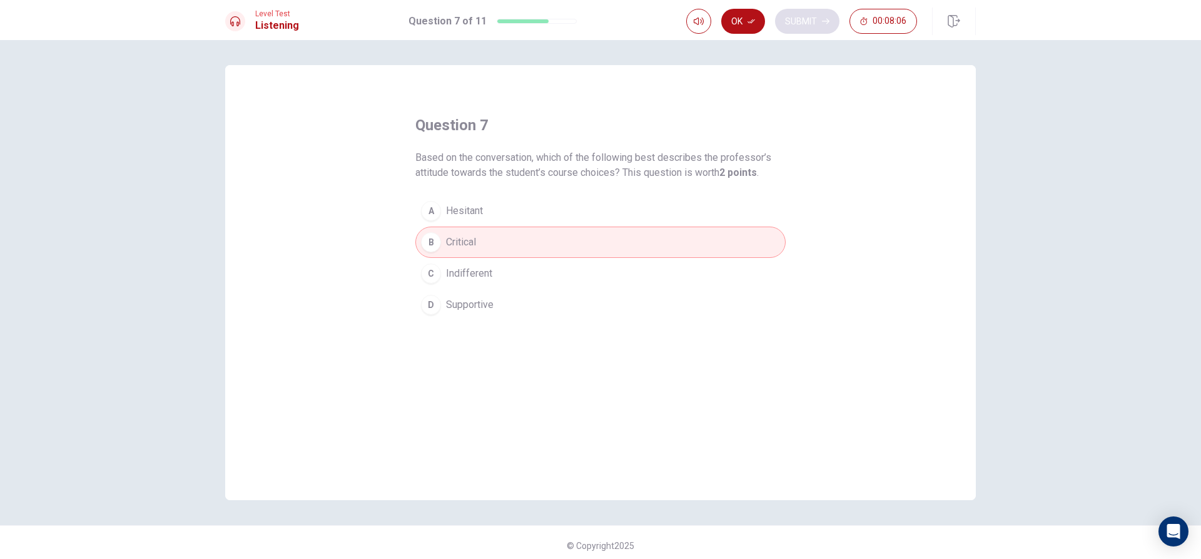
drag, startPoint x: 748, startPoint y: 23, endPoint x: 816, endPoint y: 21, distance: 68.2
click at [747, 23] on button "Ok" at bounding box center [743, 21] width 44 height 25
click at [816, 21] on button "Submit" at bounding box center [807, 21] width 64 height 25
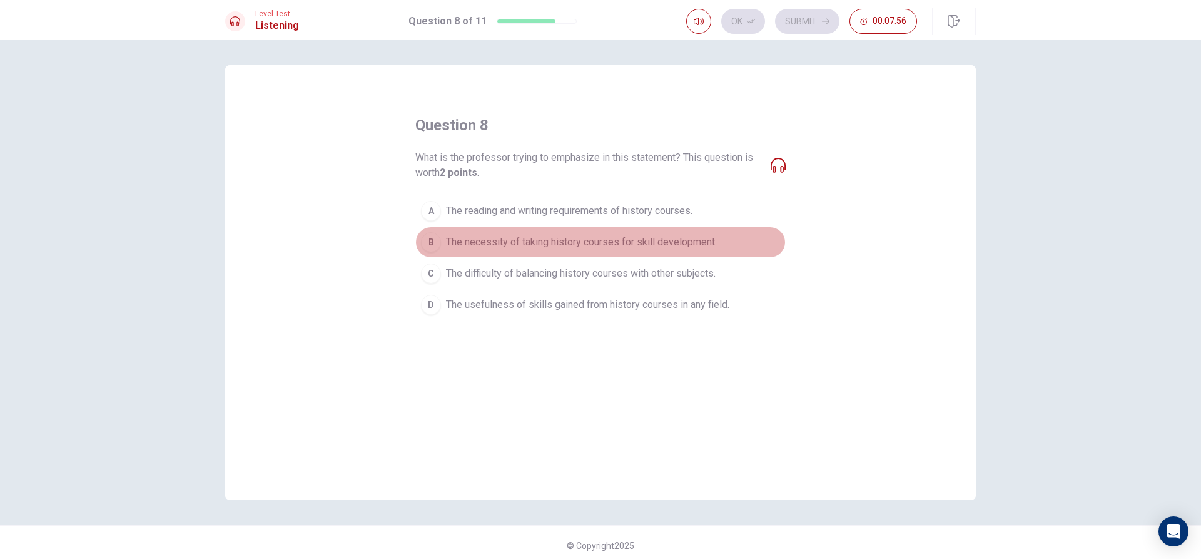
drag, startPoint x: 490, startPoint y: 246, endPoint x: 499, endPoint y: 246, distance: 8.8
click at [490, 246] on span "The necessity of taking history courses for skill development." at bounding box center [581, 242] width 271 height 15
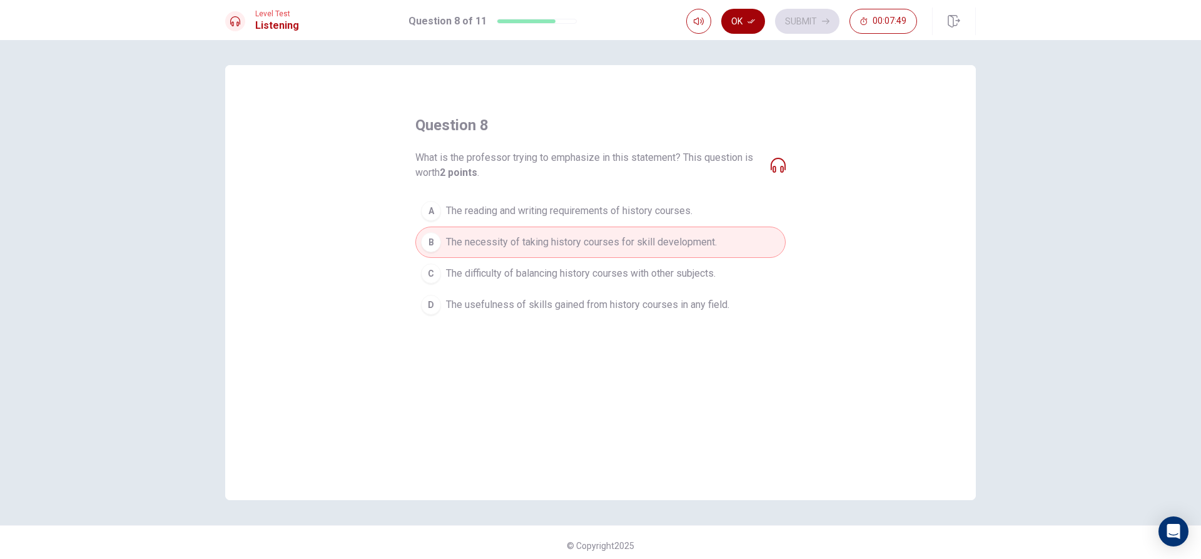
click at [745, 29] on button "Ok" at bounding box center [743, 21] width 44 height 25
click at [785, 18] on button "Submit" at bounding box center [807, 21] width 64 height 25
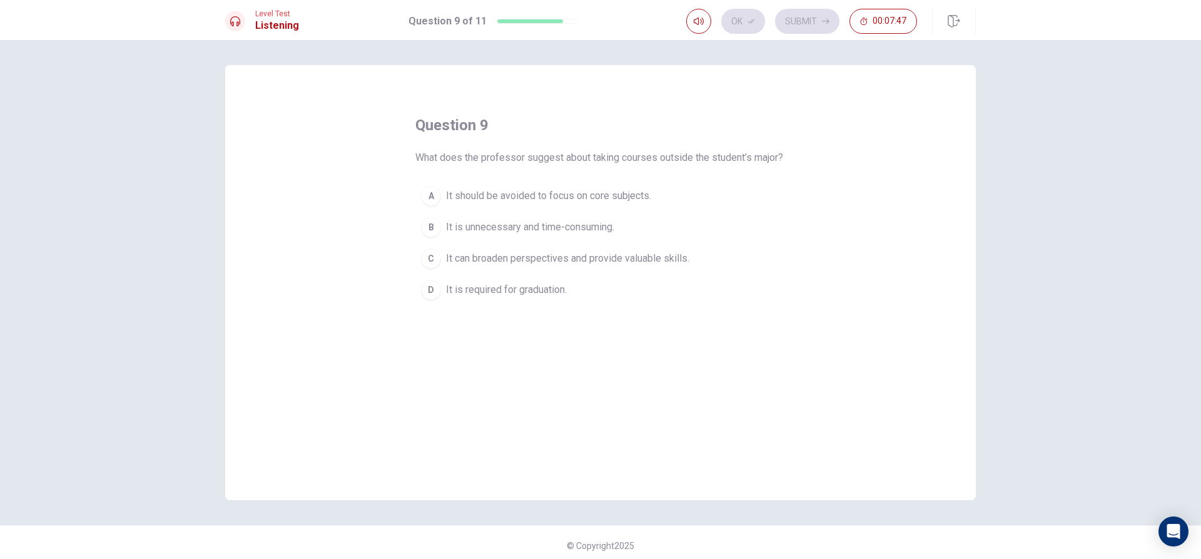
drag, startPoint x: 513, startPoint y: 157, endPoint x: 584, endPoint y: 173, distance: 73.0
click at [646, 180] on div "question 9 What does the professor suggest about taking courses outside the stu…" at bounding box center [600, 210] width 370 height 190
click at [642, 161] on span "What does the professor suggest about taking courses outside the student’s majo…" at bounding box center [599, 157] width 368 height 15
drag, startPoint x: 652, startPoint y: 164, endPoint x: 603, endPoint y: 175, distance: 50.7
click at [653, 165] on span "What does the professor suggest about taking courses outside the student’s majo…" at bounding box center [599, 157] width 368 height 15
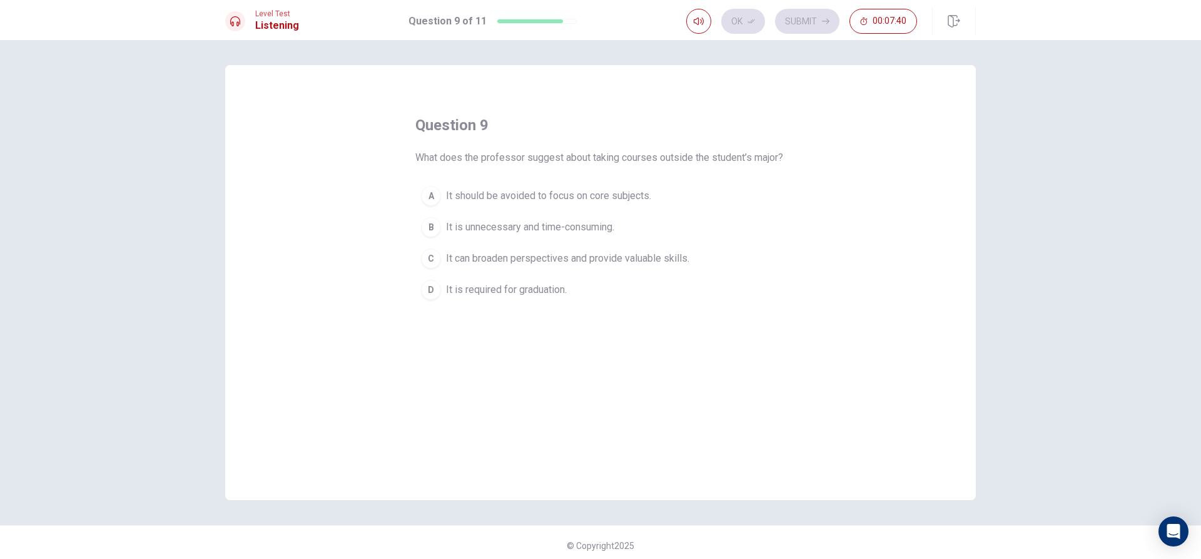
click at [482, 297] on span "It is required for graduation." at bounding box center [506, 289] width 121 height 15
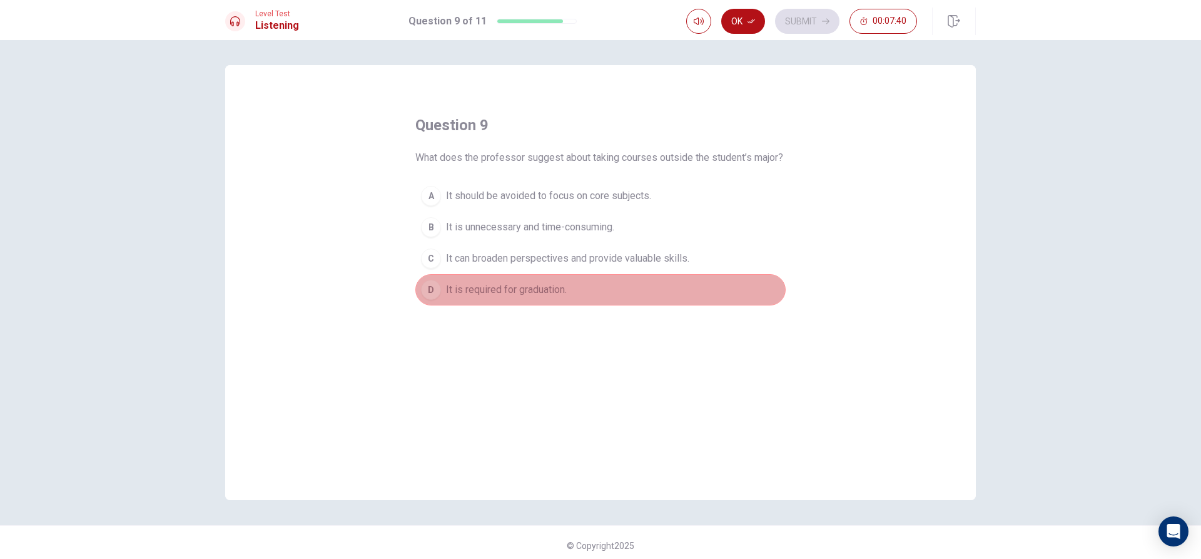
click at [514, 289] on button "D It is required for graduation." at bounding box center [600, 289] width 370 height 31
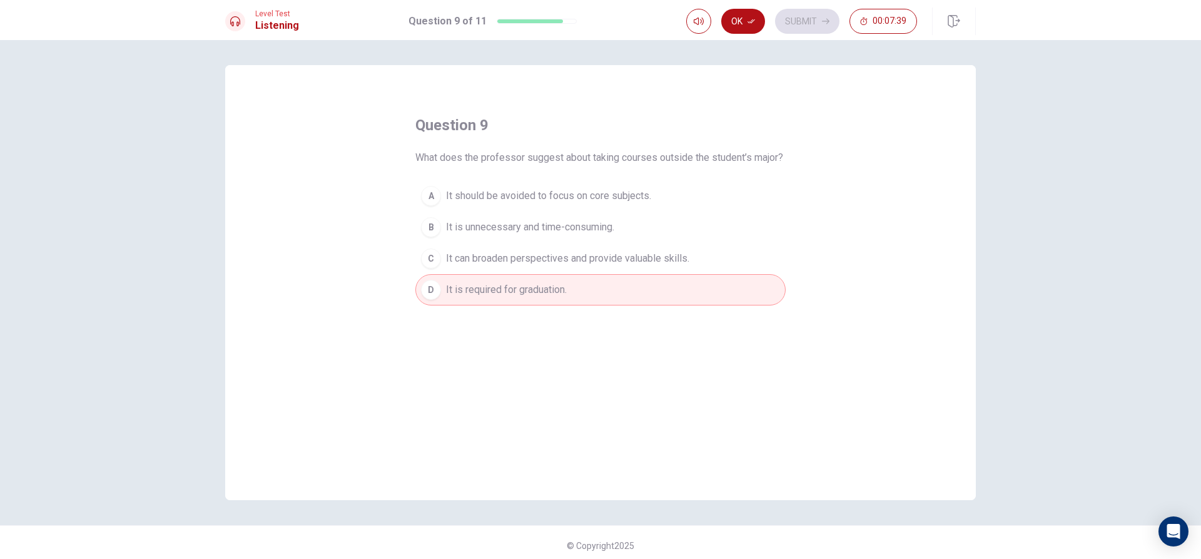
click at [519, 266] on span "It can broaden perspectives and provide valuable skills." at bounding box center [567, 258] width 243 height 15
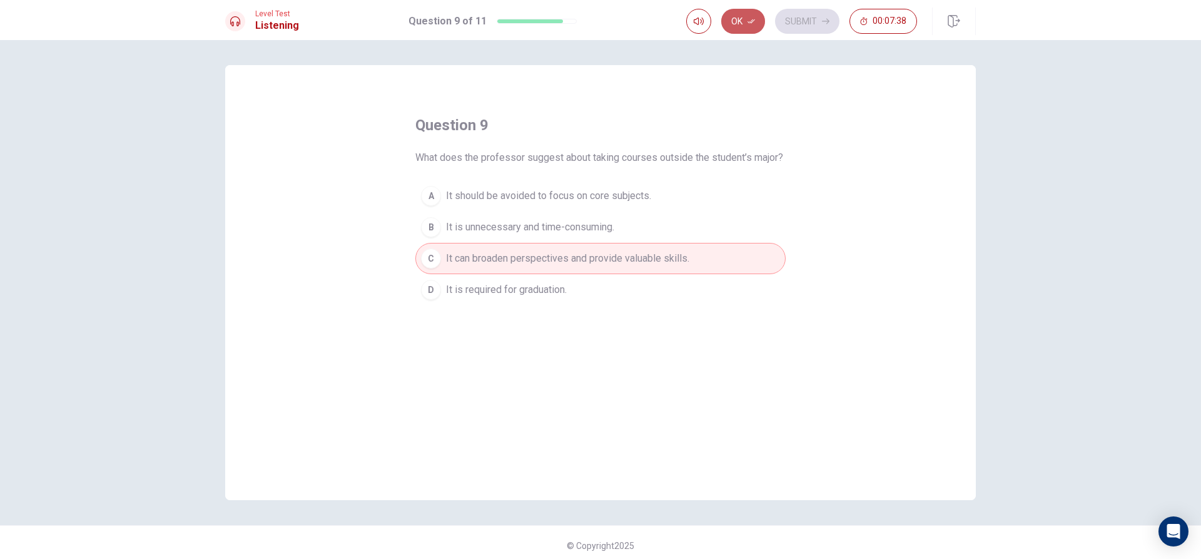
drag, startPoint x: 732, startPoint y: 30, endPoint x: 758, endPoint y: 29, distance: 25.7
click at [744, 29] on button "Ok" at bounding box center [743, 21] width 44 height 25
click at [813, 24] on button "Submit" at bounding box center [807, 21] width 64 height 25
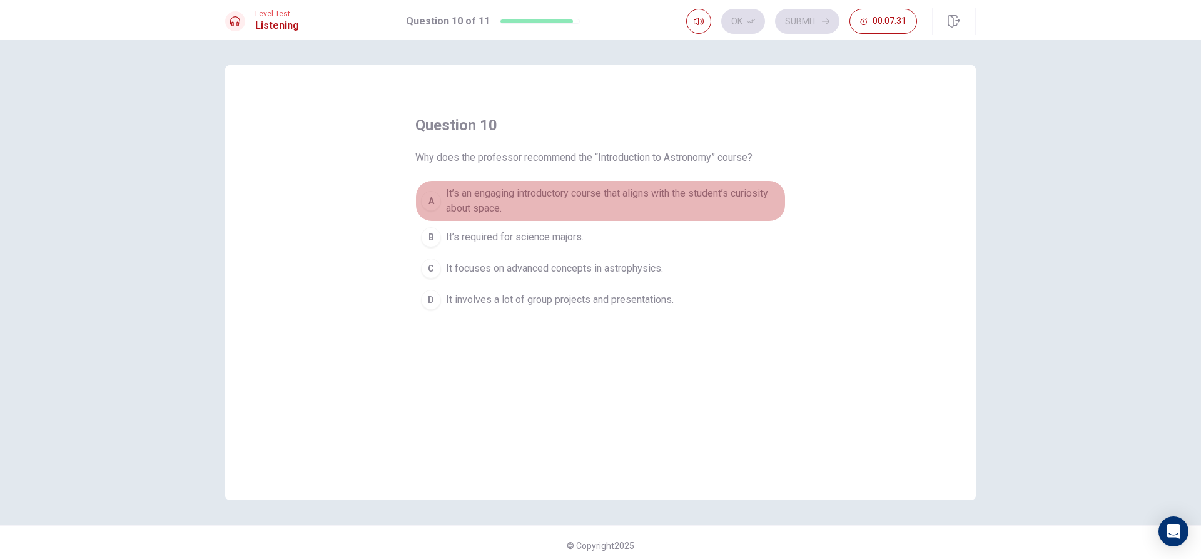
click at [704, 198] on span "It’s an engaging introductory course that aligns with the student’s curiosity a…" at bounding box center [613, 201] width 334 height 30
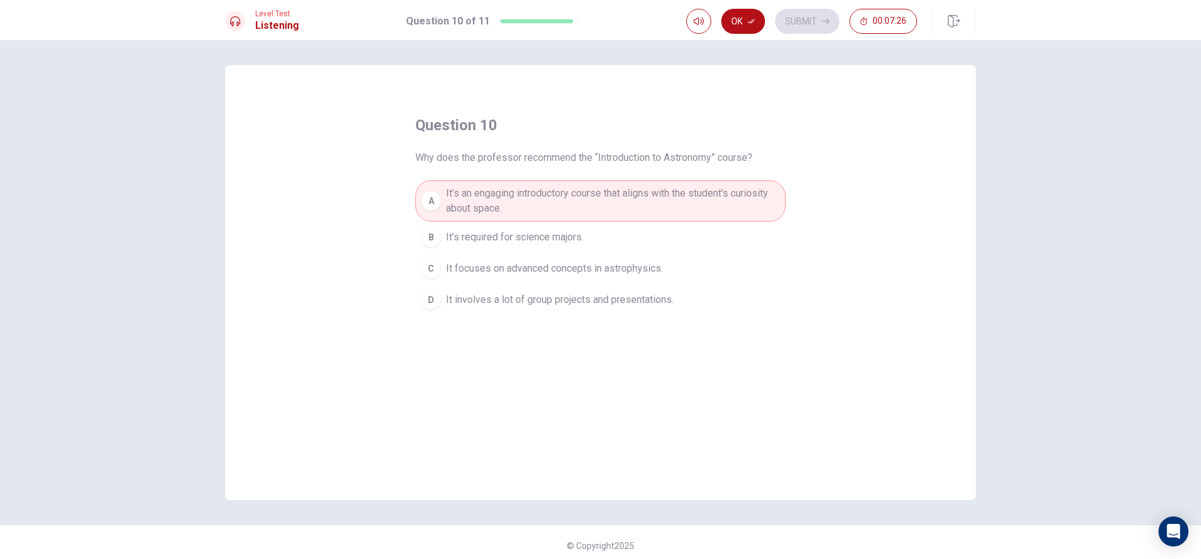
click at [529, 235] on span "It’s required for science majors." at bounding box center [515, 237] width 138 height 15
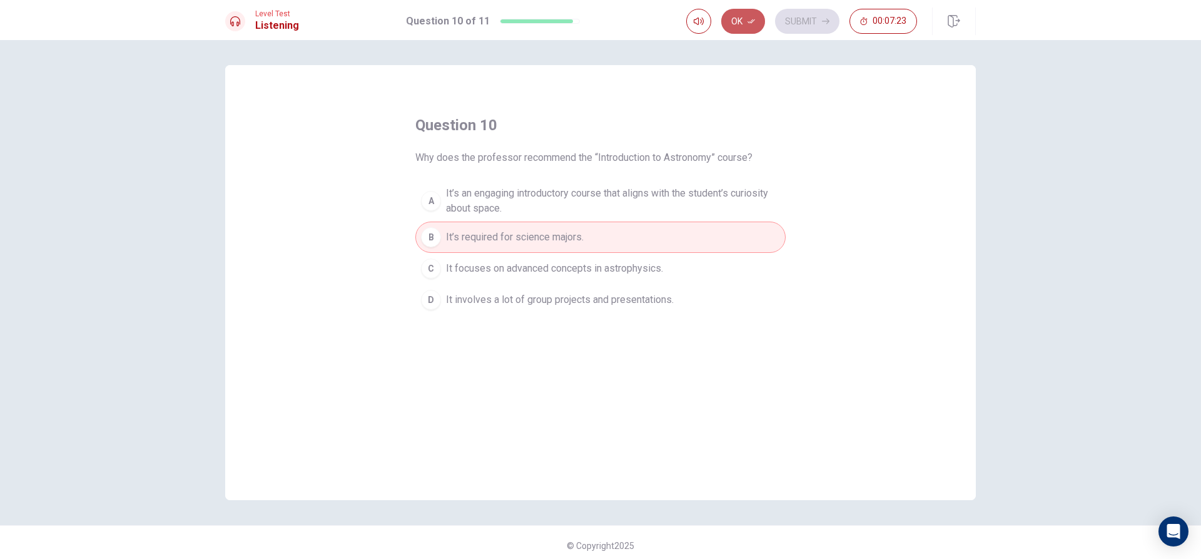
drag, startPoint x: 729, startPoint y: 32, endPoint x: 761, endPoint y: 30, distance: 32.6
click at [736, 30] on button "Ok" at bounding box center [743, 21] width 44 height 25
click at [809, 30] on button "Submit" at bounding box center [807, 21] width 64 height 25
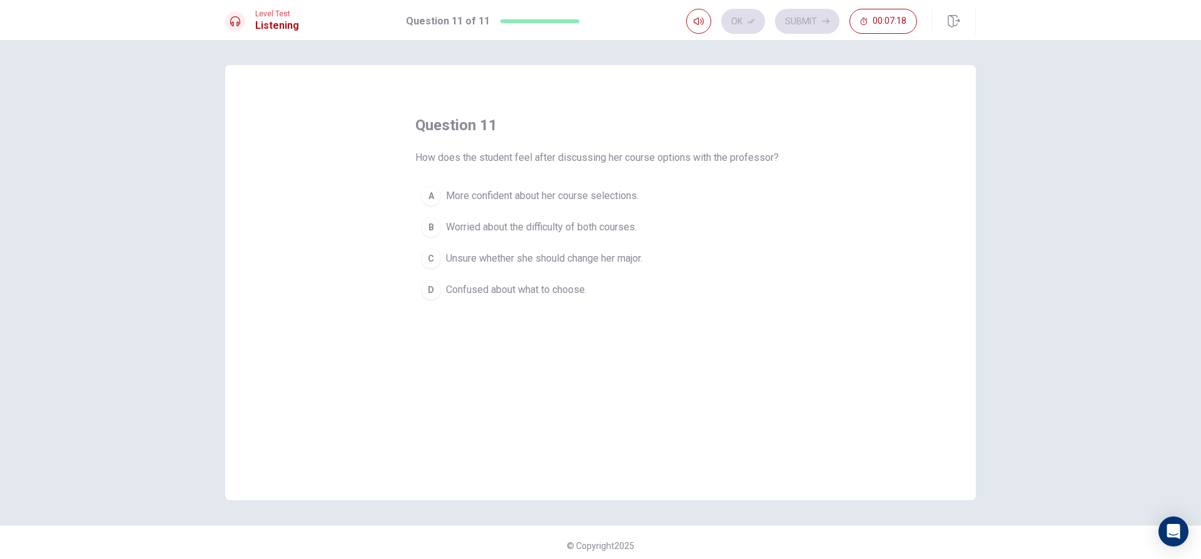
click at [542, 191] on span "More confident about her course selections." at bounding box center [542, 195] width 193 height 15
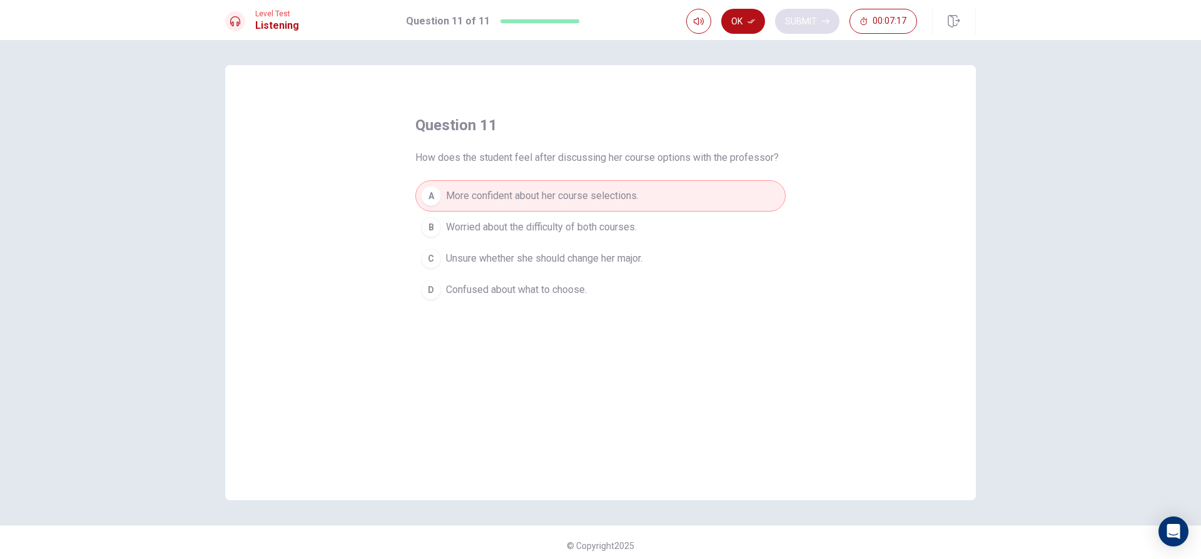
drag, startPoint x: 734, startPoint y: 17, endPoint x: 780, endPoint y: 16, distance: 45.7
click at [736, 17] on button "Ok" at bounding box center [743, 21] width 44 height 25
click at [778, 18] on button "Submit" at bounding box center [807, 21] width 64 height 25
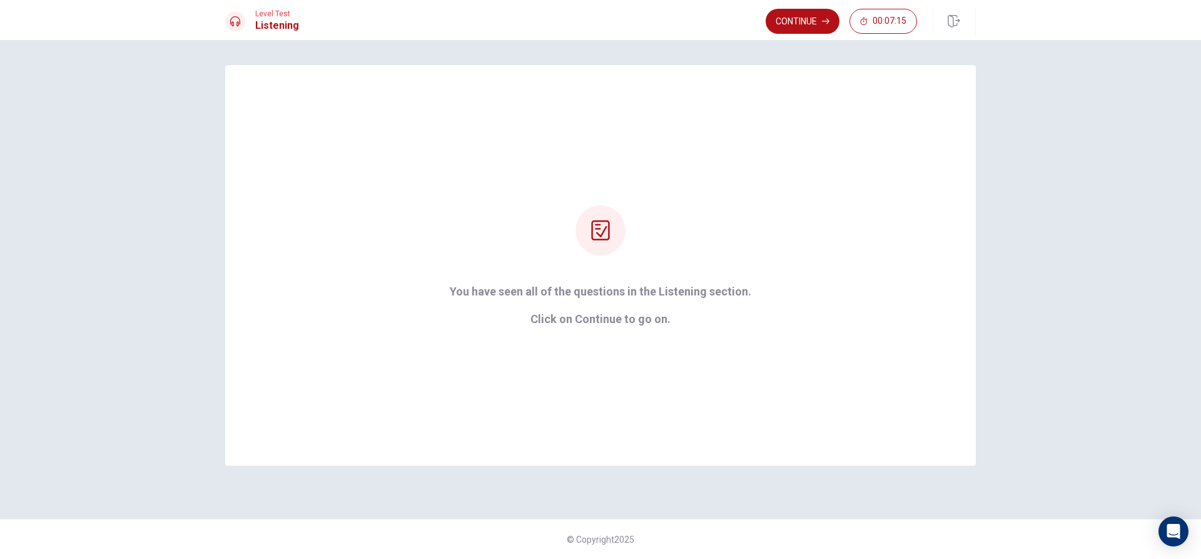
click at [799, 9] on button "Continue" at bounding box center [803, 21] width 74 height 25
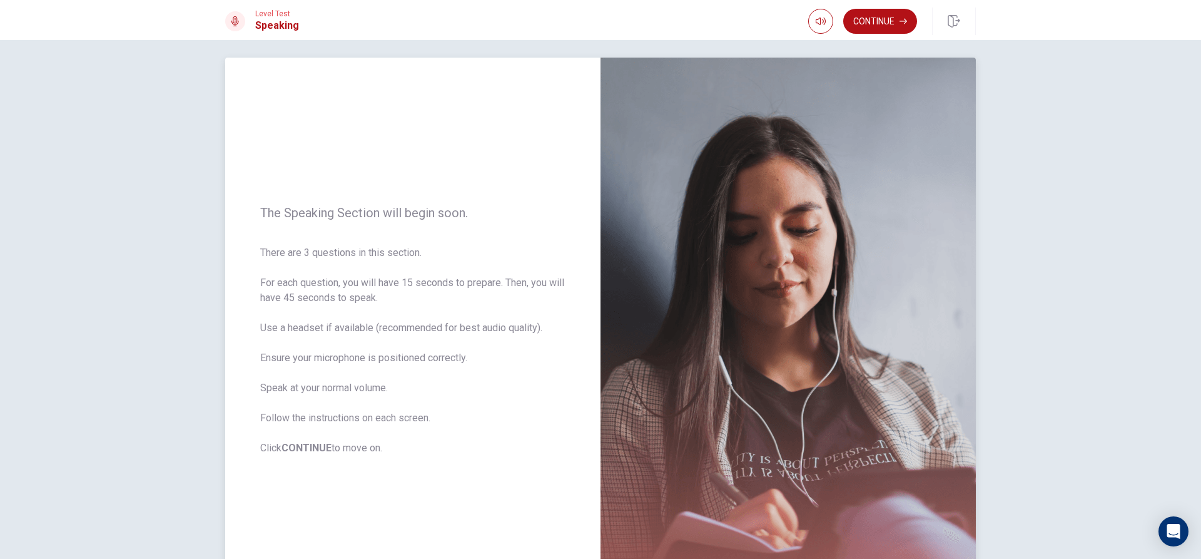
scroll to position [0, 0]
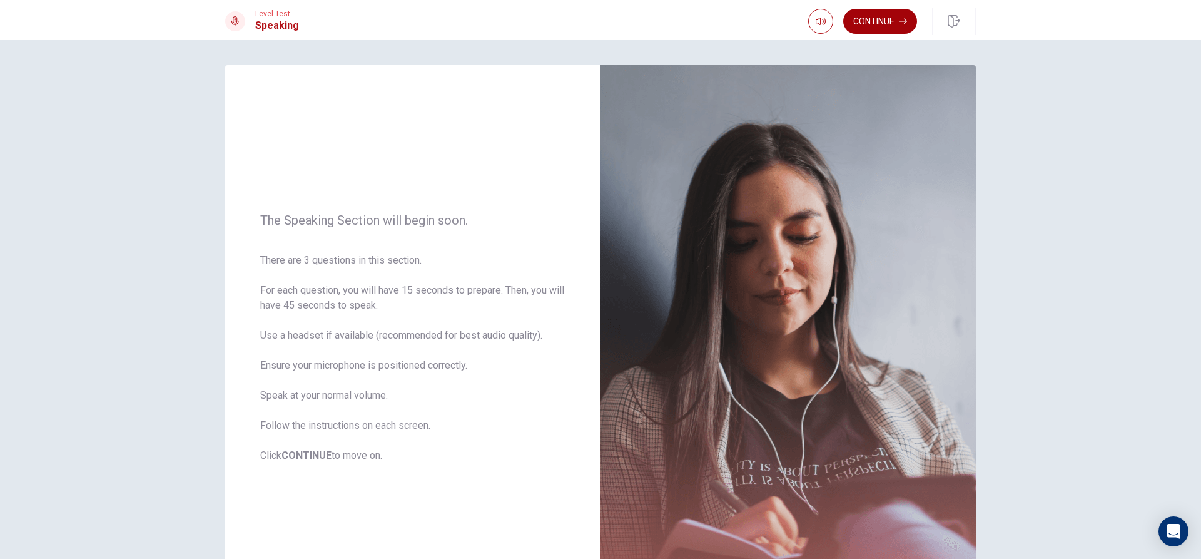
click at [889, 14] on div "Level Test Speaking Continue" at bounding box center [600, 20] width 1201 height 40
click at [878, 28] on button "Continue" at bounding box center [880, 21] width 74 height 25
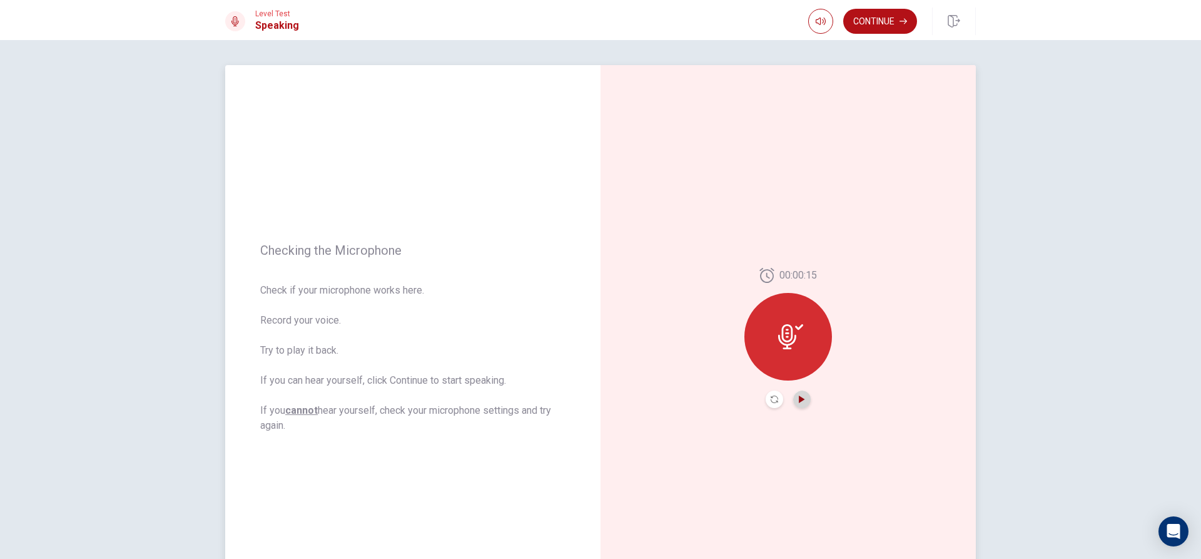
click at [801, 402] on icon "Play Audio" at bounding box center [802, 399] width 8 height 8
click at [866, 27] on button "Continue" at bounding box center [880, 21] width 74 height 25
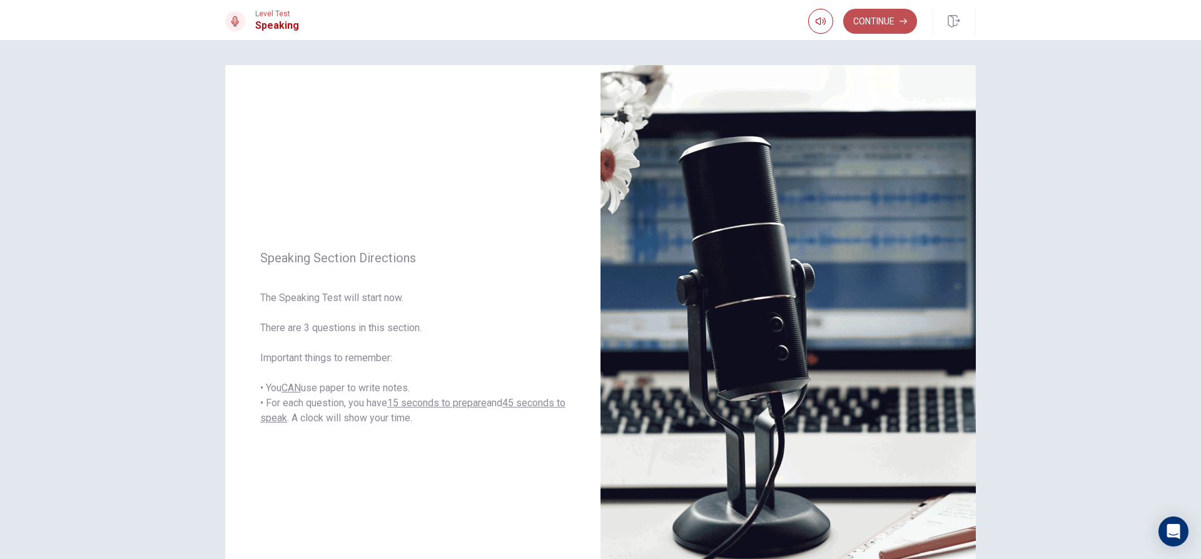
click at [866, 19] on button "Continue" at bounding box center [880, 21] width 74 height 25
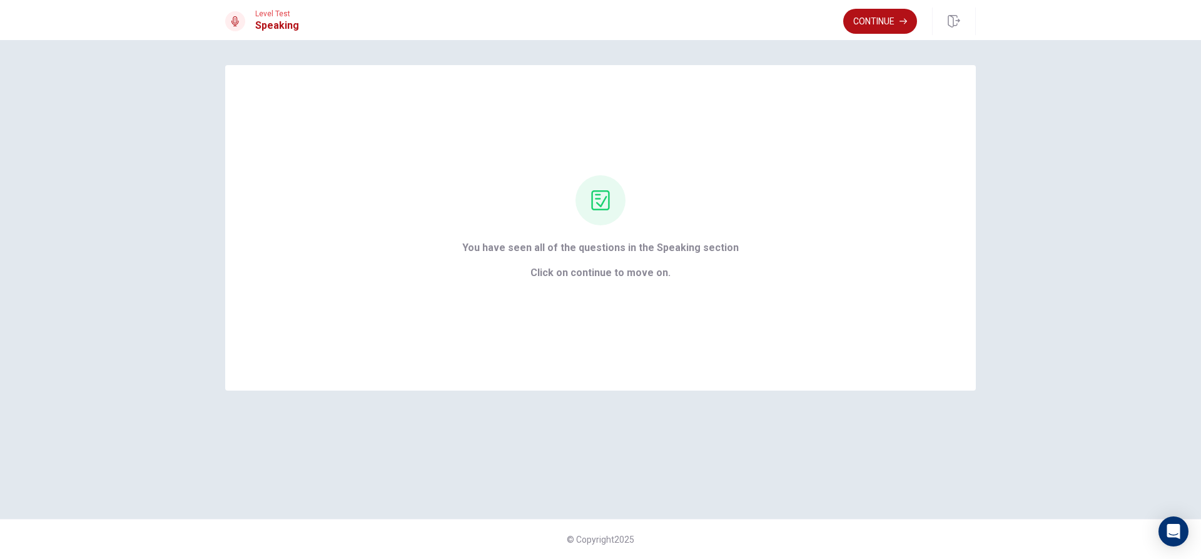
click at [870, 31] on button "Continue" at bounding box center [880, 21] width 74 height 25
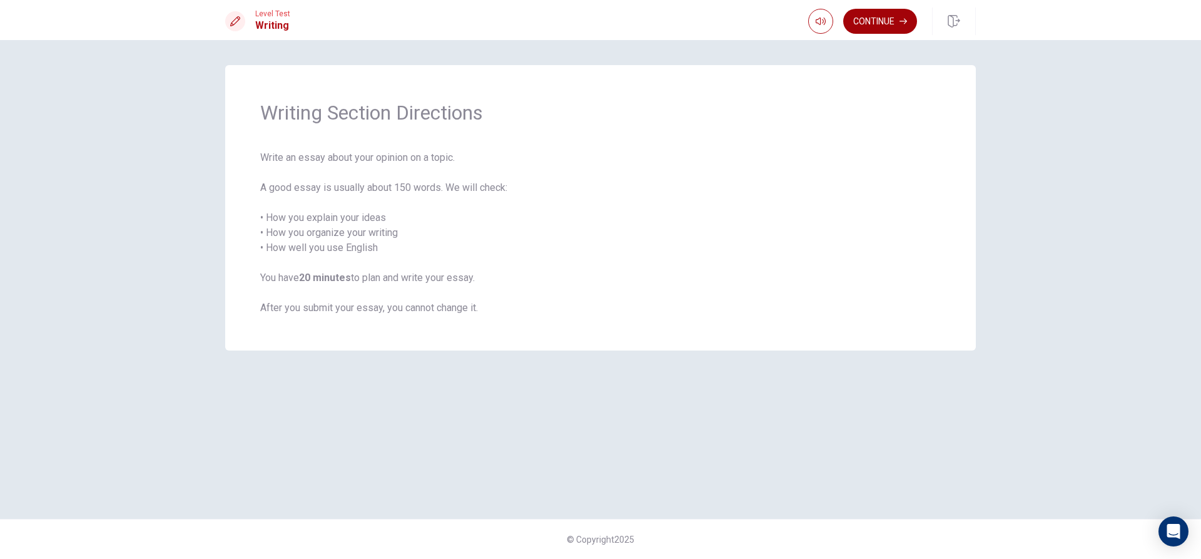
click at [873, 28] on button "Continue" at bounding box center [880, 21] width 74 height 25
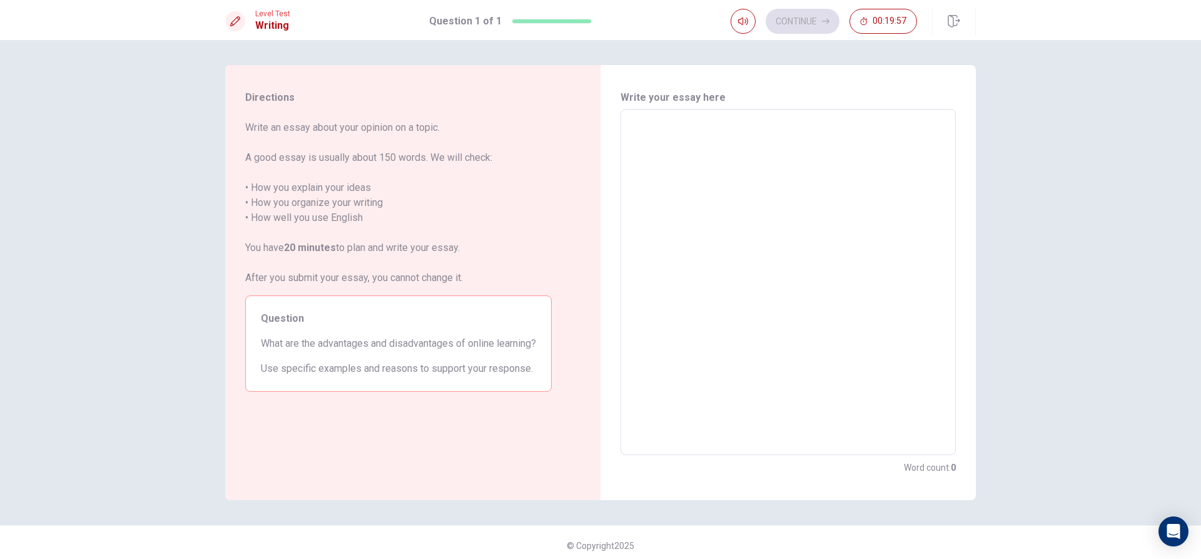
drag, startPoint x: 363, startPoint y: 134, endPoint x: 288, endPoint y: 146, distance: 75.9
click at [418, 137] on span "Write an essay about your opinion on a topic. A good essay is usually about 150…" at bounding box center [398, 202] width 307 height 165
drag, startPoint x: 378, startPoint y: 348, endPoint x: 419, endPoint y: 347, distance: 40.7
click at [419, 347] on span "What are the advantages and disadvantages of online learning?" at bounding box center [398, 343] width 275 height 15
click at [753, 159] on textarea at bounding box center [788, 281] width 318 height 325
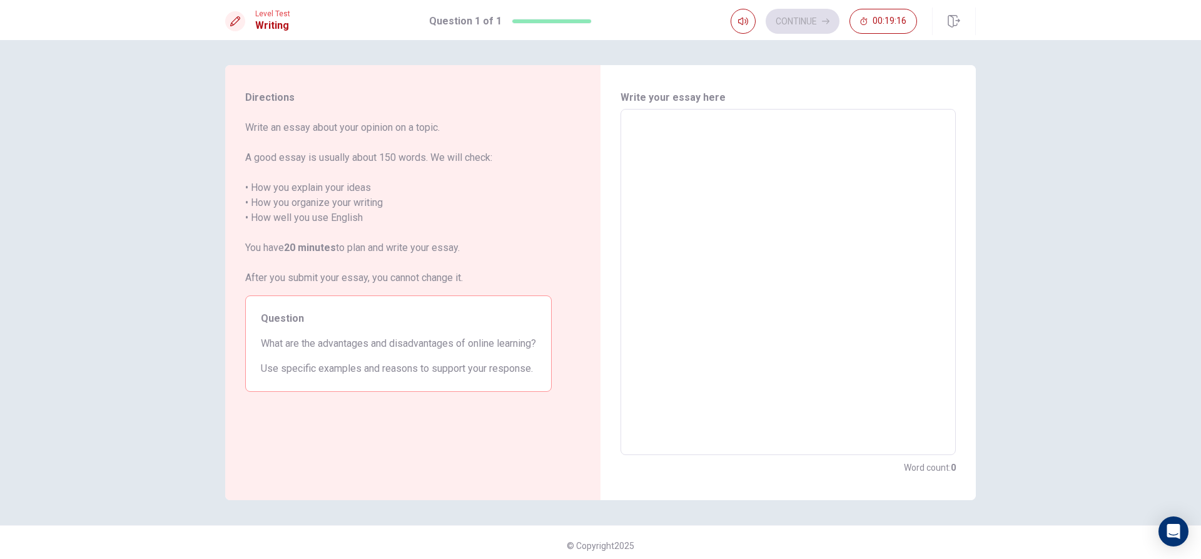
type textarea "i"
type textarea "x"
type textarea "o"
type textarea "x"
type textarea "on"
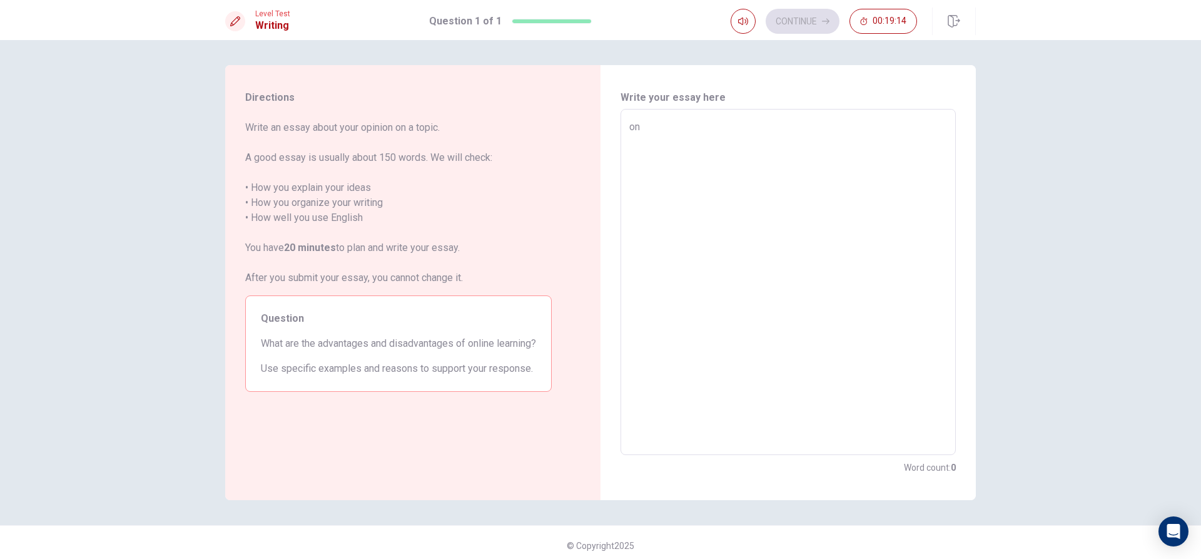
type textarea "x"
type textarea "onl"
type textarea "x"
type textarea "onli"
type textarea "x"
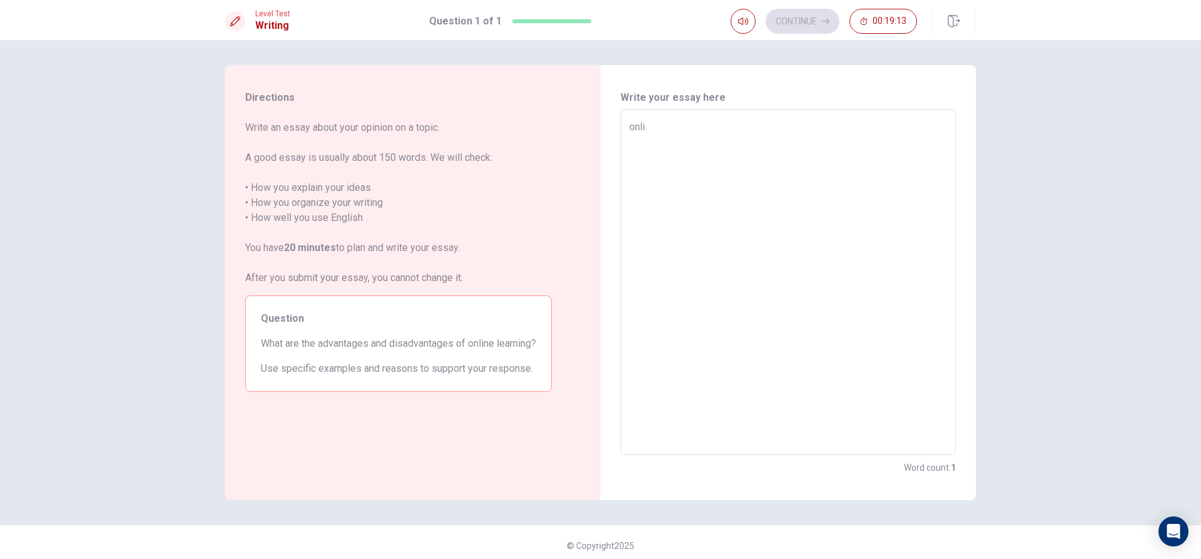
type textarea "onlin"
type textarea "x"
type textarea "online"
type textarea "x"
type textarea "online"
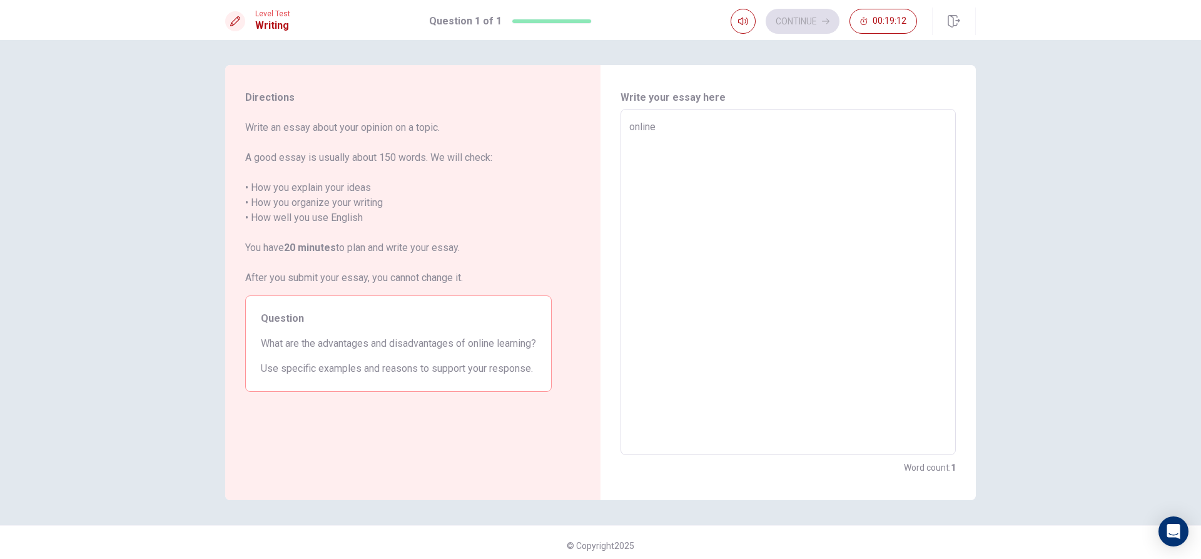
type textarea "x"
type textarea "online l"
type textarea "x"
type textarea "online le"
type textarea "x"
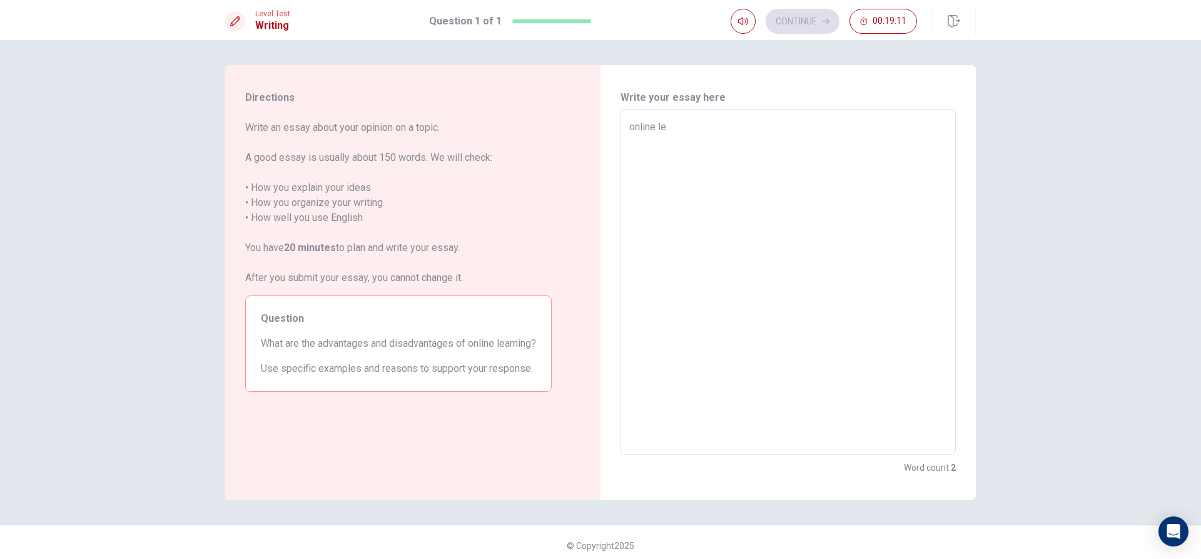
type textarea "online lea"
type textarea "x"
type textarea "online [PERSON_NAME]"
type textarea "x"
type textarea "online learn"
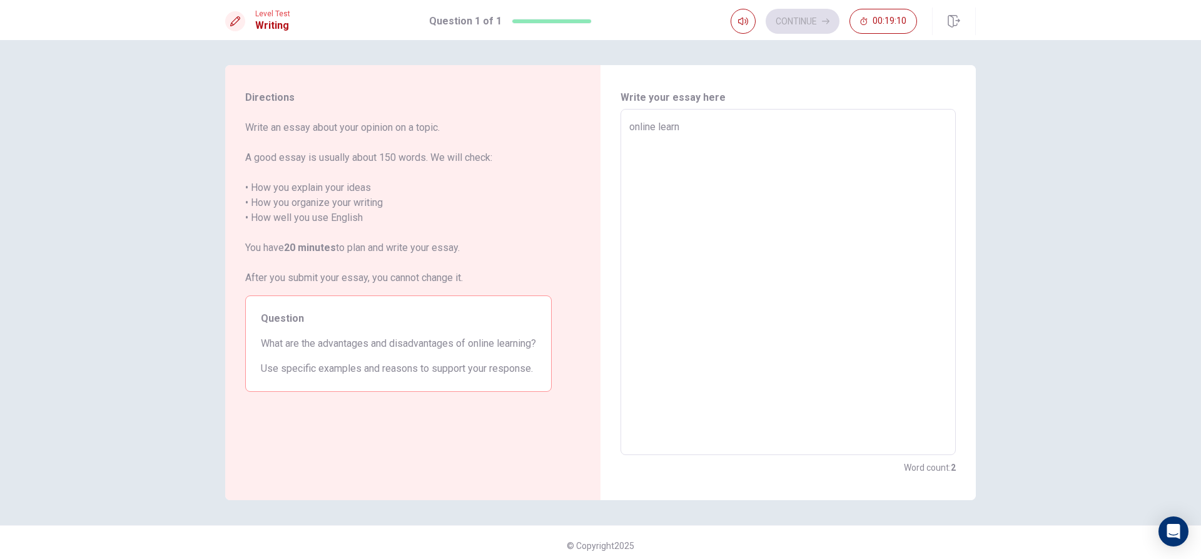
type textarea "x"
type textarea "online learni"
type textarea "x"
type textarea "online learnin"
type textarea "x"
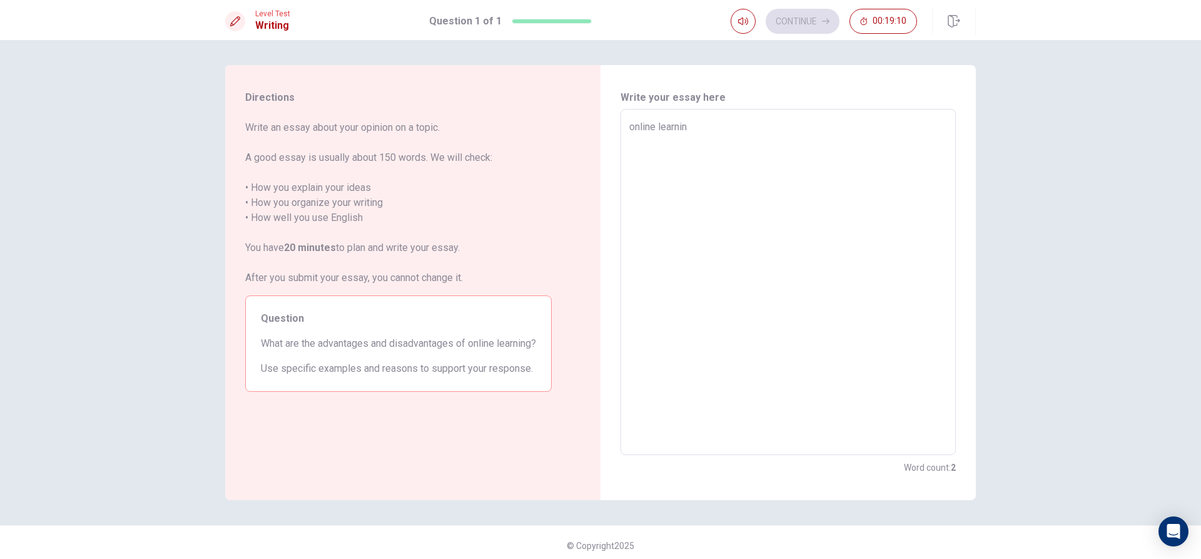
type textarea "online learning"
type textarea "x"
type textarea "online learning"
type textarea "x"
type textarea "online learning a"
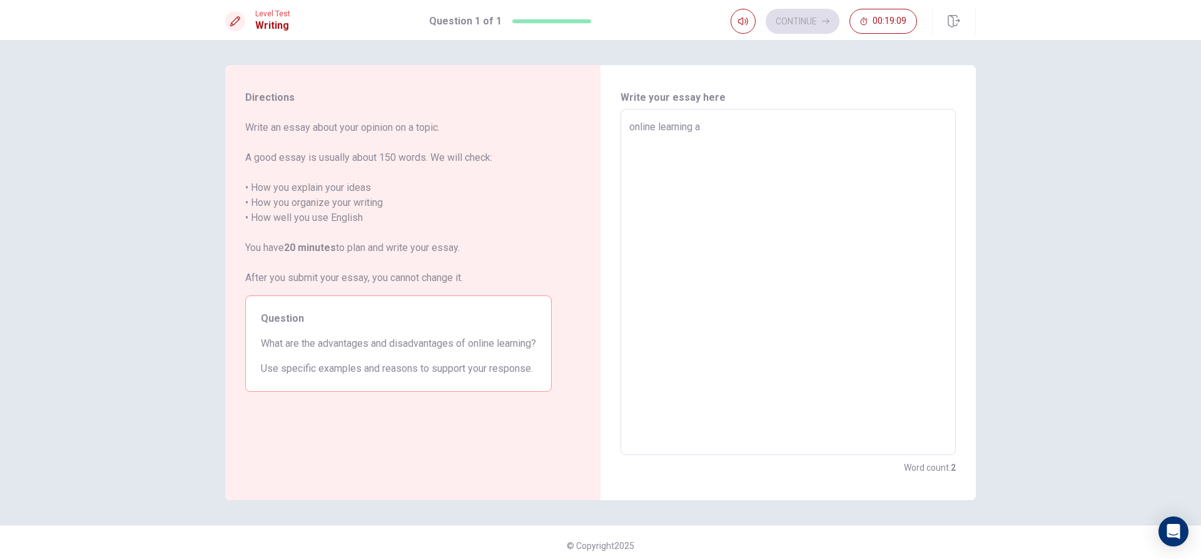
type textarea "x"
type textarea "online learning an"
type textarea "x"
type textarea "online learning a"
type textarea "x"
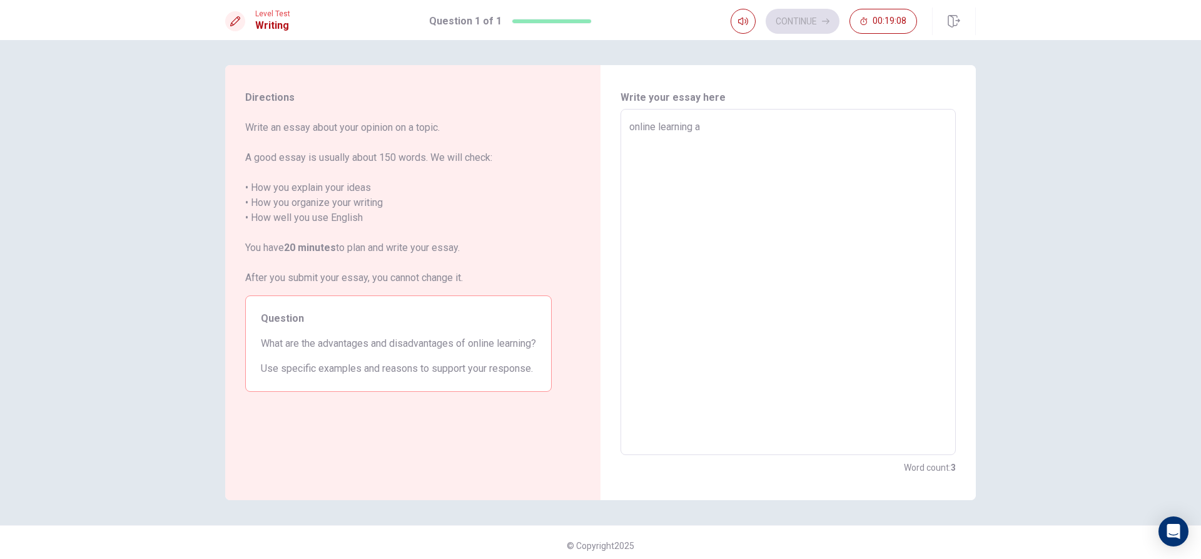
type textarea "online learning"
type textarea "x"
type textarea "online learning s"
type textarea "x"
type textarea "online learning"
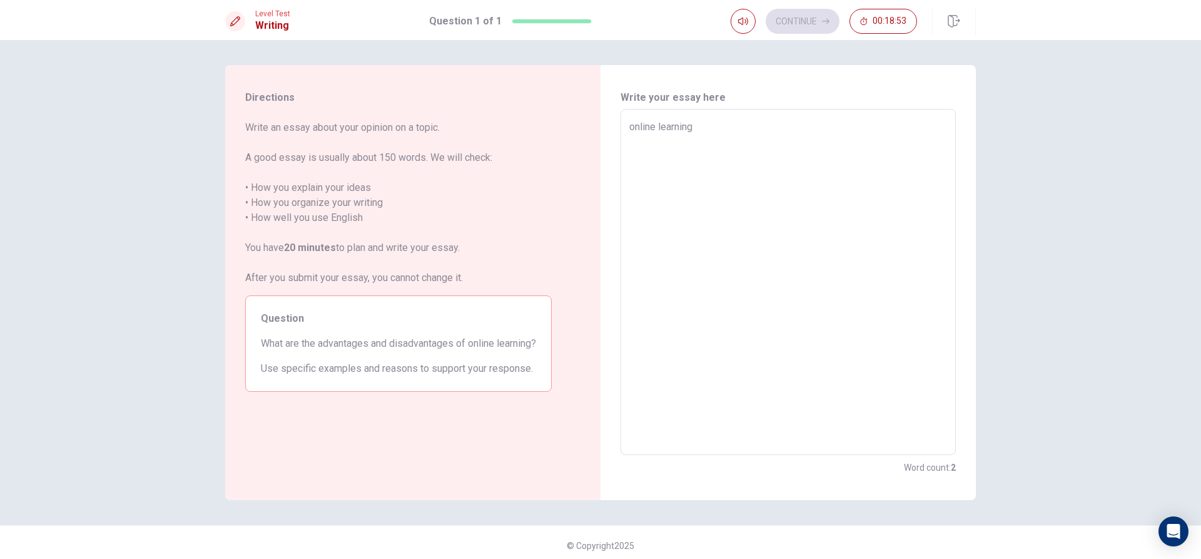
type textarea "x"
type textarea "online learning t"
type textarea "x"
type textarea "online learning th"
type textarea "x"
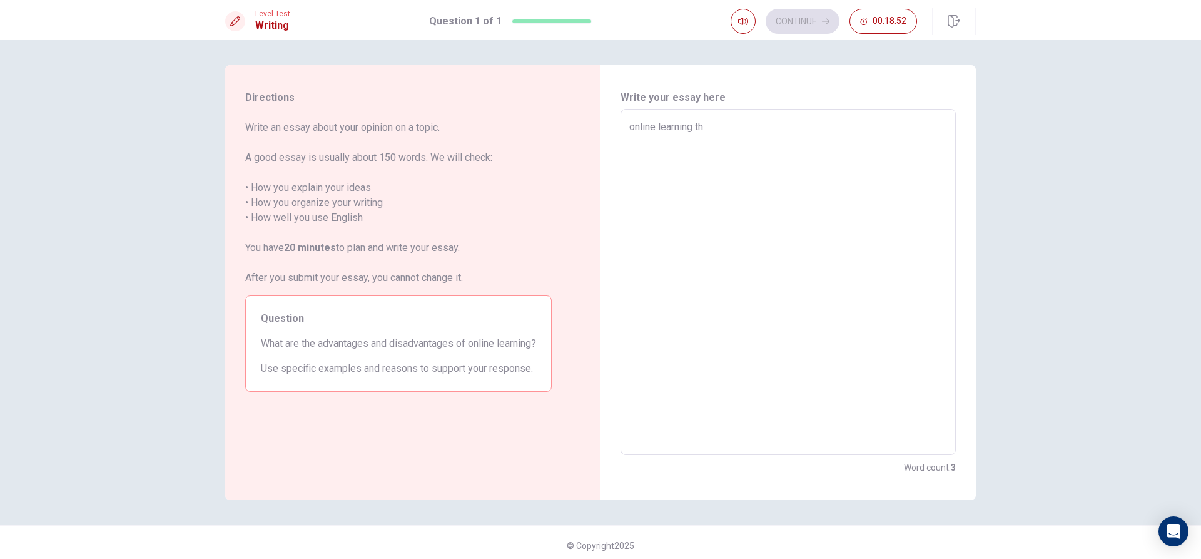
type textarea "online learning th"
type textarea "x"
type textarea "online learning th a"
type textarea "x"
type textarea "online learning th"
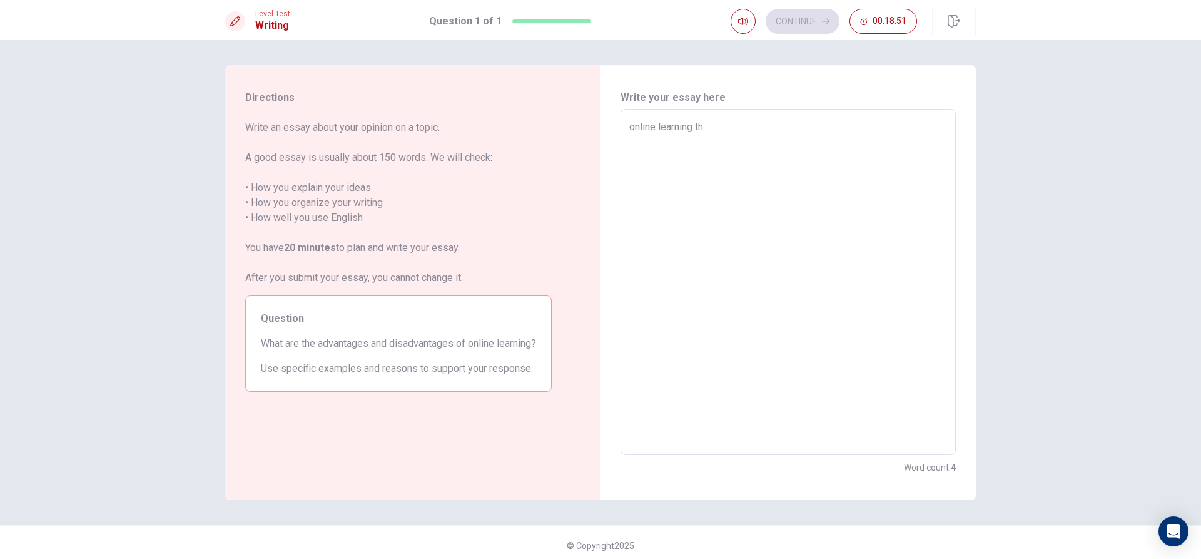
type textarea "x"
type textarea "online learning th"
type textarea "x"
type textarea "online learning the"
type textarea "x"
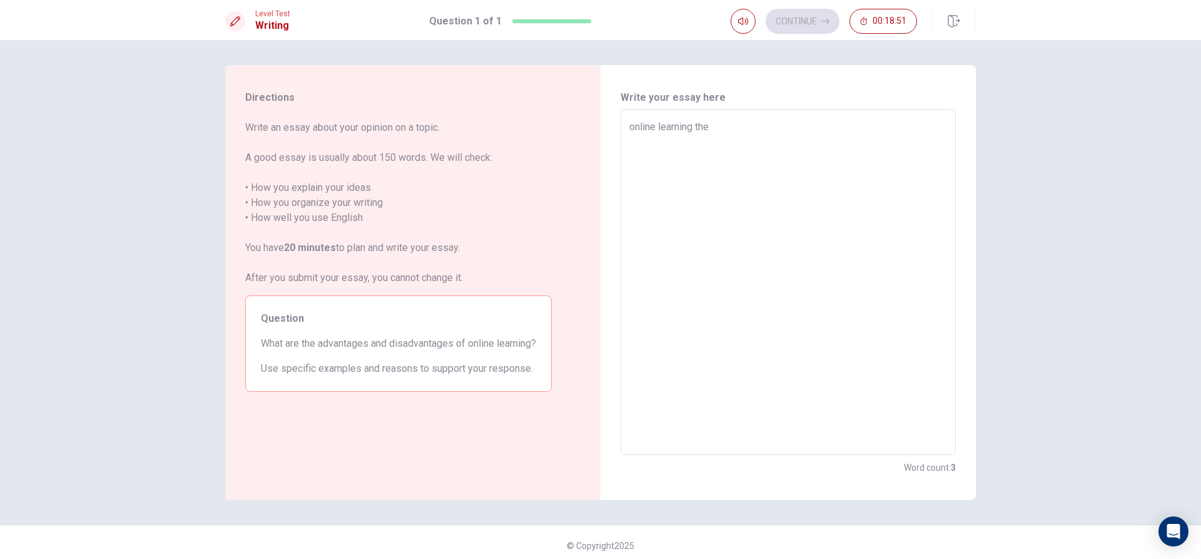
type textarea "online learning the"
type textarea "x"
type textarea "online learning the a"
type textarea "x"
type textarea "online learning the ad"
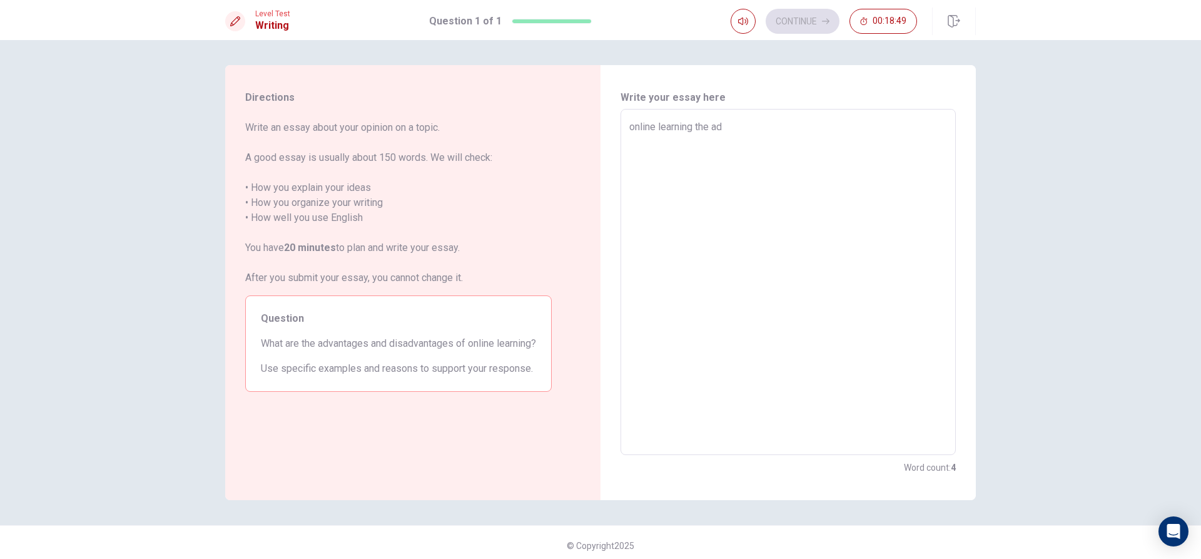
type textarea "x"
type textarea "online learning the adv"
type textarea "x"
type textarea "online learning the adve"
type textarea "x"
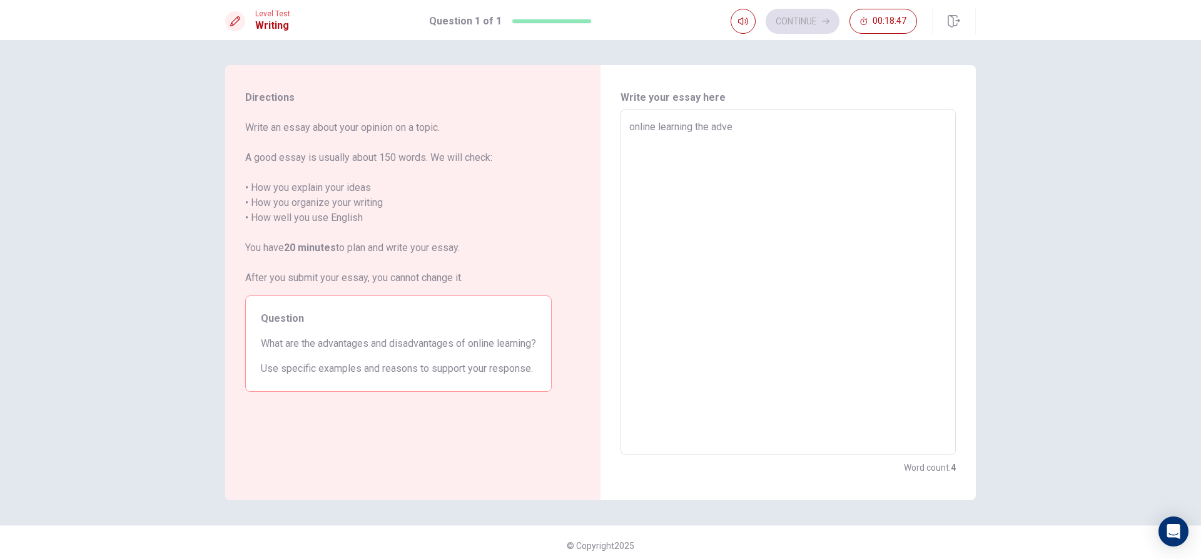
type textarea "online learning the advea"
type textarea "x"
type textarea "online learning the advean"
type textarea "x"
type textarea "online learning the adveant"
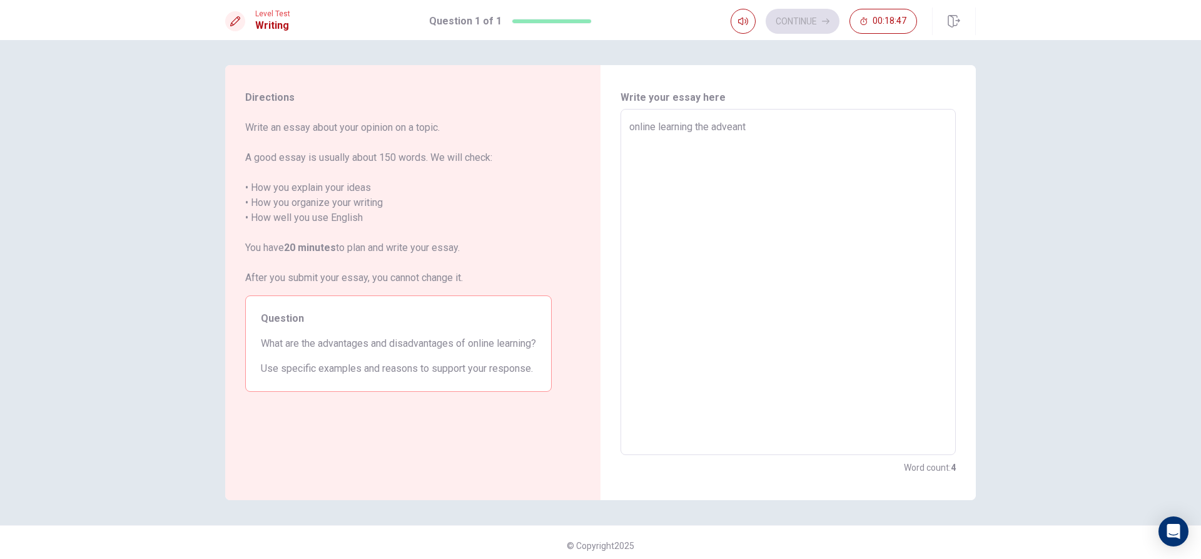
type textarea "x"
type textarea "online learning the adveanta"
type textarea "x"
type textarea "online learning the adveantag"
type textarea "x"
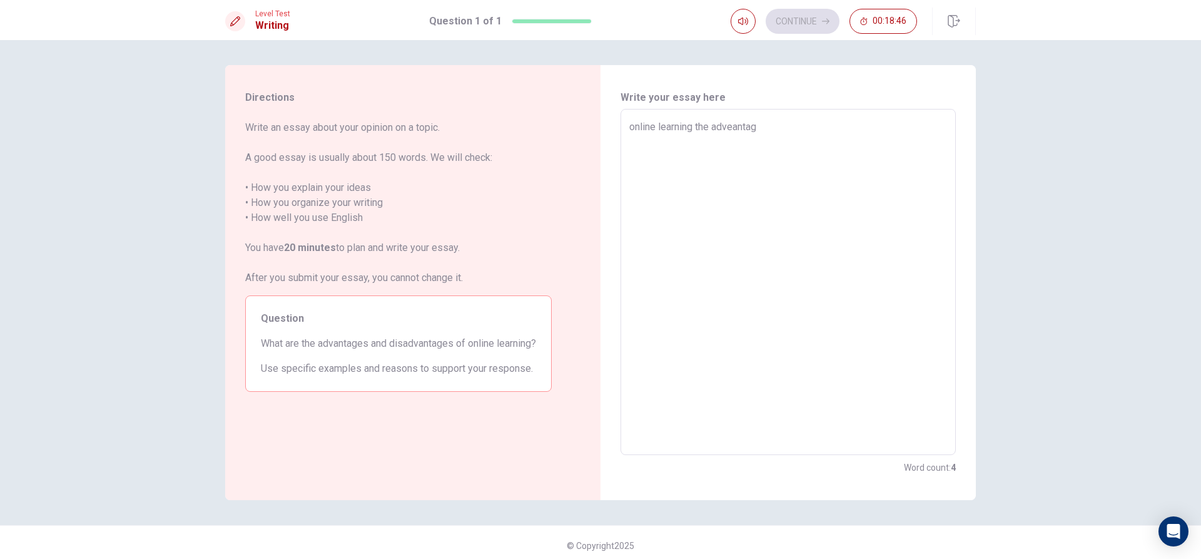
type textarea "online learning the adveantage"
type textarea "x"
type textarea "online learning the adveantages"
type textarea "x"
type textarea "online learning the adveantages"
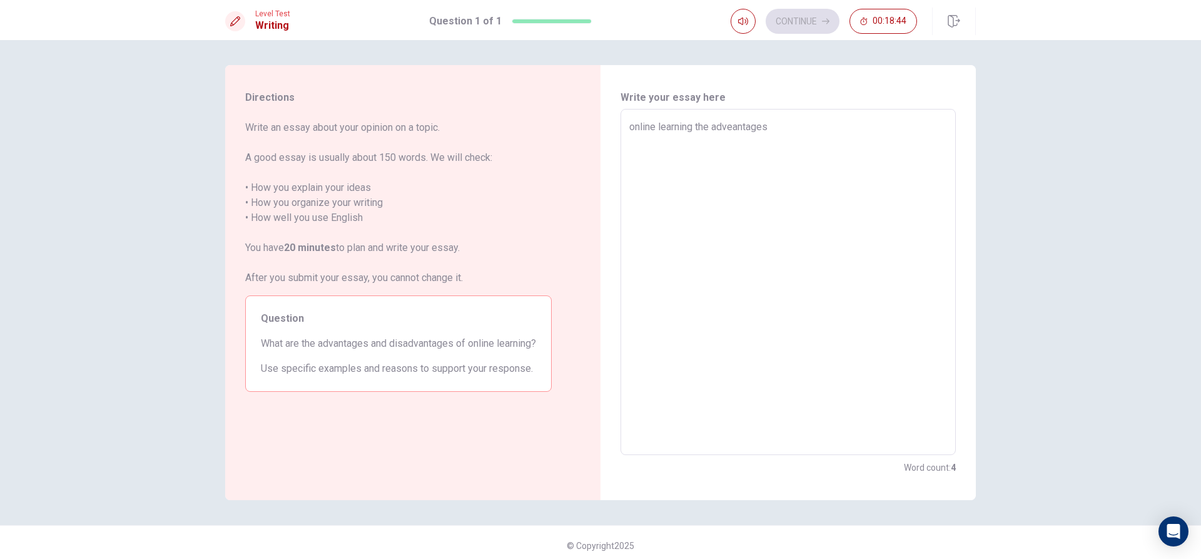
type textarea "x"
type textarea "online learning the adveantages t"
type textarea "x"
type textarea "online learning the adveantages th"
type textarea "x"
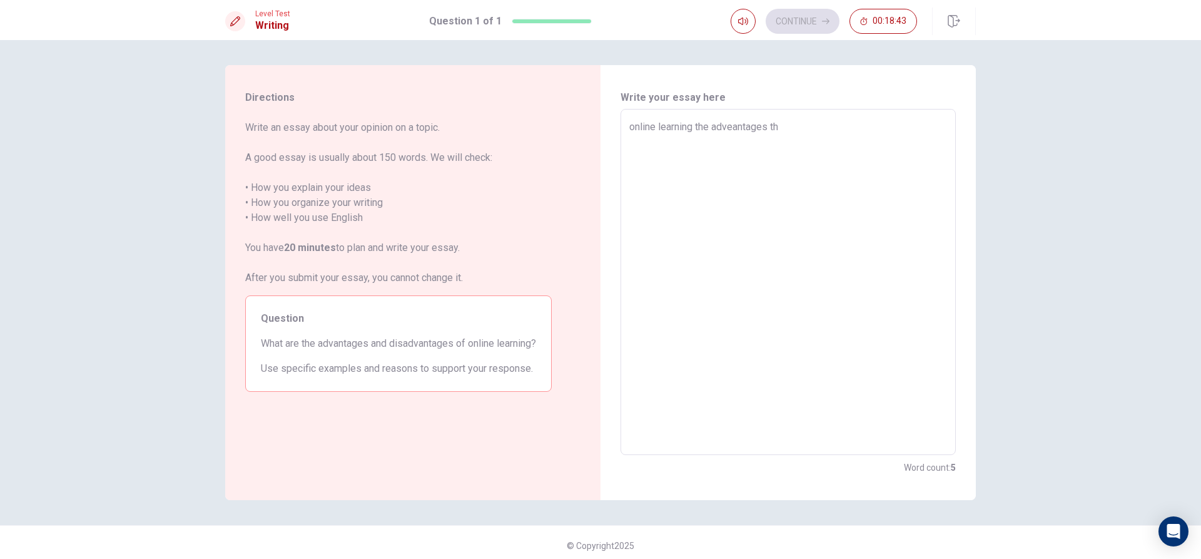
type textarea "online learning the adveantages tha"
type textarea "x"
type textarea "online learning the adveantages that"
type textarea "x"
type textarea "online learning the adveantages that"
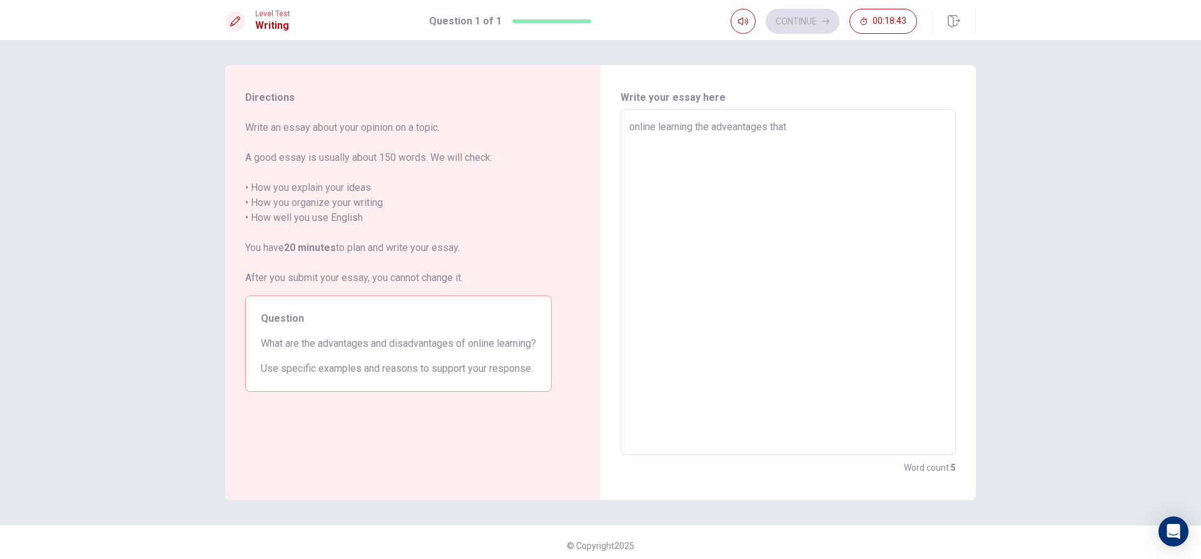
type textarea "x"
type textarea "online learning the adveantages that y"
type textarea "x"
type textarea "online learning the adveantages that yo"
type textarea "x"
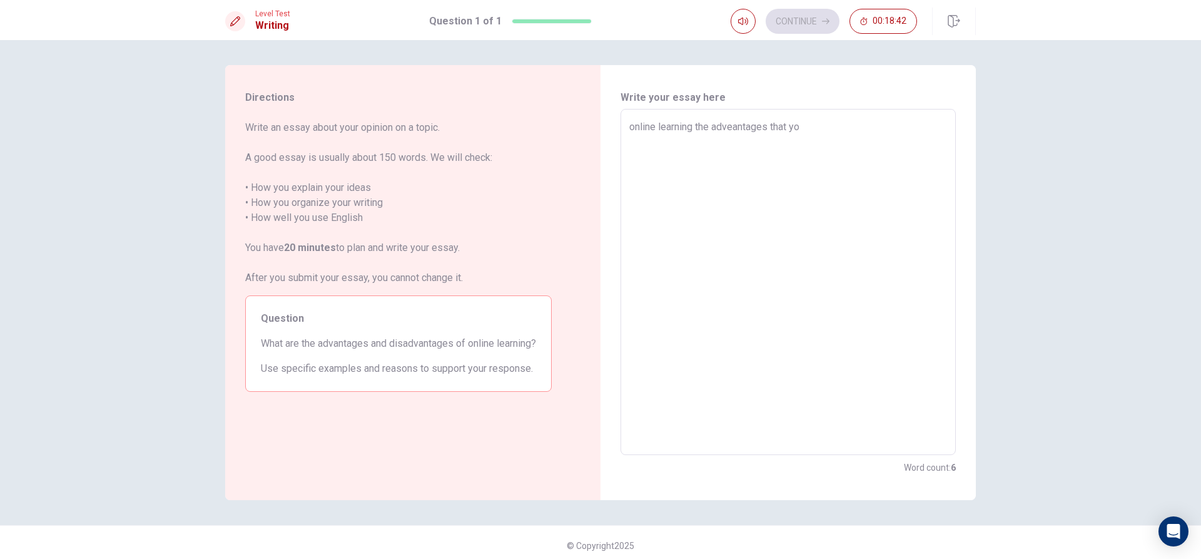
type textarea "online learning the adveantages that you"
type textarea "x"
type textarea "online learning the adveantages that you"
type textarea "x"
type textarea "online learning the adveantages that you g"
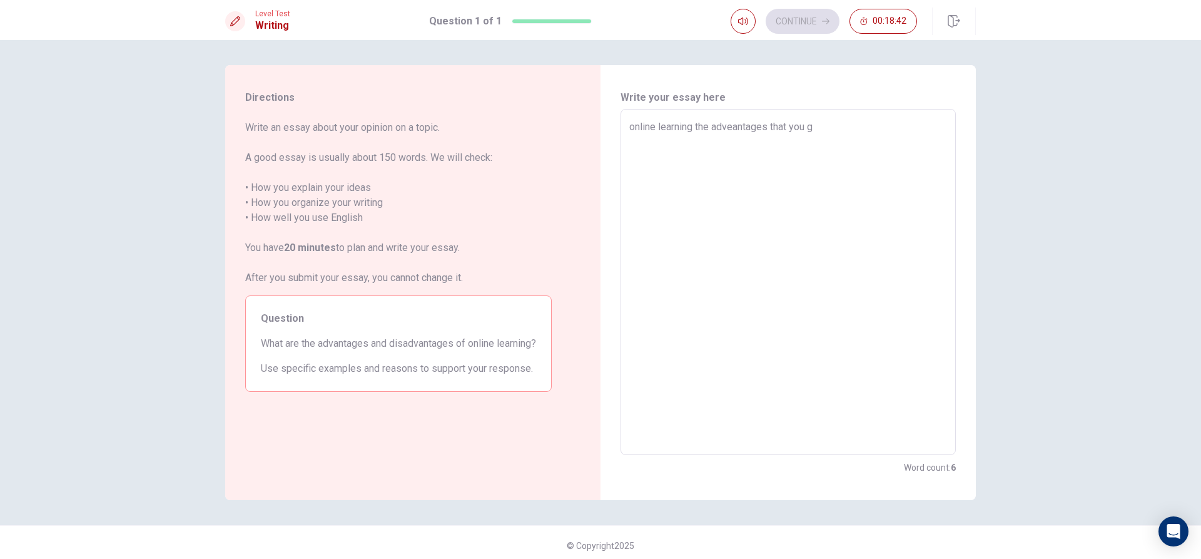
type textarea "x"
type textarea "online learning the adveantages that you ge"
type textarea "x"
type textarea "online learning the adveantages that you get"
type textarea "x"
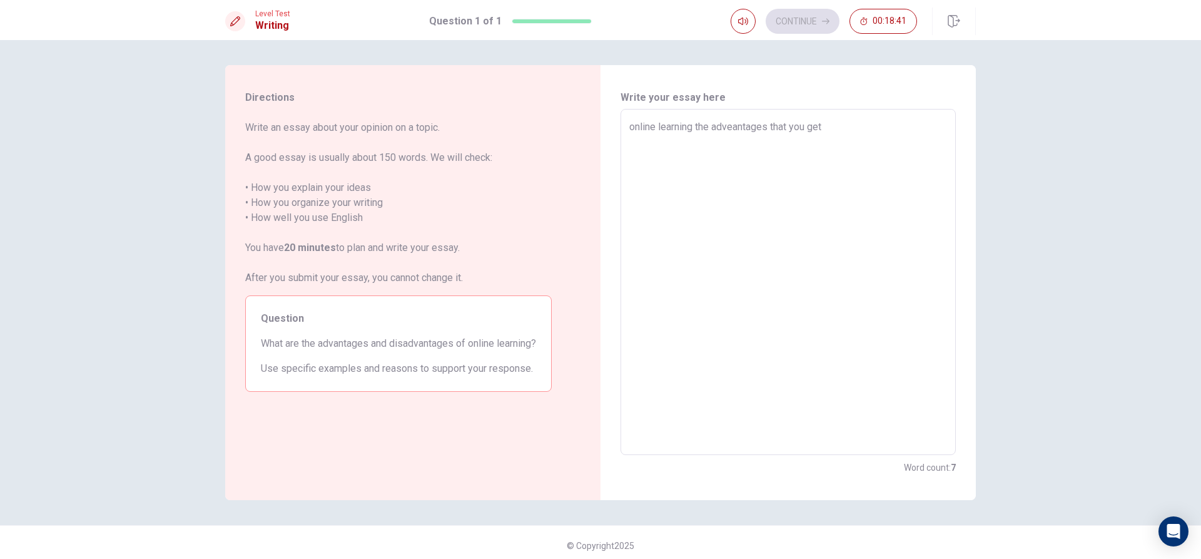
type textarea "online learning the adveantages that you get"
type textarea "x"
type textarea "online learning the adveantages that you get i"
type textarea "x"
type textarea "online learning the adveantages that you get it"
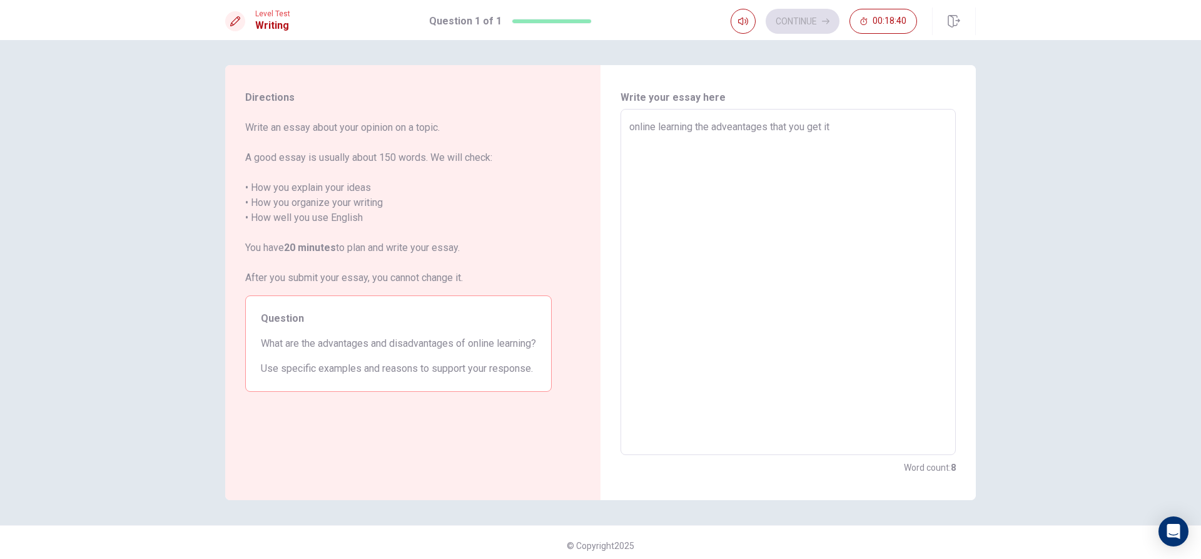
type textarea "x"
type textarea "online learning the adveantages that you get it"
type textarea "x"
type textarea "online learning the adveantages that you get it f"
type textarea "x"
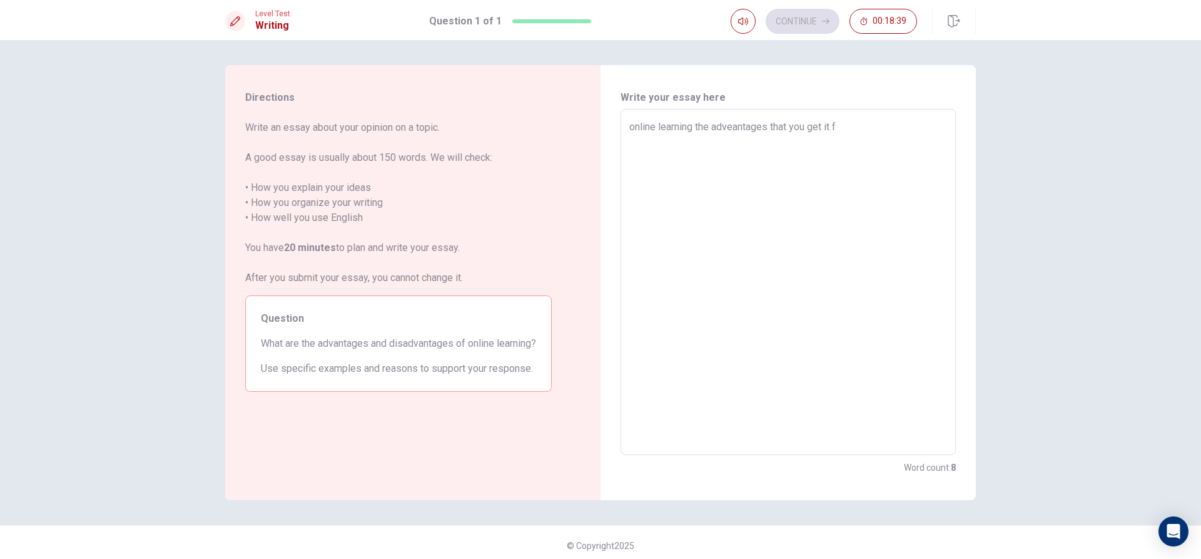
type textarea "online learning the adveantages that you get it fr"
type textarea "x"
type textarea "online learning the adveantages that you get it fro"
type textarea "x"
type textarea "online learning the adveantages that you get it from"
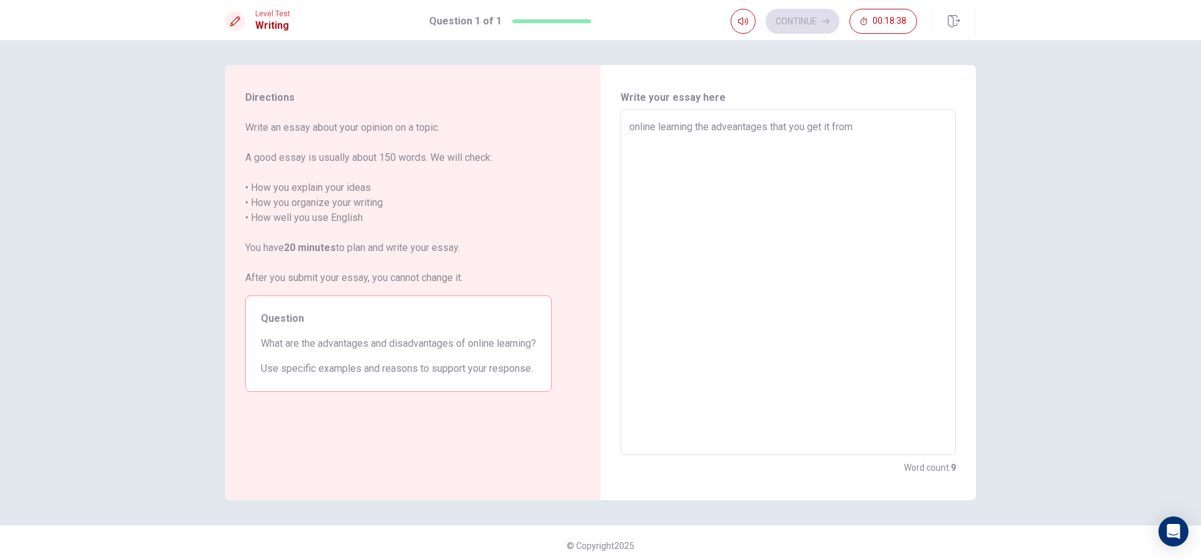
type textarea "x"
type textarea "online learning the adveantages that you get it from"
type textarea "x"
type textarea "online learning the adveantages that you get it from o"
type textarea "x"
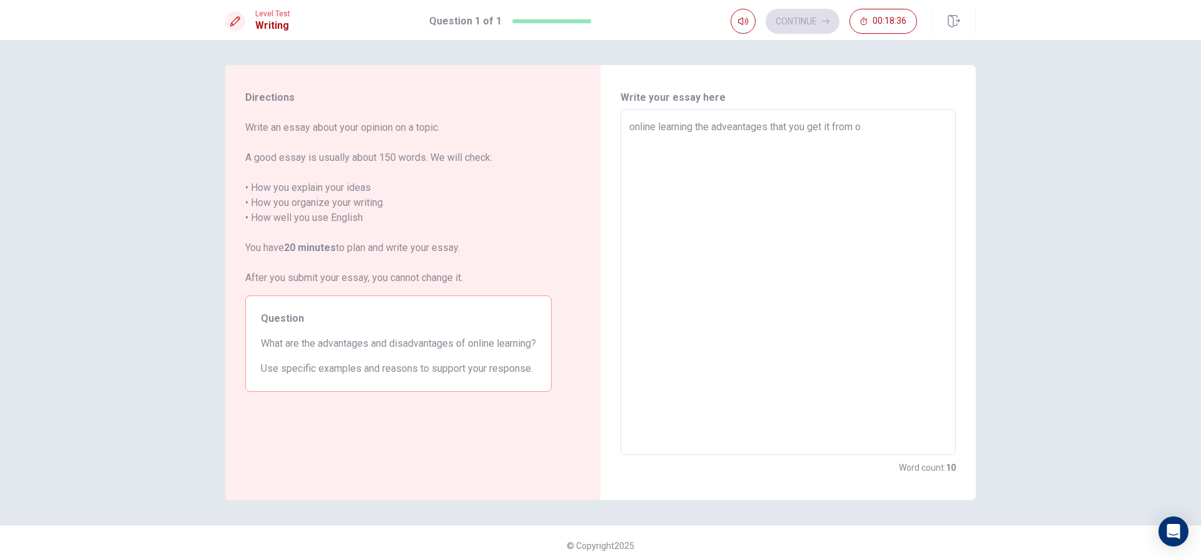
type textarea "online learning the adveantages that you get it from on"
type textarea "x"
type textarea "online learning the adveantages that you get it from onl"
type textarea "x"
type textarea "online learning the adveantages that you get it from onli"
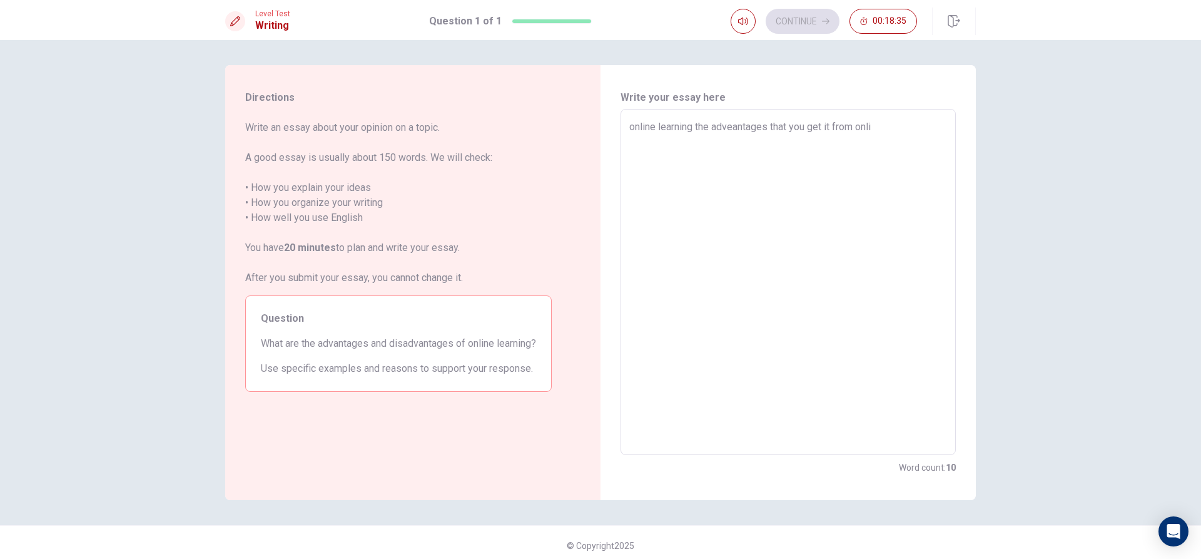
type textarea "x"
type textarea "online learning the adveantages that you get it from onlik"
type textarea "x"
type textarea "online learning the adveantages that you get it from onlike"
type textarea "x"
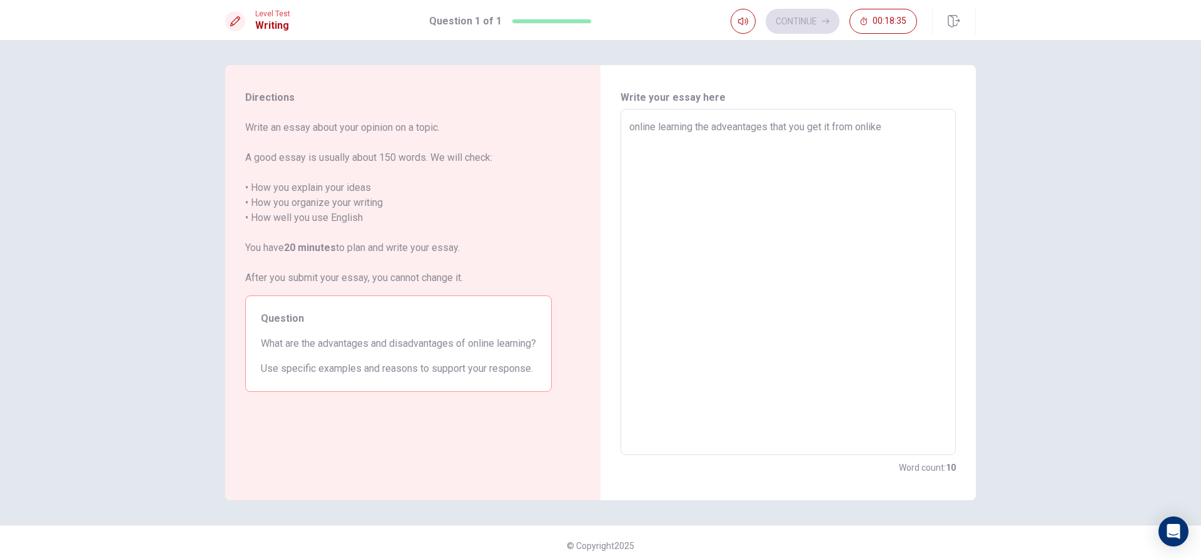
type textarea "online learning the adveantages that you get it from onlike"
type textarea "x"
type textarea "online learning the adveantages that you get it from onlike l"
type textarea "x"
type textarea "online learning the adveantages that you get it from onlike le"
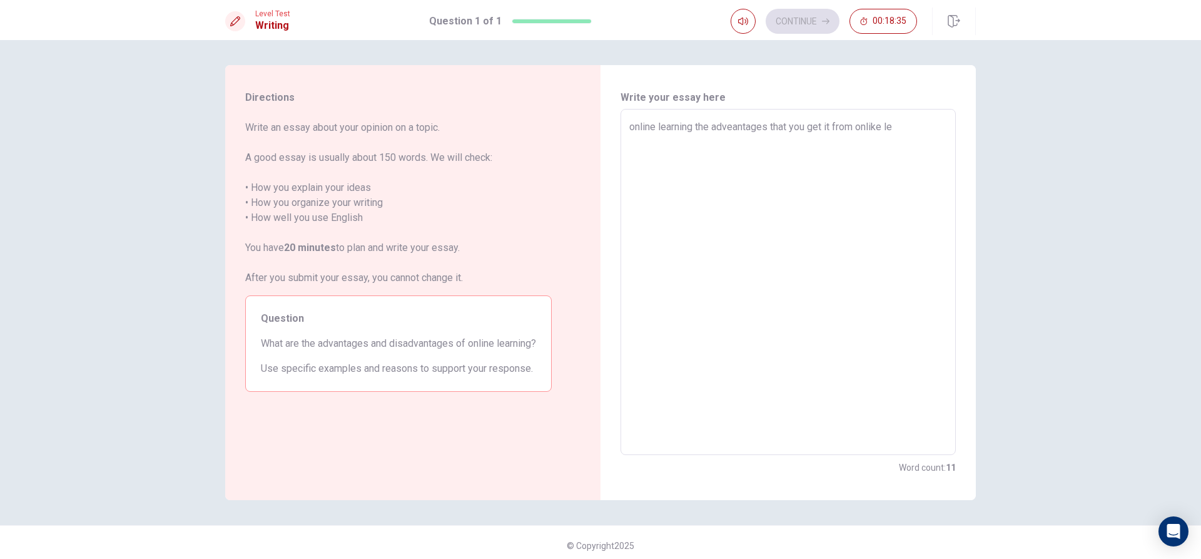
type textarea "x"
type textarea "online learning the adveantages that you get it from onlike lea"
type textarea "x"
type textarea "online learning the adveantages that you get it from onlike leat"
type textarea "x"
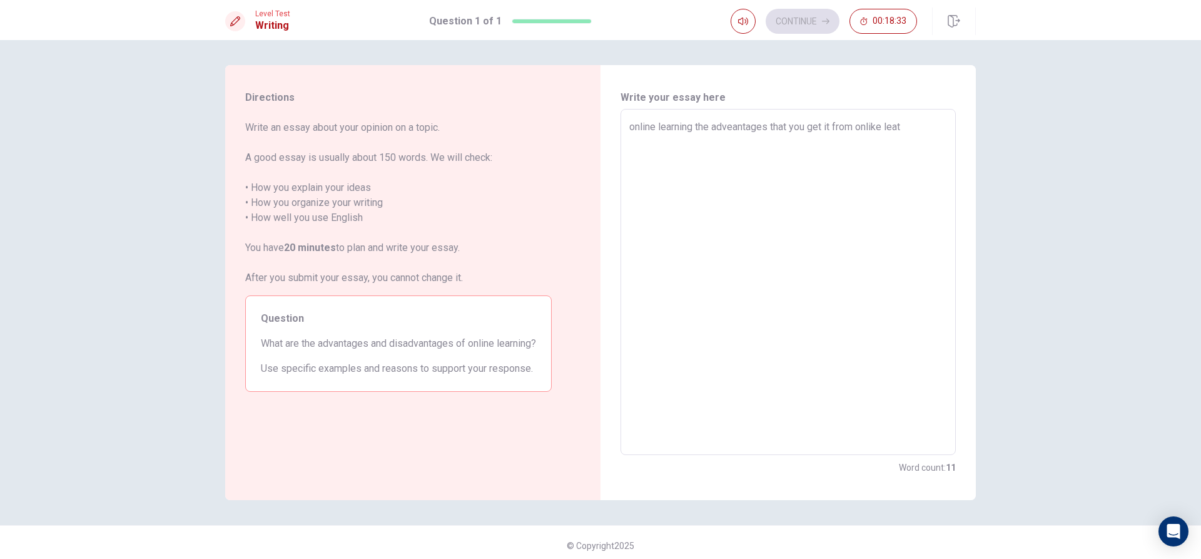
type textarea "online learning the adveantages that you get it from onlike lea"
type textarea "x"
type textarea "online learning the adveantages that you get it from onlike [PERSON_NAME]"
type textarea "x"
type textarea "online learning the adveantages that you get it from onlike leari"
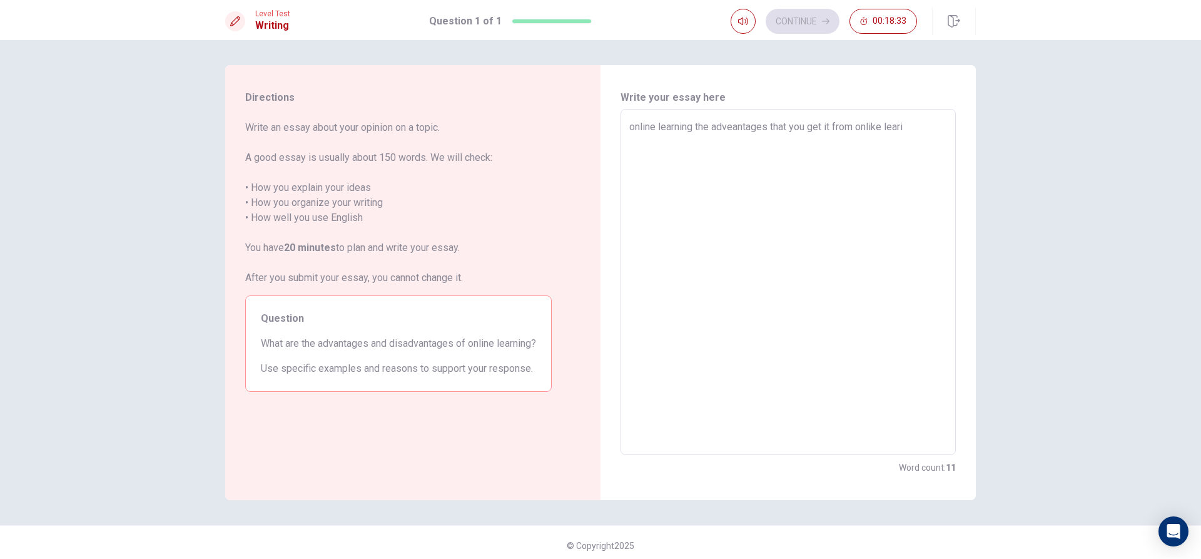
type textarea "x"
type textarea "online learning the adveantages that you get it from onlike learin"
type textarea "x"
type textarea "online learning the adveantages that you get it from onlike learing"
type textarea "x"
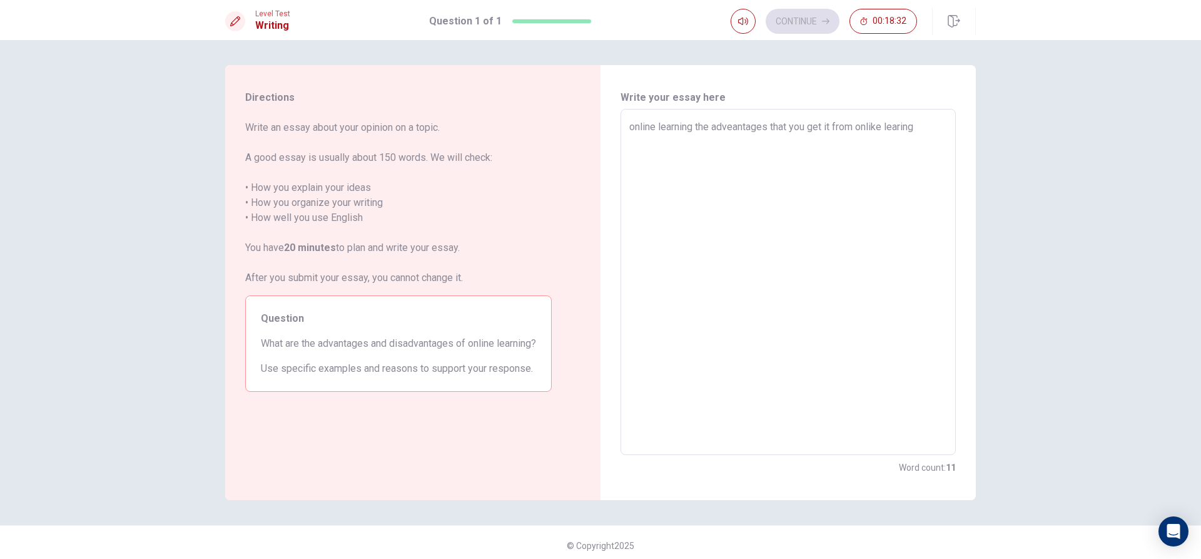
type textarea "online learning the adveantages that you get it from onlike learing"
type textarea "x"
type textarea "online learning the adveantages that you get it from onlike learing i"
type textarea "x"
type textarea "online learning the adveantages that you get it from onlike learing is"
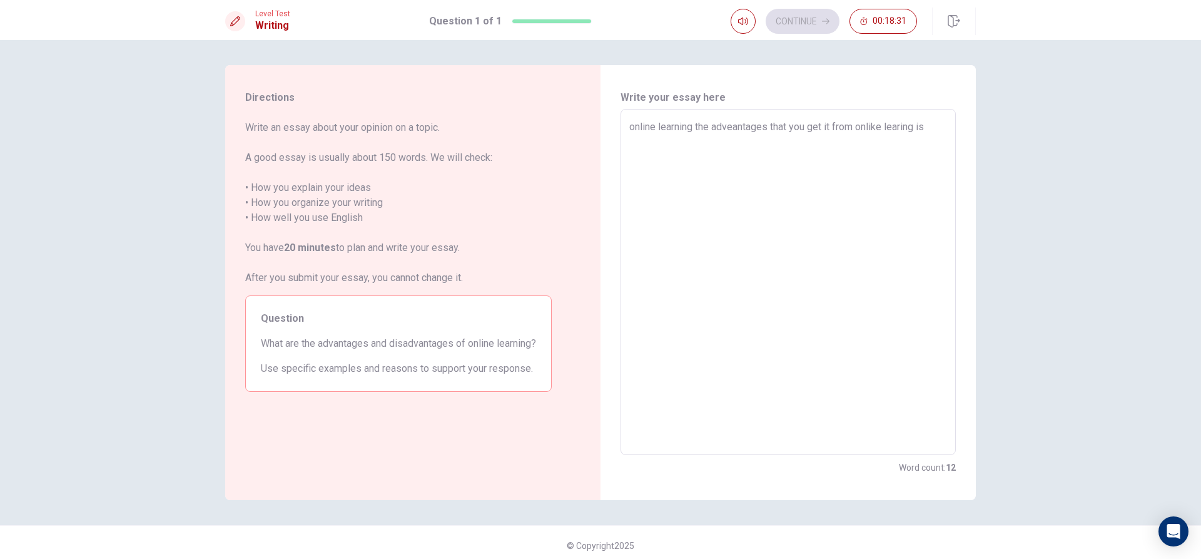
type textarea "x"
type textarea "online learning the adveantages that you get it from onlike learing is"
type textarea "x"
type textarea "online learning the adveantages that you get it from onlike learing is i"
type textarea "x"
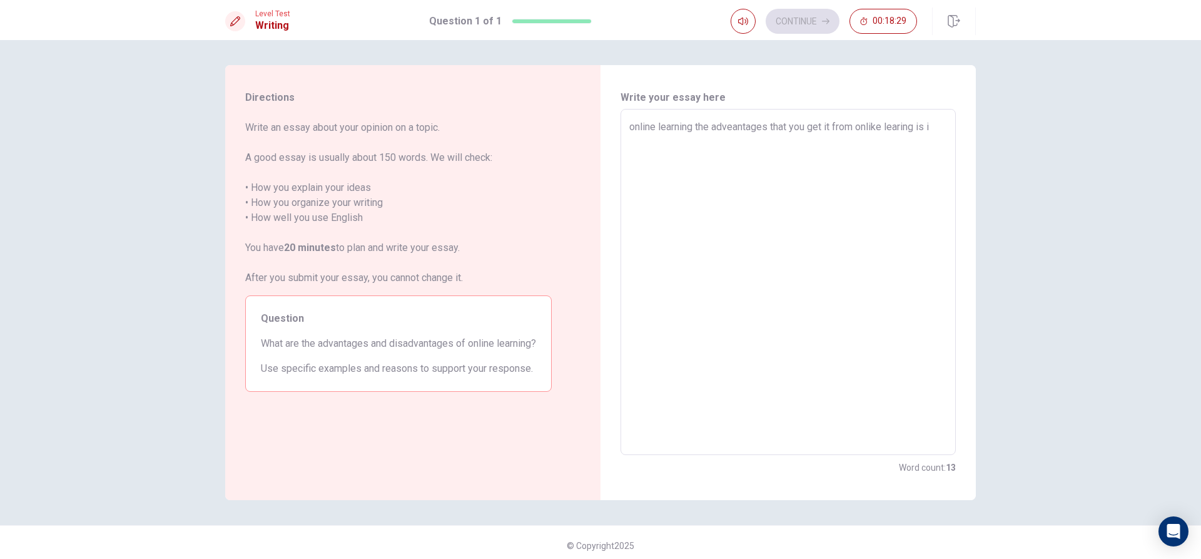
type textarea "online learning the adveantages that you get it from onlike learing is it"
type textarea "x"
type textarea "online learning the adveantages that you get it from onlike learing is its"
type textarea "x"
type textarea "online learning the adveantages that you get it from onlike learing is its"
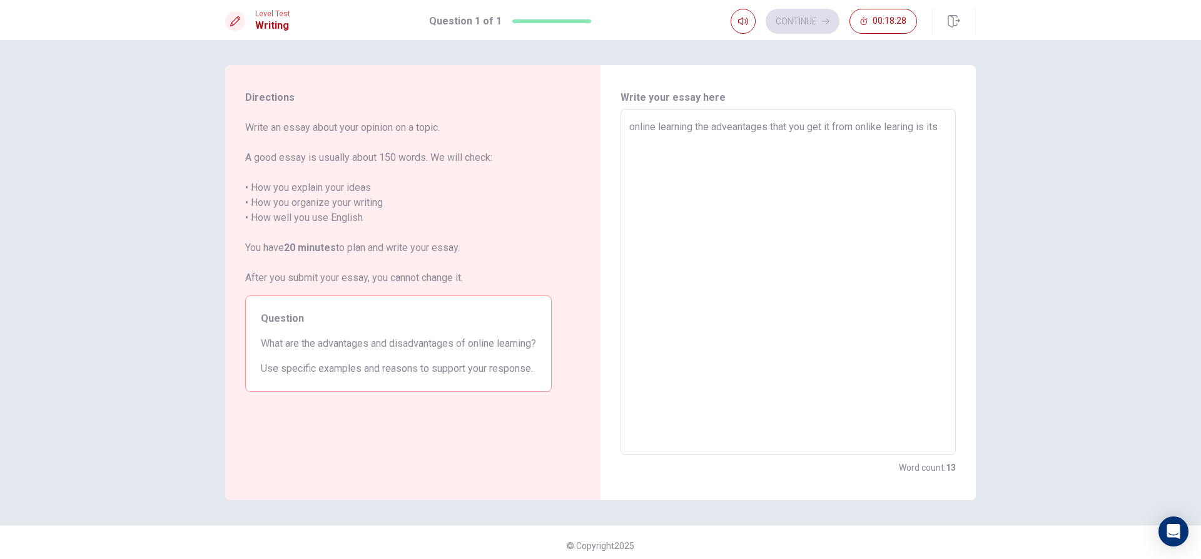
type textarea "x"
type textarea "online learning the adveantages that you get it from onlike learing is its e"
type textarea "x"
type textarea "online learning the adveantages that you get it from onlike learing is its ea"
type textarea "x"
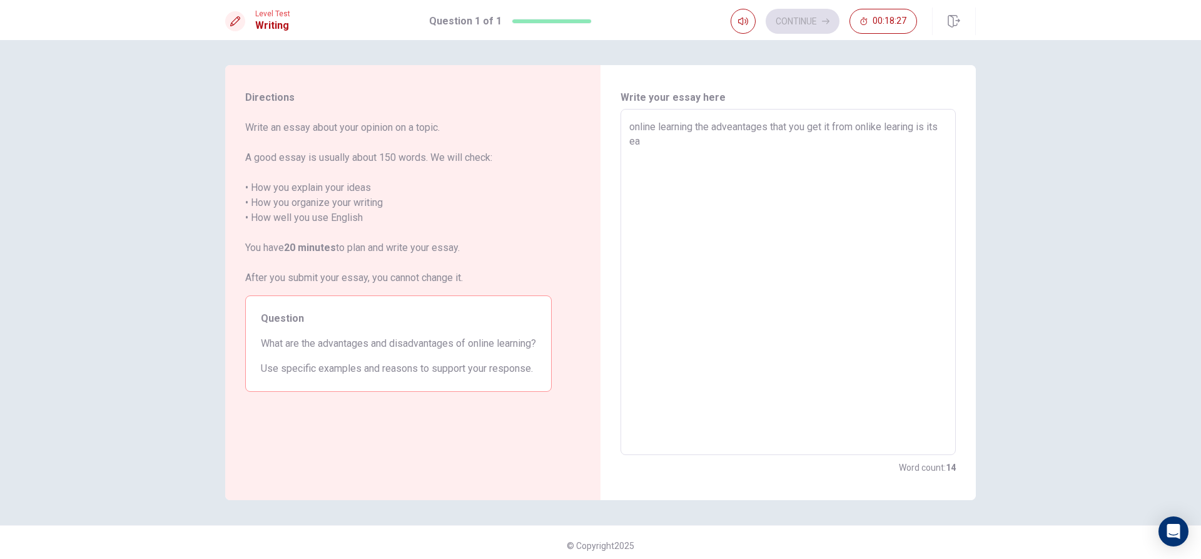
type textarea "online learning the adveantages that you get it from onlike learing is its eas"
type textarea "x"
type textarea "online learning the adveantages that you get it from onlike learing is its easy"
type textarea "x"
type textarea "online learning the adveantages that you get it from onlike learing is its easy"
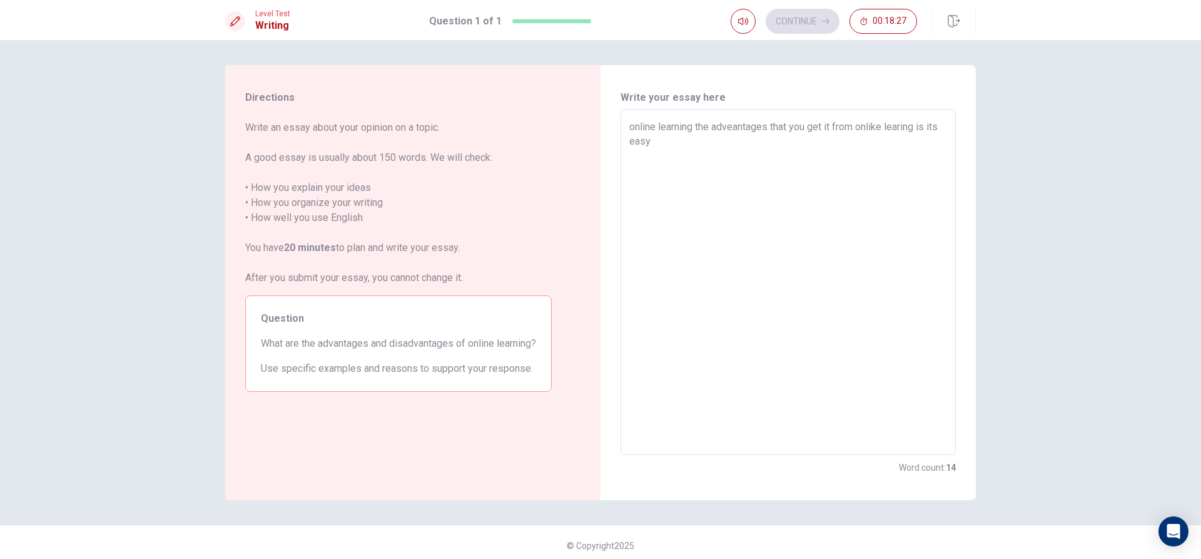
type textarea "x"
type textarea "online learning the adveantages that you get it from onlike learing is its easy…"
type textarea "x"
type textarea "online learning the adveantages that you get it from onlike learing is its easy…"
type textarea "x"
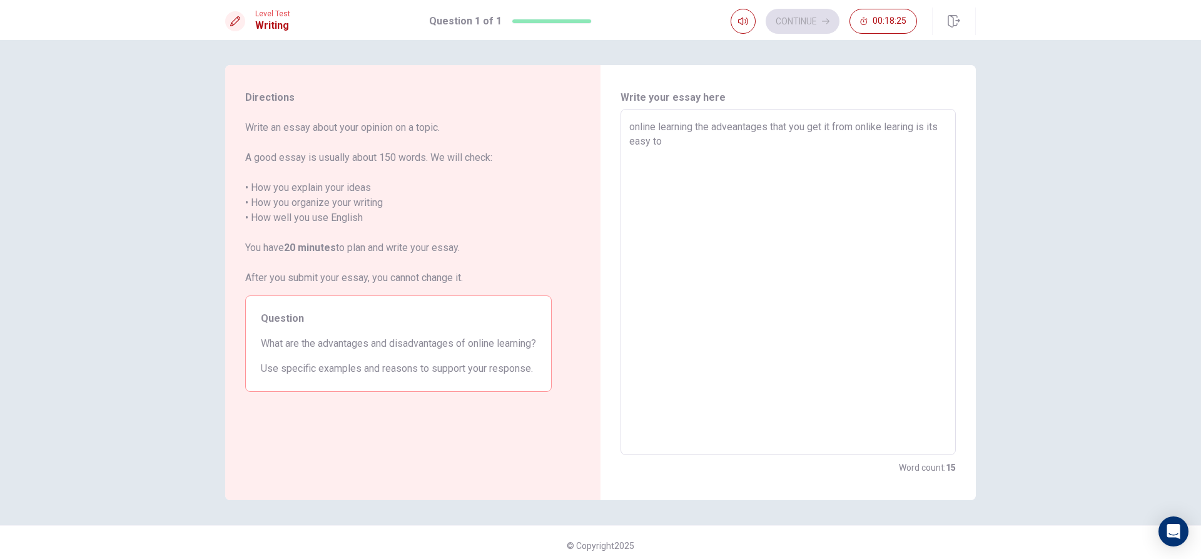
type textarea "online learning the adveantages that you get it from onlike learing is its easy…"
type textarea "x"
type textarea "online learning the adveantages that you get it from onlike learing is its easy…"
type textarea "x"
type textarea "online learning the adveantages that you get it from onlike learing is its easy…"
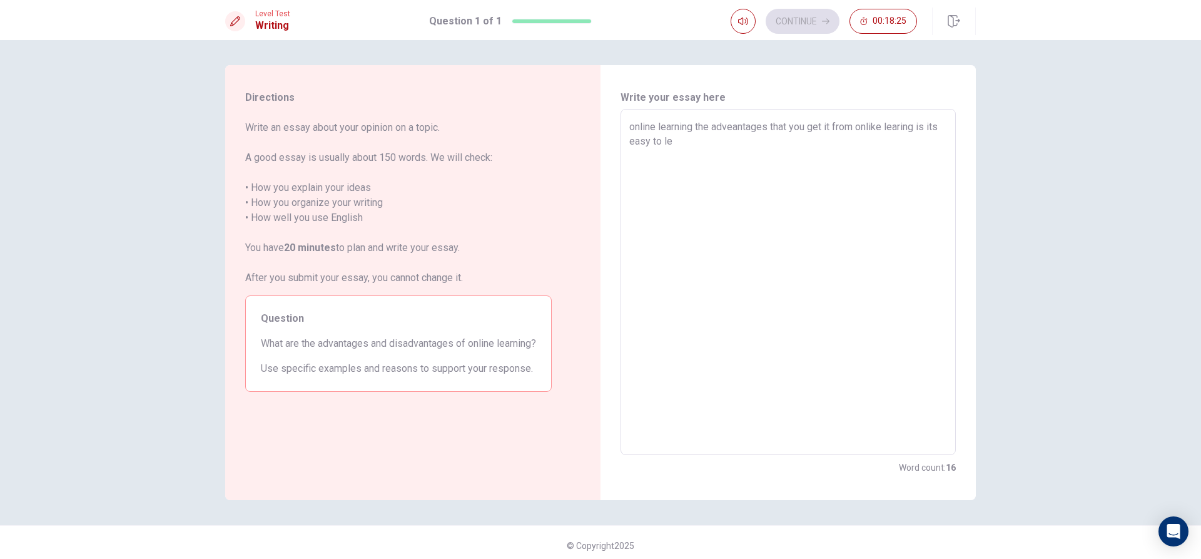
type textarea "x"
type textarea "online learning the adveantages that you get it from onlike learing is its easy…"
type textarea "x"
type textarea "online learning the adveantages that you get it from onlike learing is its easy…"
type textarea "x"
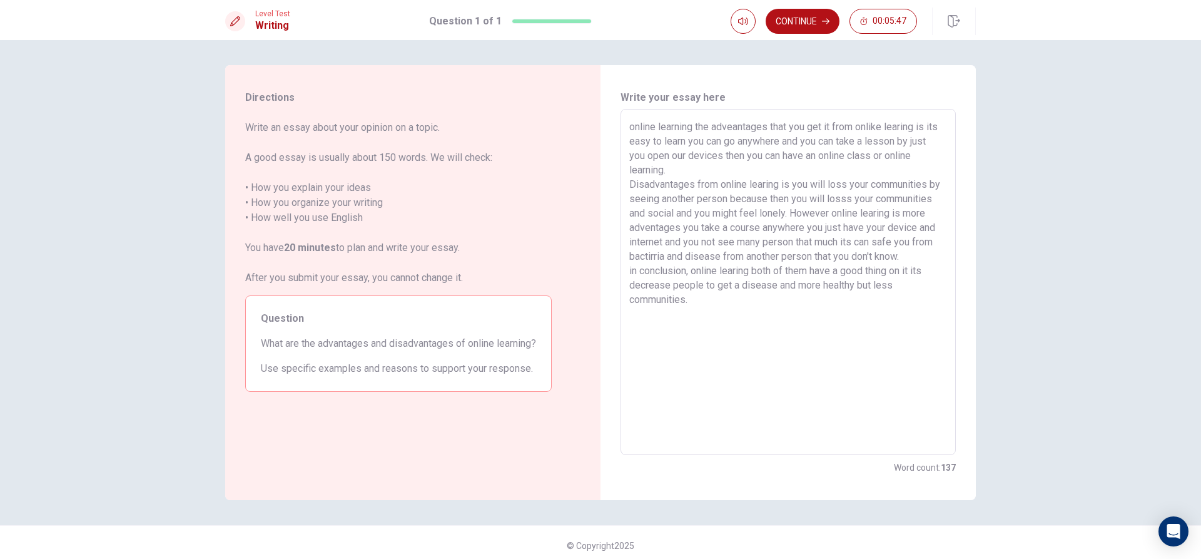
click at [689, 263] on textarea "online learning the adveantages that you get it from onlike learing is its easy…" at bounding box center [788, 281] width 318 height 325
click at [684, 276] on textarea "online learning the adveantages that you get it from onlike learing is its easy…" at bounding box center [788, 281] width 318 height 325
click at [823, 20] on icon "button" at bounding box center [826, 22] width 8 height 8
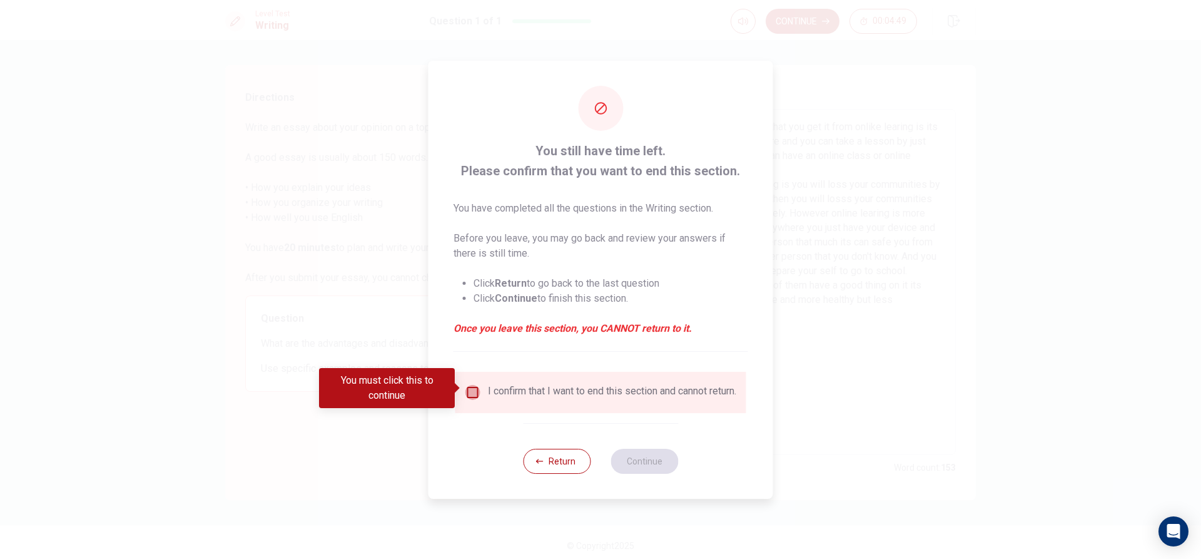
click at [477, 392] on input "You must click this to continue" at bounding box center [472, 392] width 15 height 15
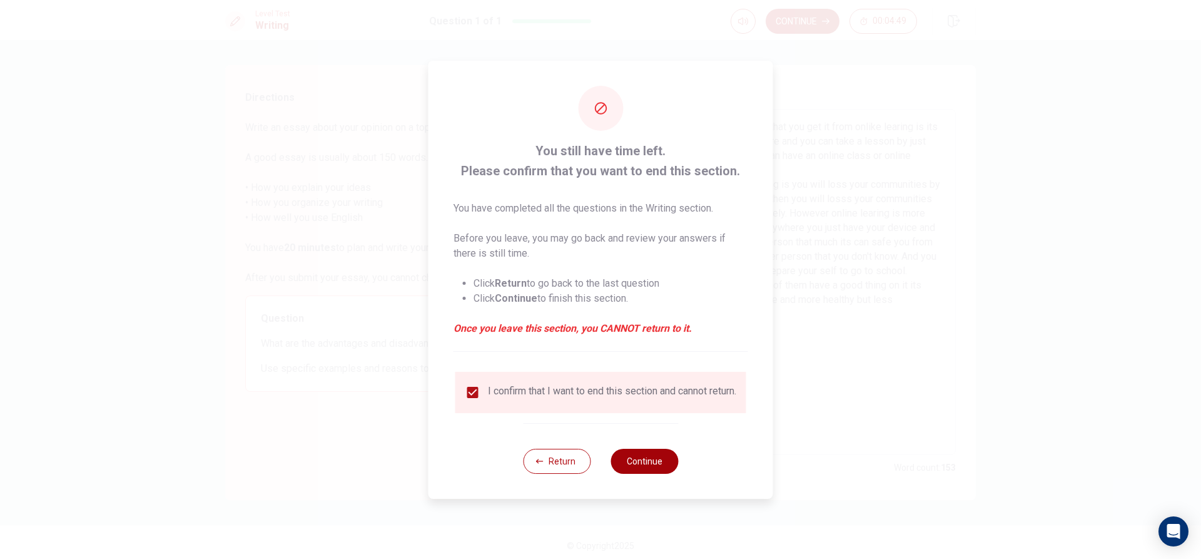
drag, startPoint x: 606, startPoint y: 446, endPoint x: 629, endPoint y: 463, distance: 28.2
click at [608, 448] on div "Return Continue" at bounding box center [600, 461] width 155 height 76
click at [641, 470] on button "Continue" at bounding box center [645, 461] width 68 height 25
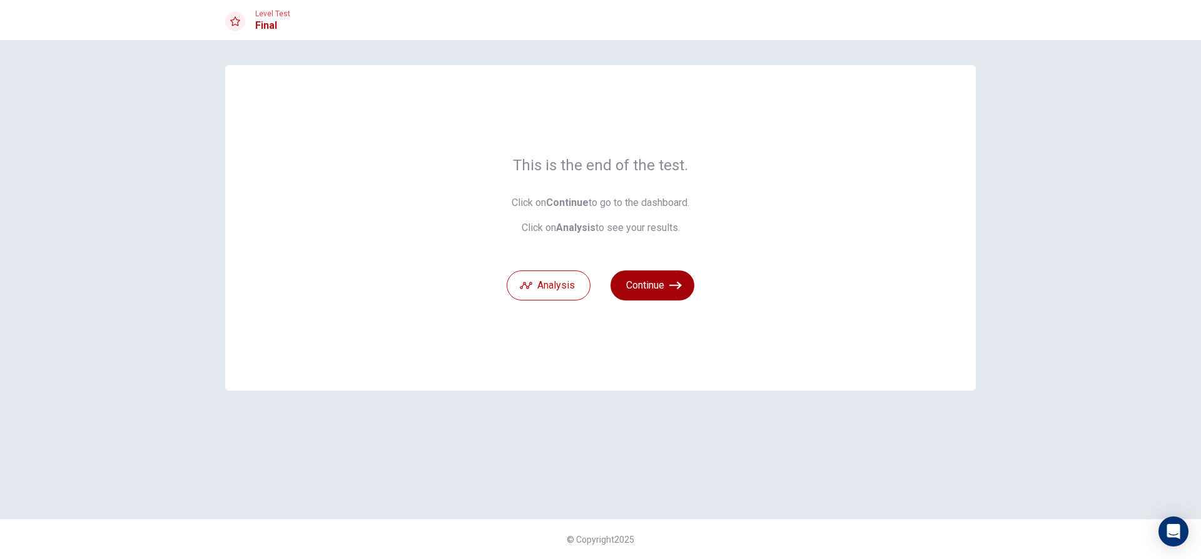
click at [654, 282] on button "Continue" at bounding box center [653, 285] width 84 height 30
